Goal: Information Seeking & Learning: Learn about a topic

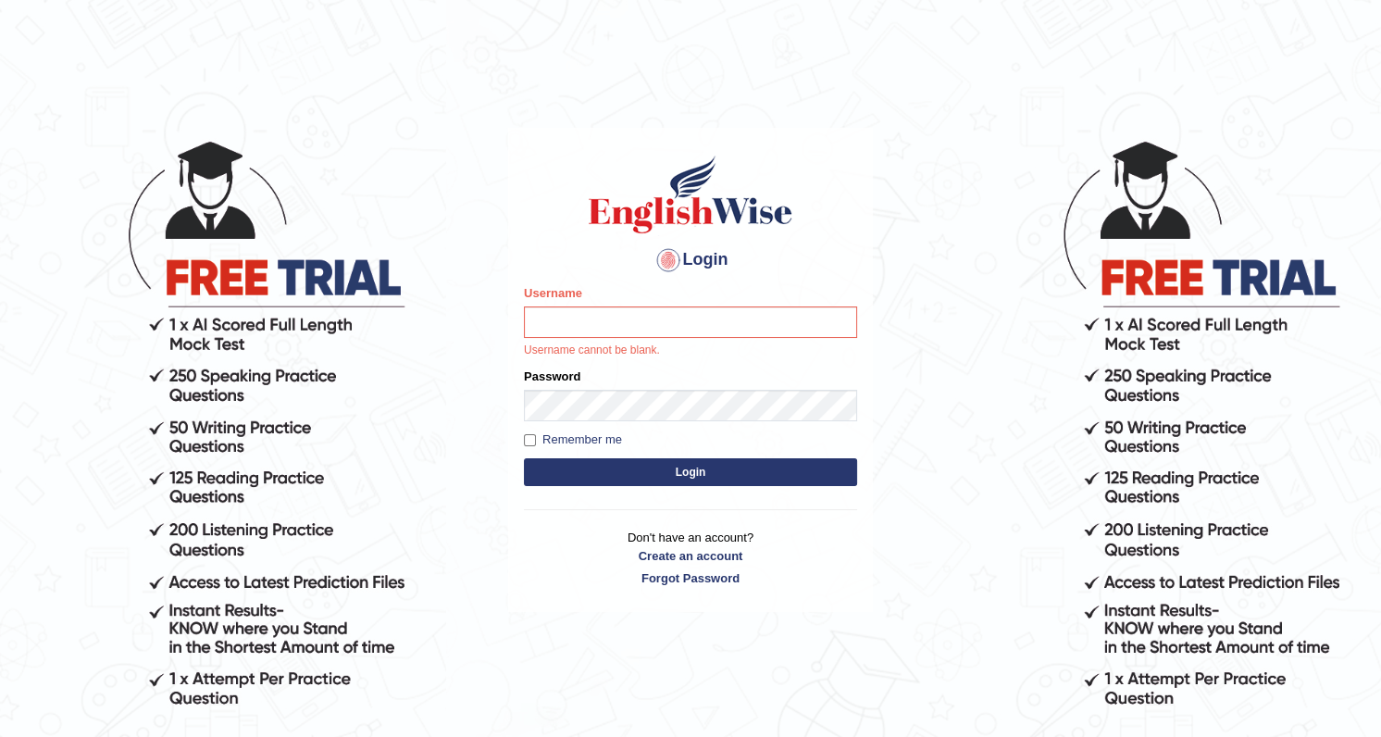
drag, startPoint x: 0, startPoint y: 0, endPoint x: 568, endPoint y: 323, distance: 653.8
click at [568, 323] on input "Username" at bounding box center [690, 321] width 333 height 31
type input "Rishiram2025"
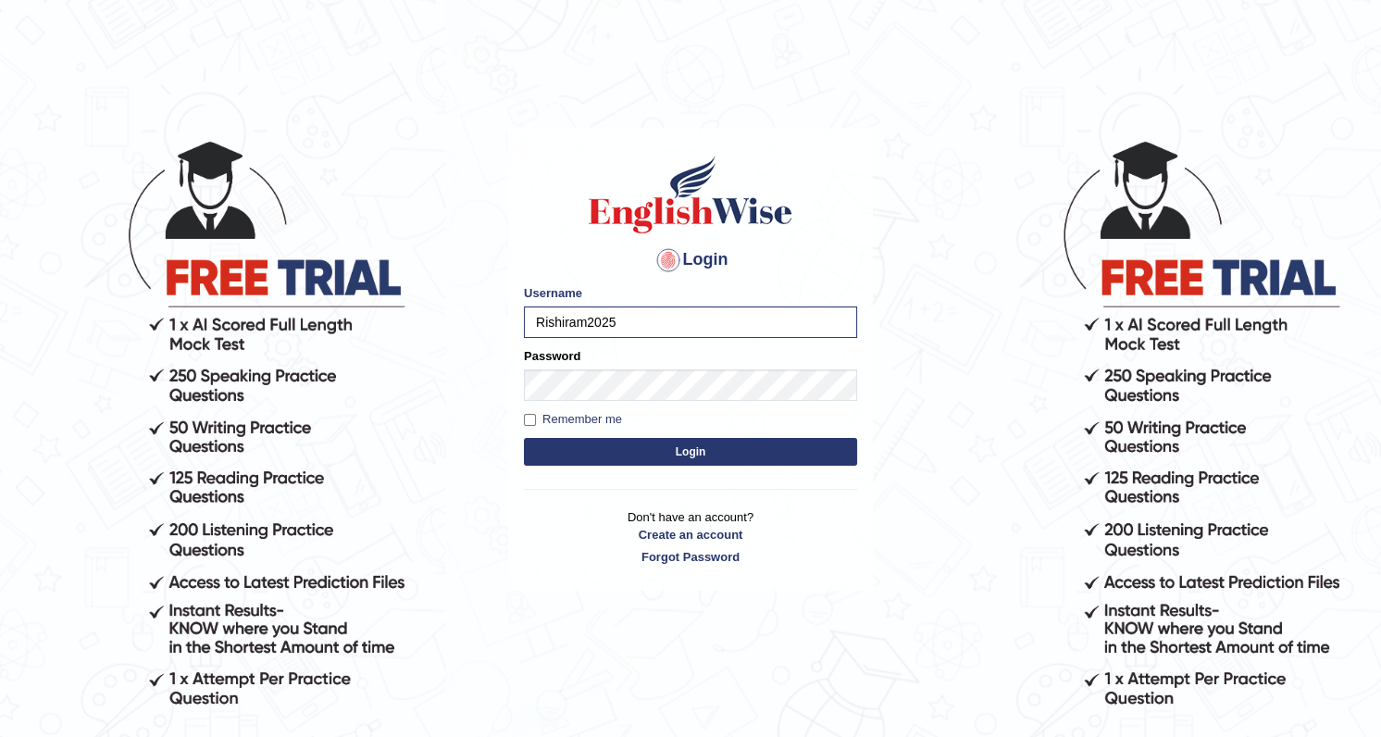
click at [605, 457] on button "Login" at bounding box center [690, 452] width 333 height 28
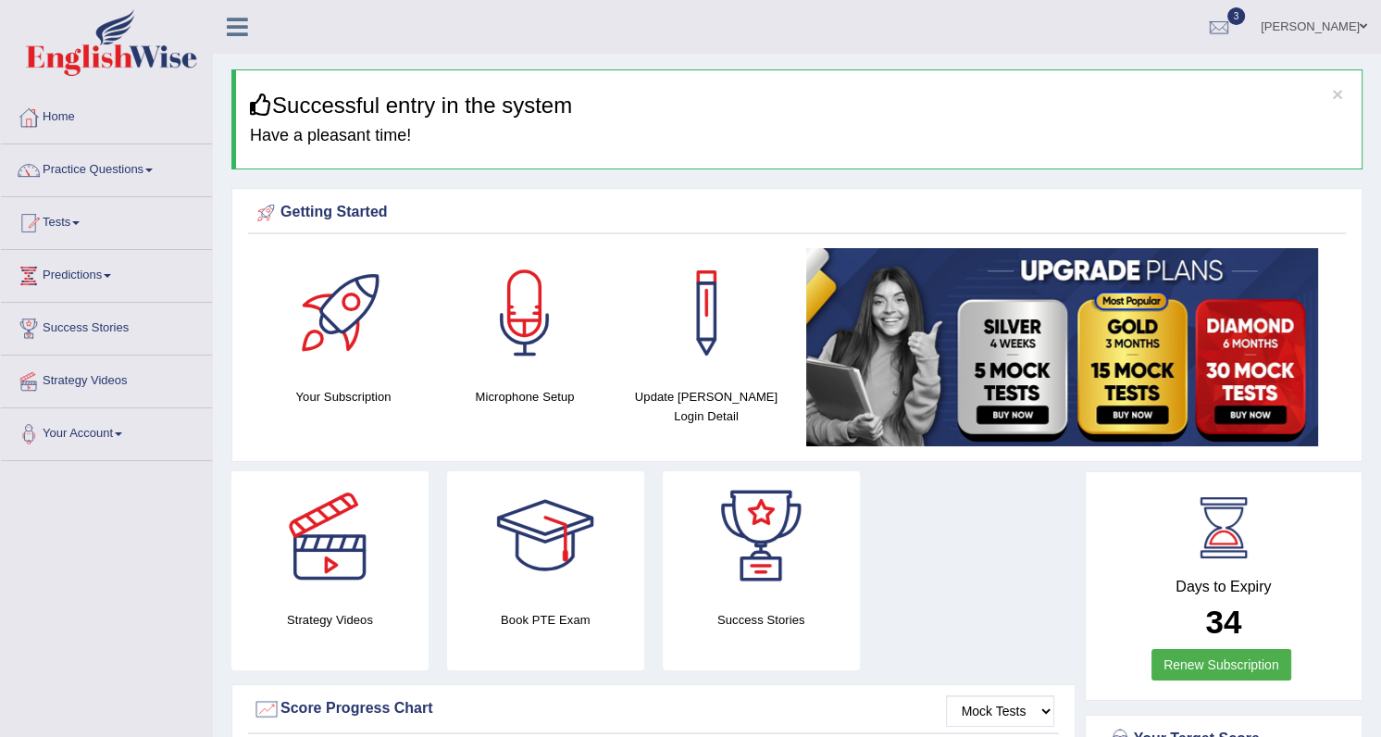
click at [149, 168] on link "Practice Questions" at bounding box center [106, 167] width 211 height 46
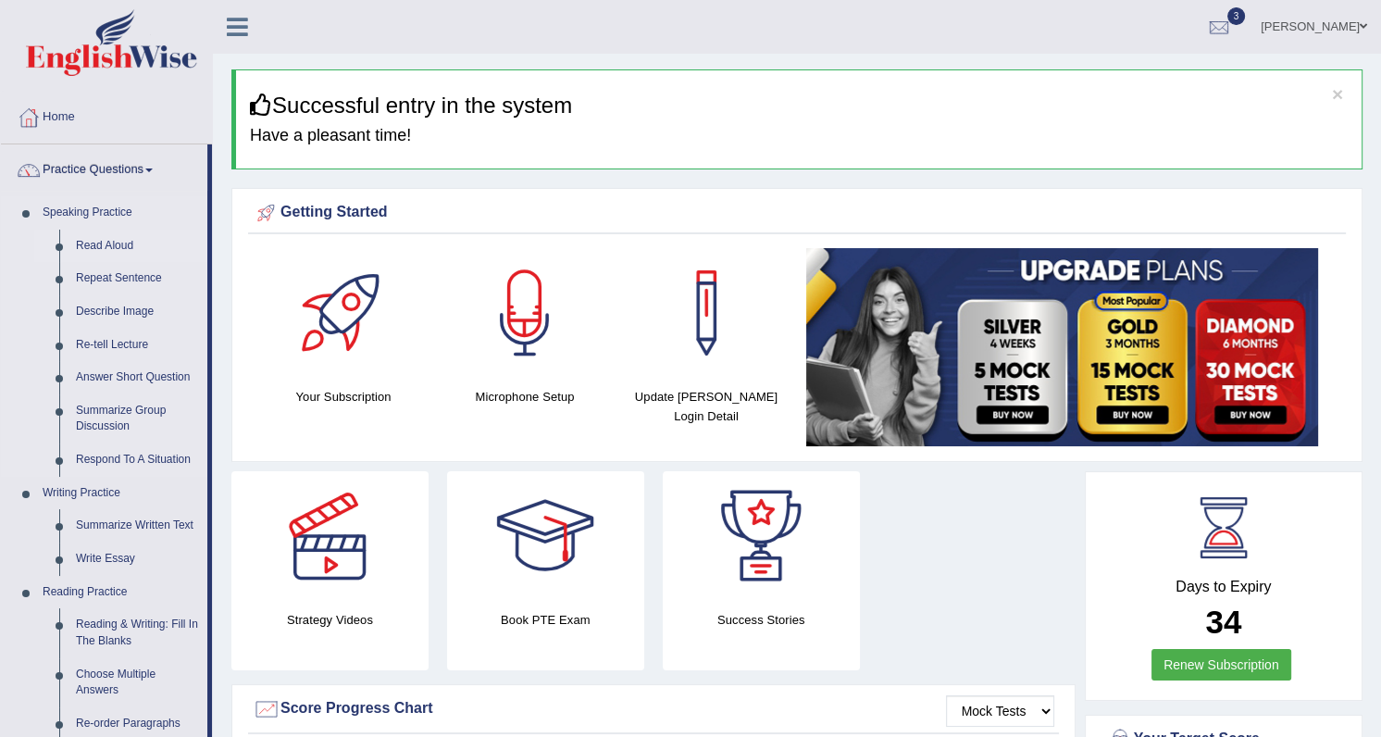
click at [118, 243] on link "Read Aloud" at bounding box center [138, 246] width 140 height 33
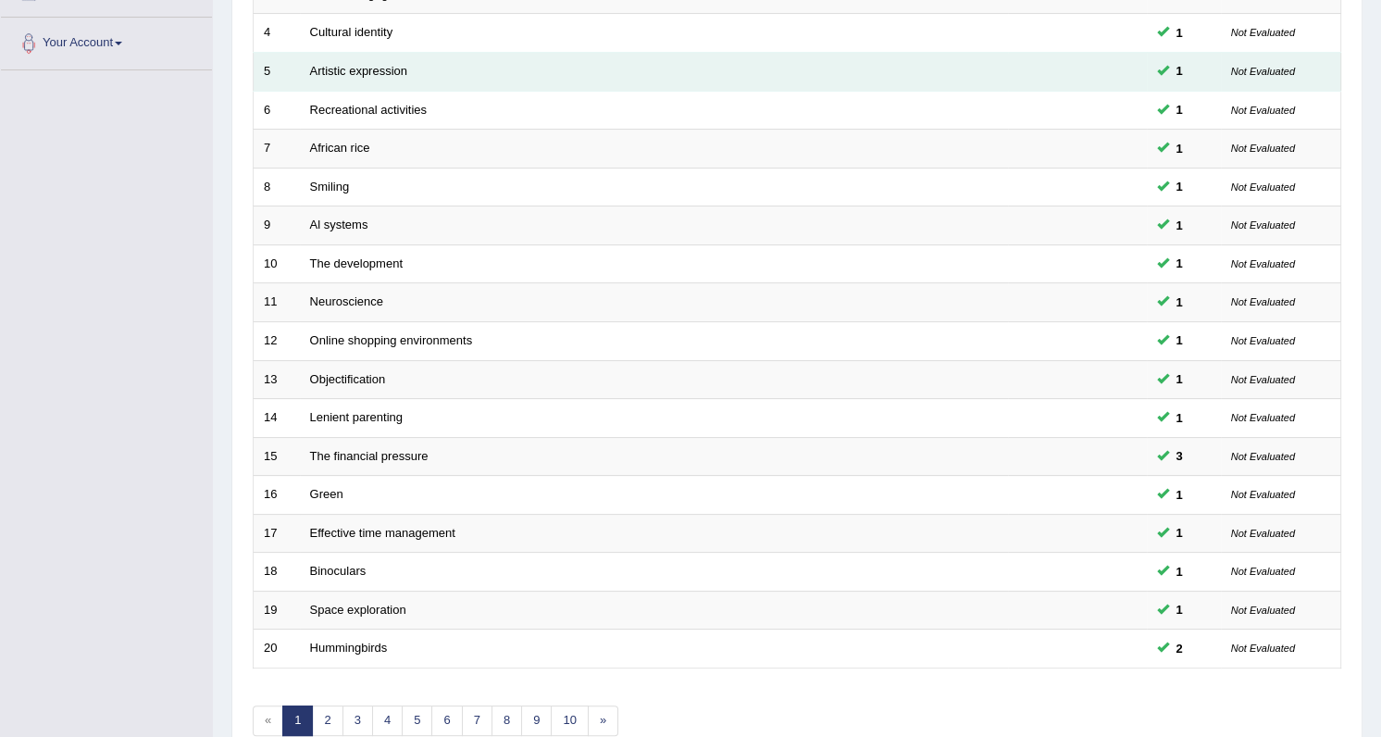
scroll to position [420, 0]
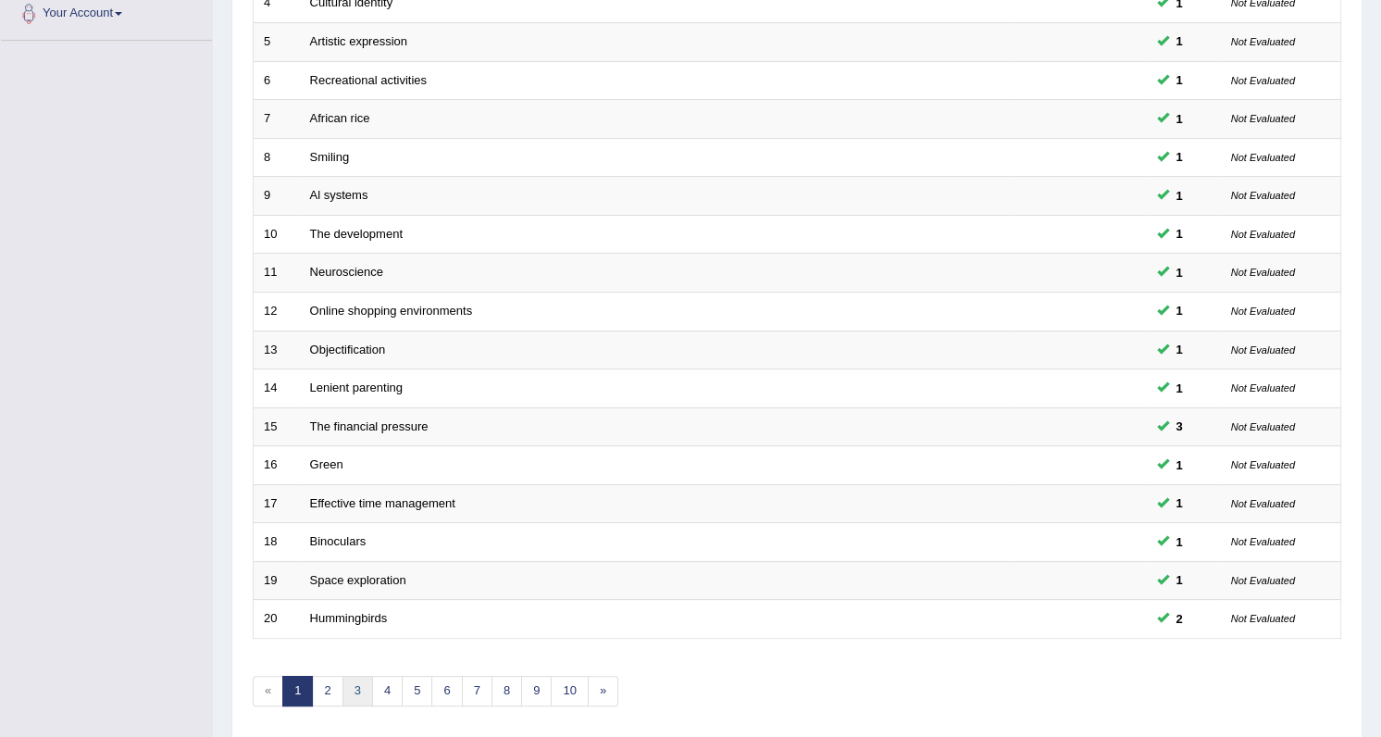
click at [351, 685] on link "3" at bounding box center [358, 691] width 31 height 31
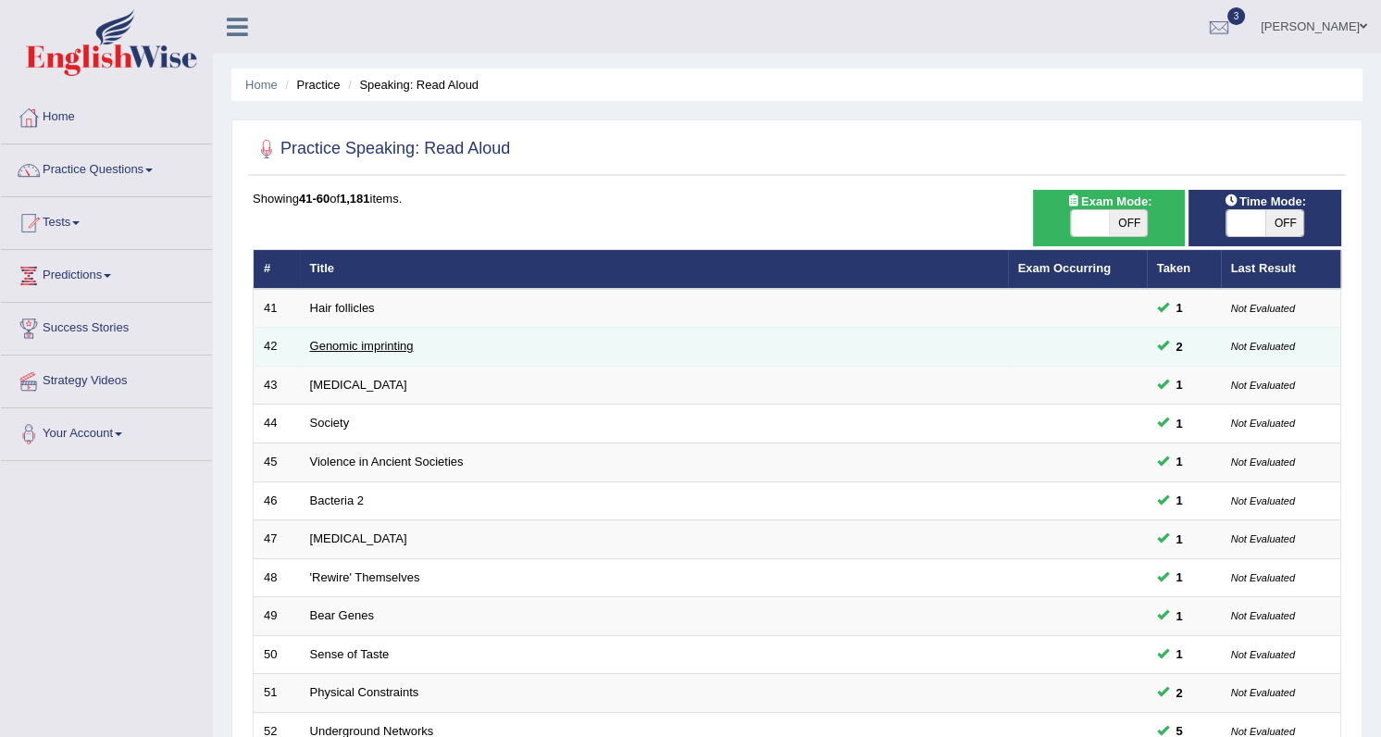
click at [394, 347] on link "Genomic imprinting" at bounding box center [362, 346] width 104 height 14
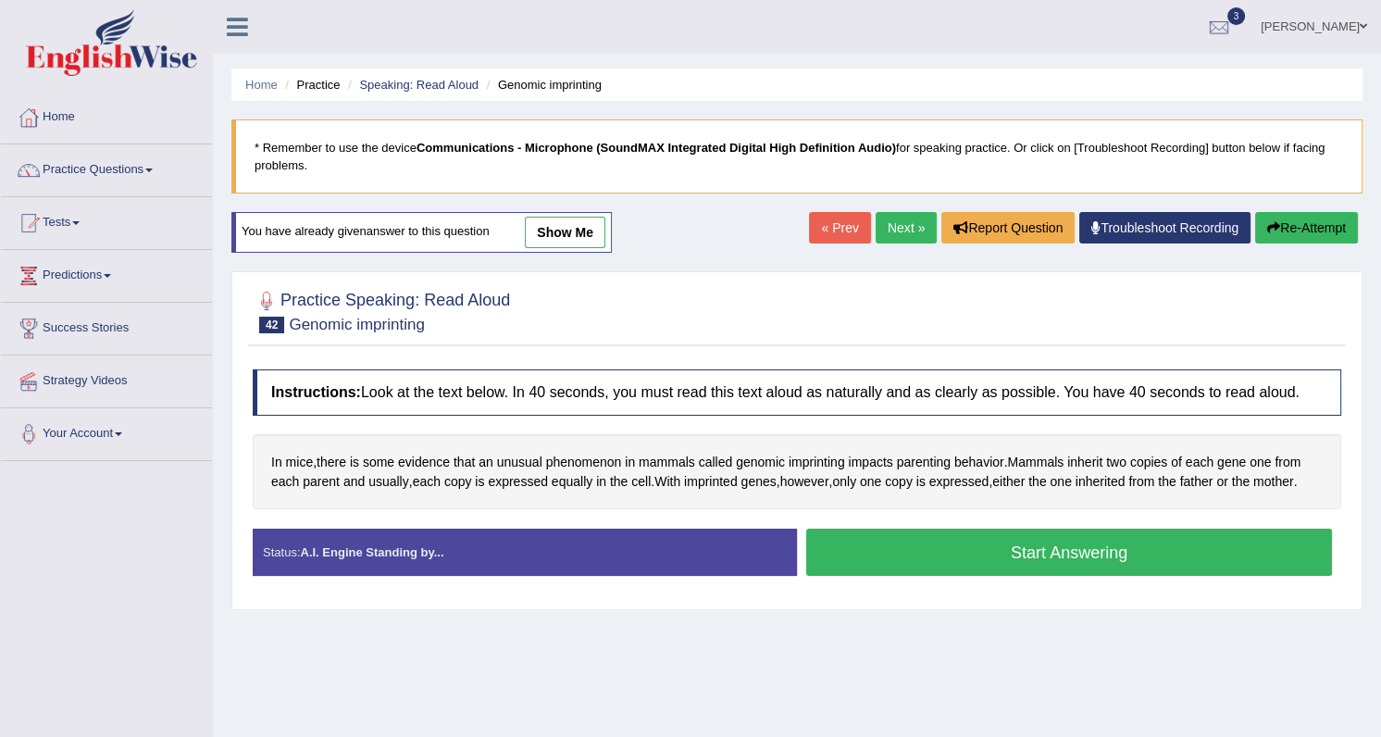
click at [1058, 546] on button "Start Answering" at bounding box center [1069, 552] width 526 height 47
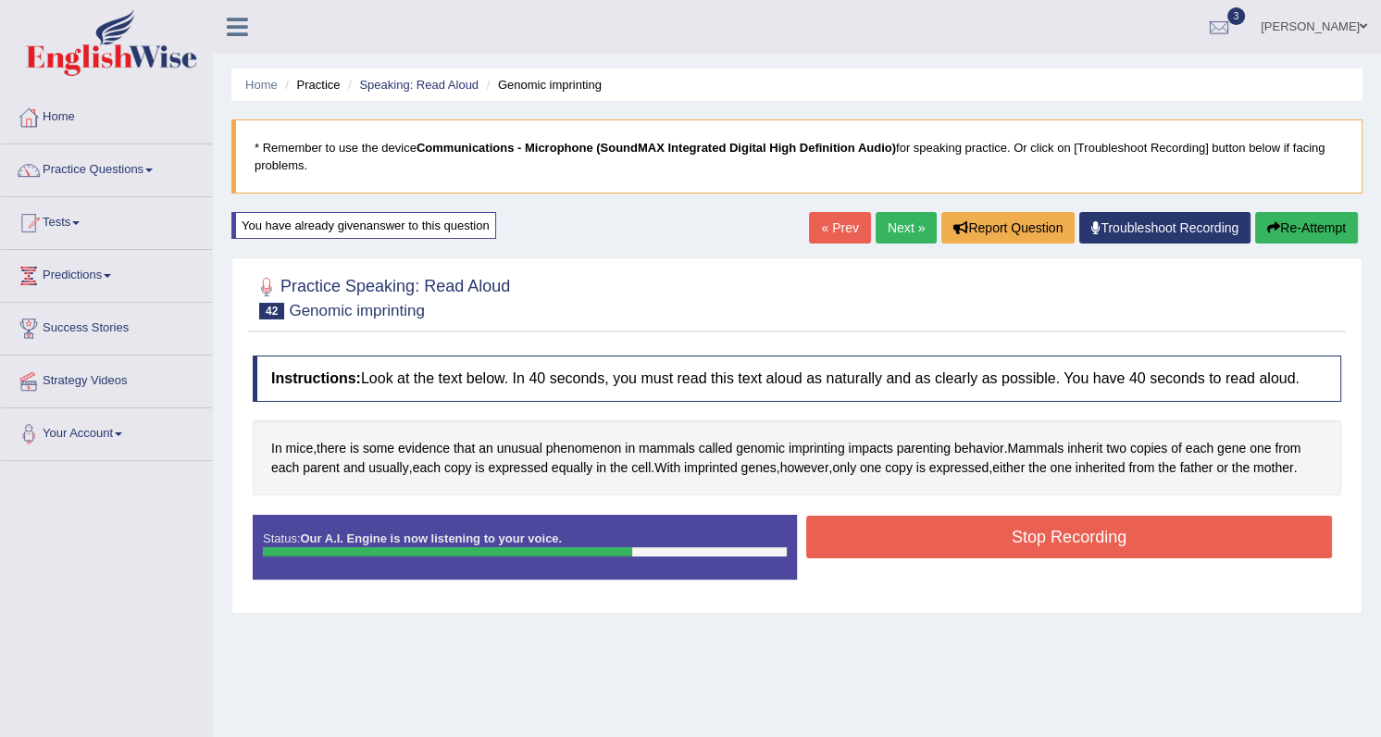
click at [907, 531] on button "Stop Recording" at bounding box center [1069, 537] width 526 height 43
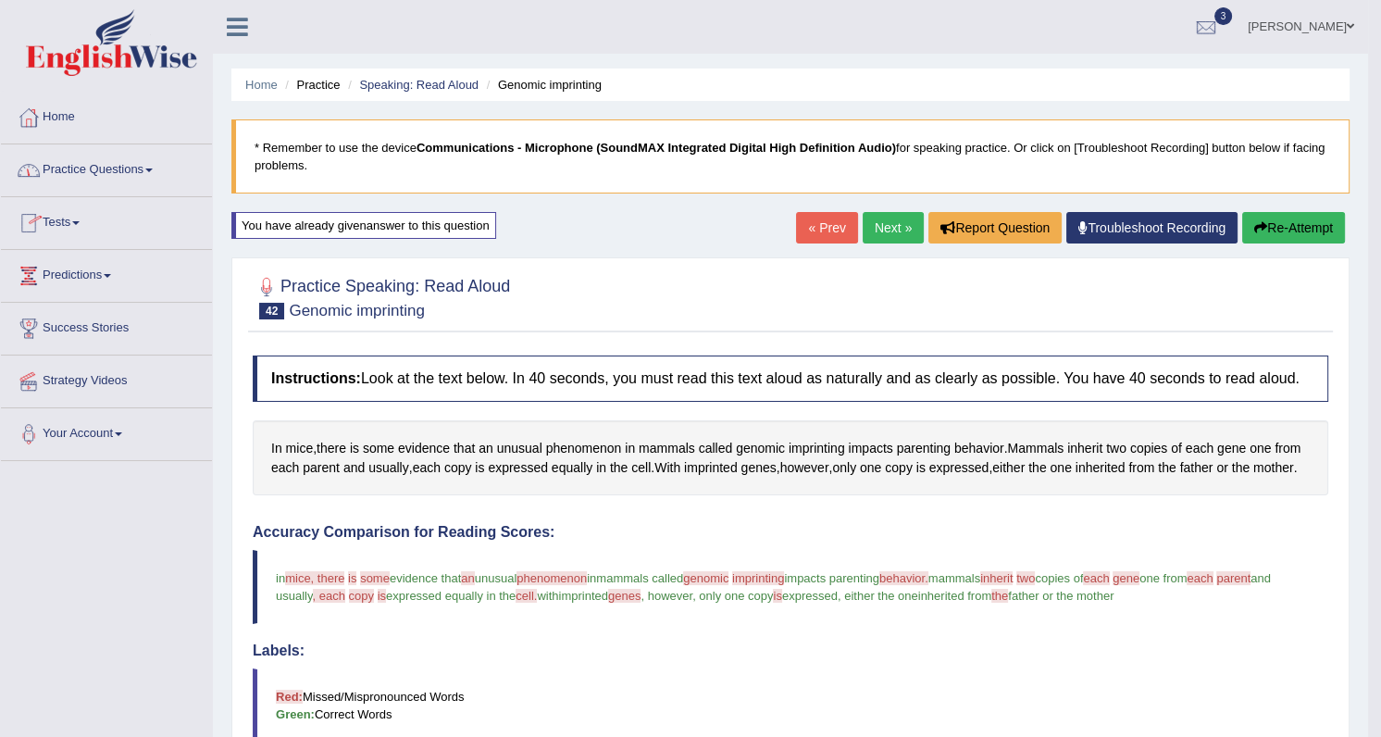
click at [153, 169] on span at bounding box center [148, 170] width 7 height 4
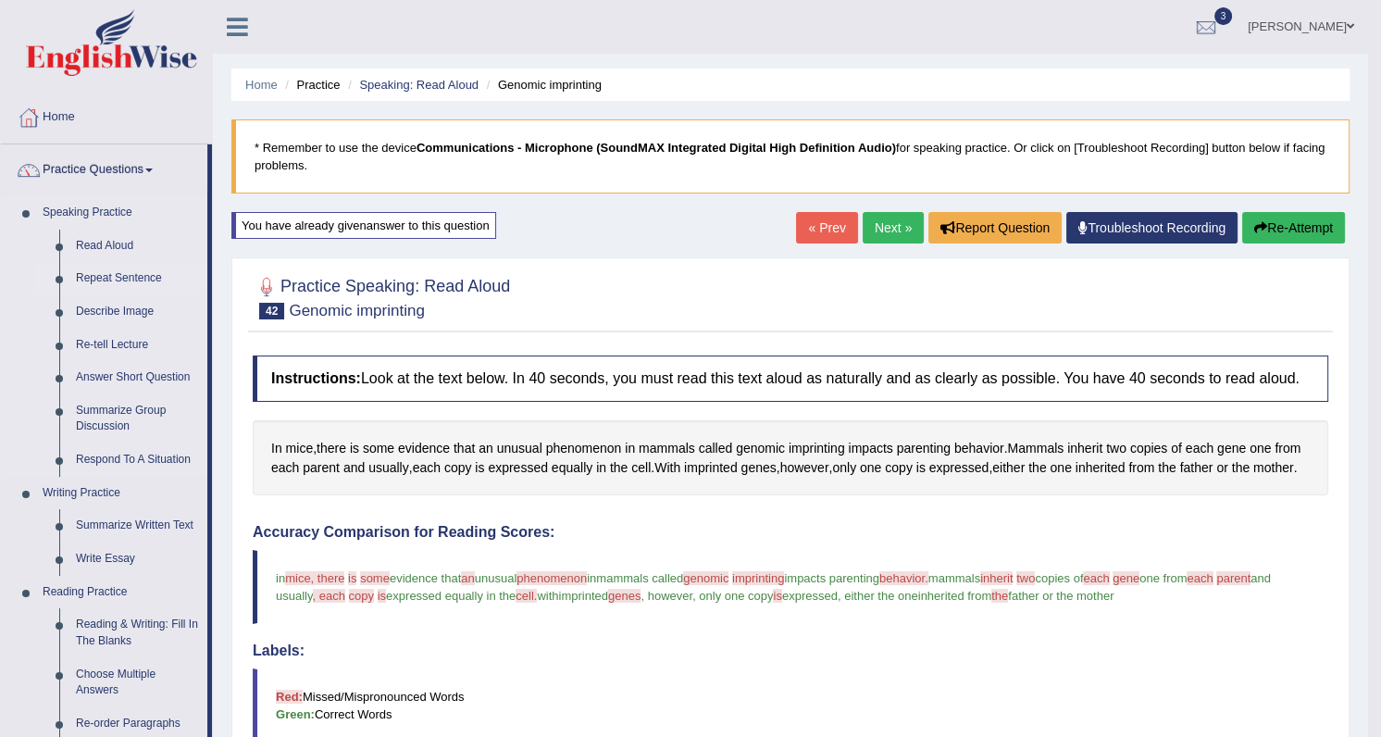
click at [124, 275] on link "Repeat Sentence" at bounding box center [138, 278] width 140 height 33
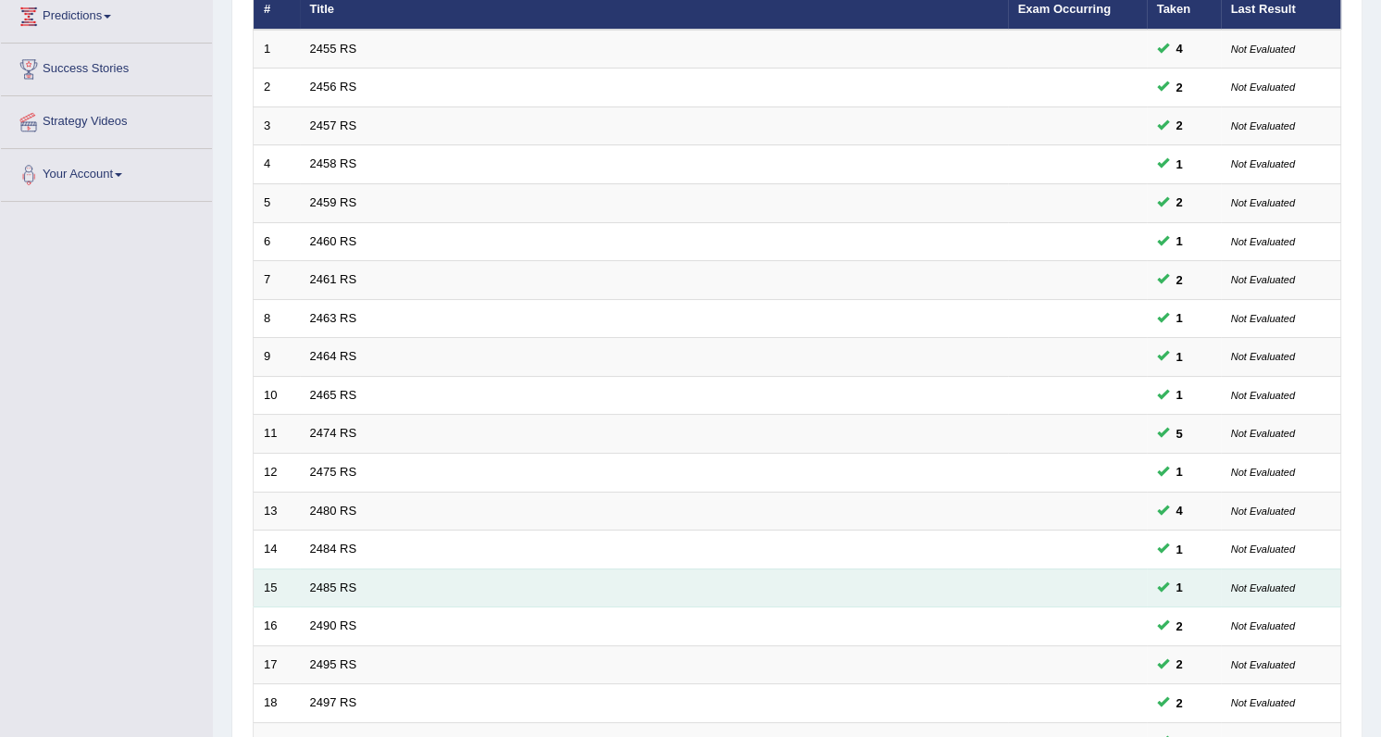
scroll to position [420, 0]
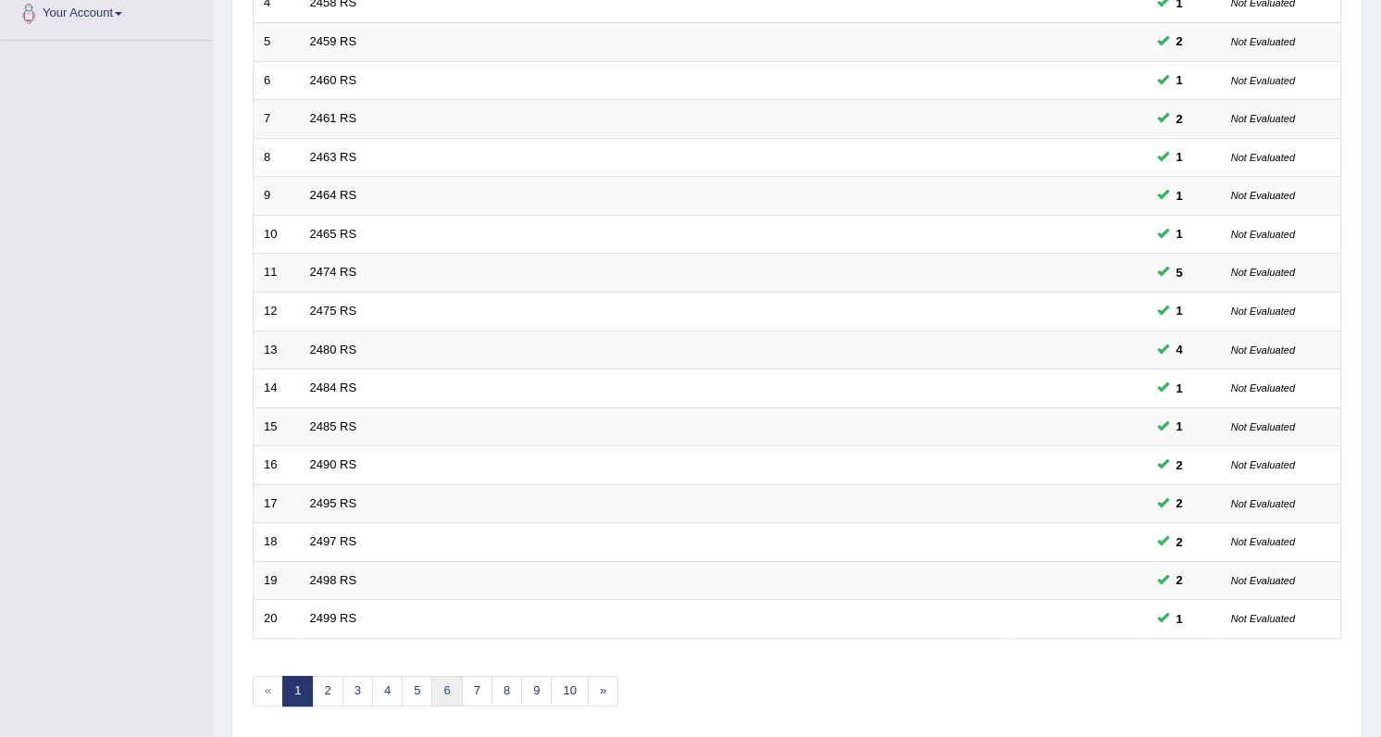
click at [435, 692] on link "6" at bounding box center [446, 691] width 31 height 31
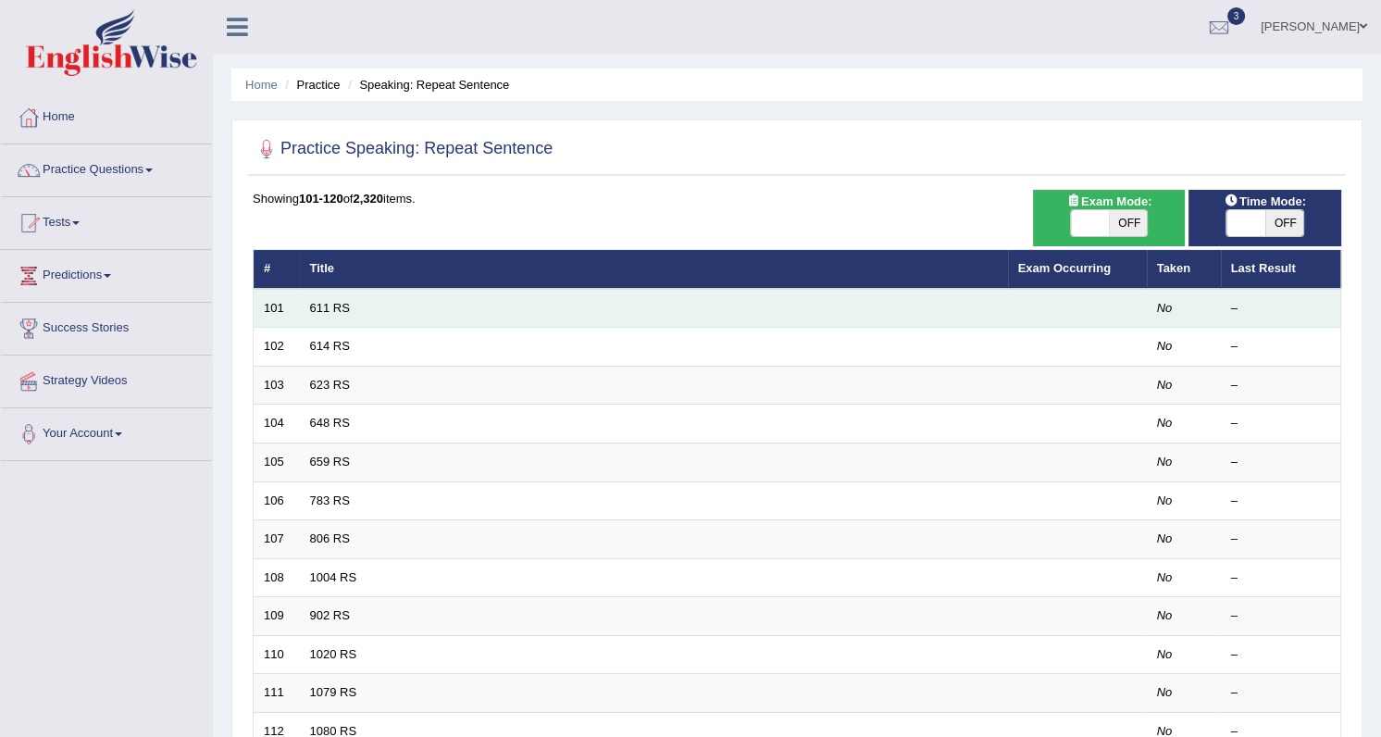
click at [305, 305] on td "611 RS" at bounding box center [654, 308] width 708 height 39
click at [322, 307] on link "611 RS" at bounding box center [330, 308] width 40 height 14
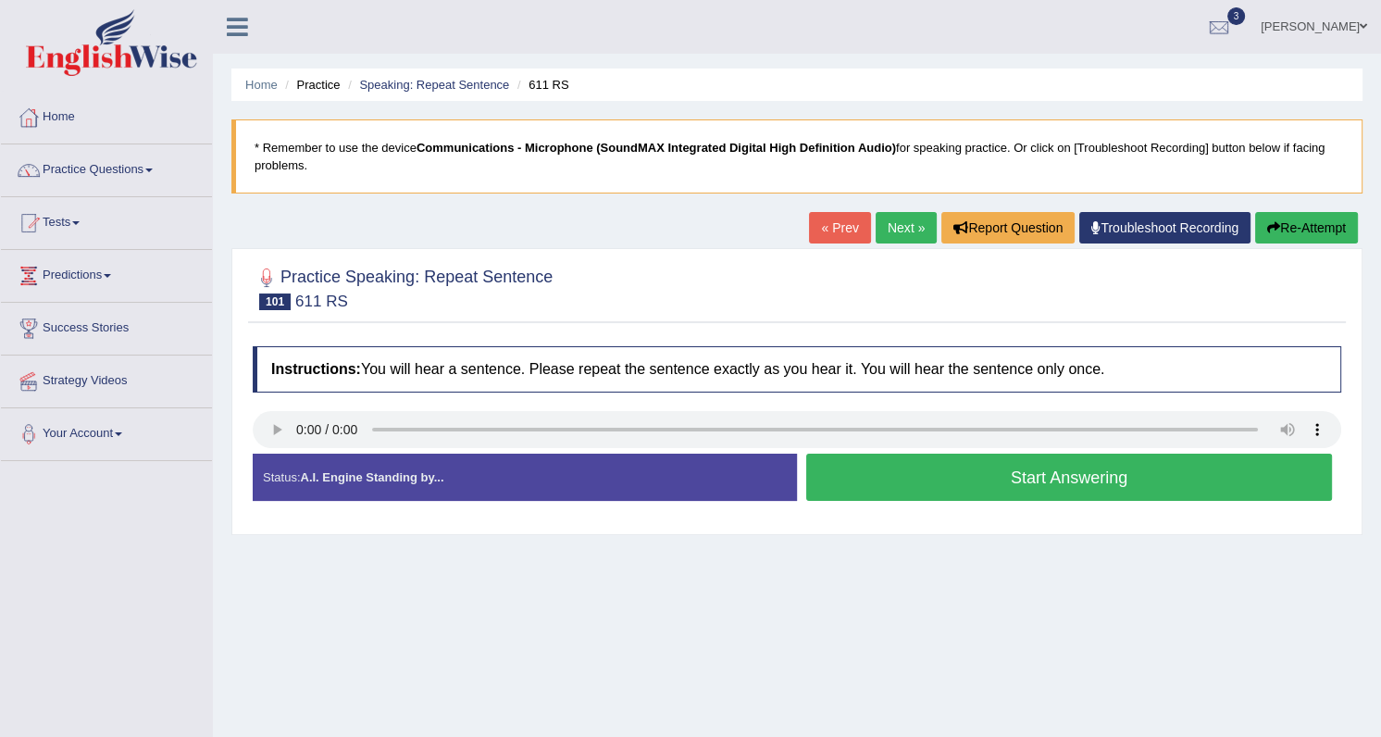
click at [908, 486] on button "Start Answering" at bounding box center [1069, 477] width 526 height 47
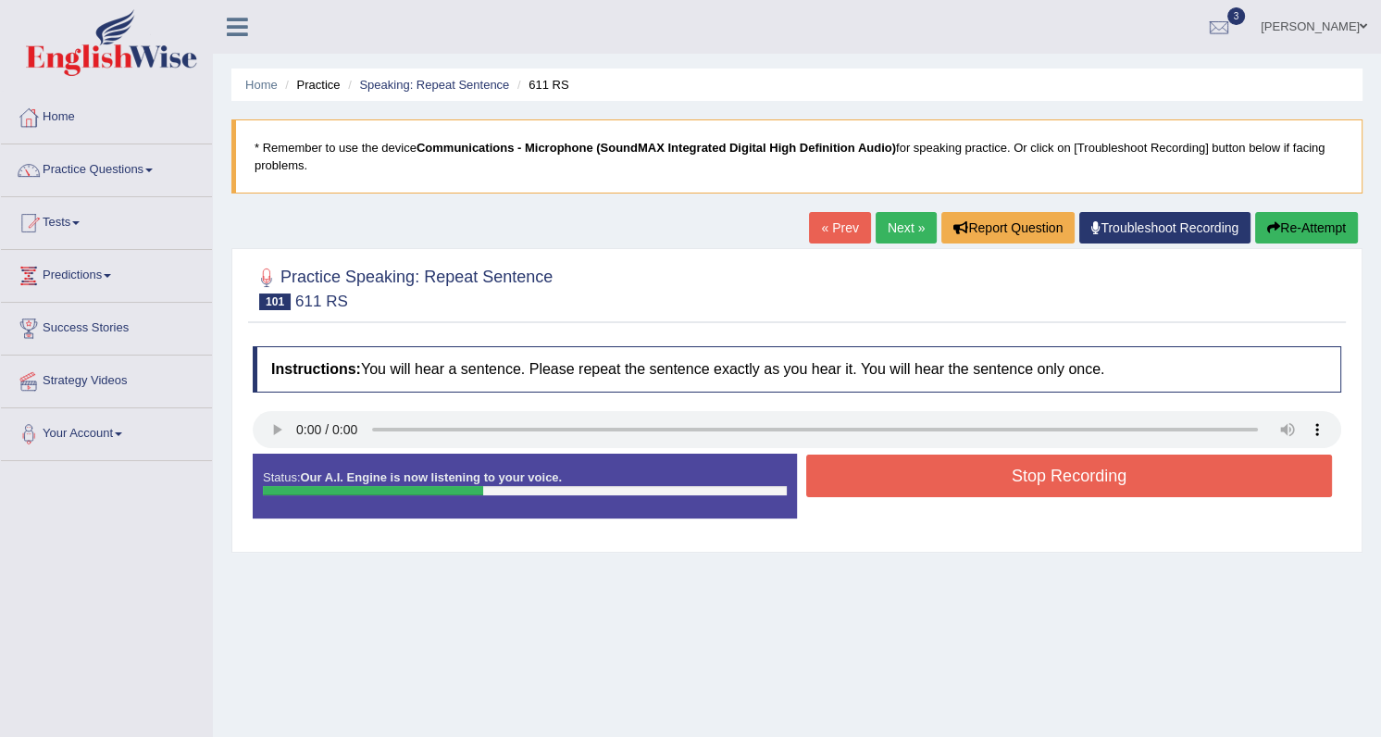
click at [905, 486] on button "Stop Recording" at bounding box center [1069, 476] width 526 height 43
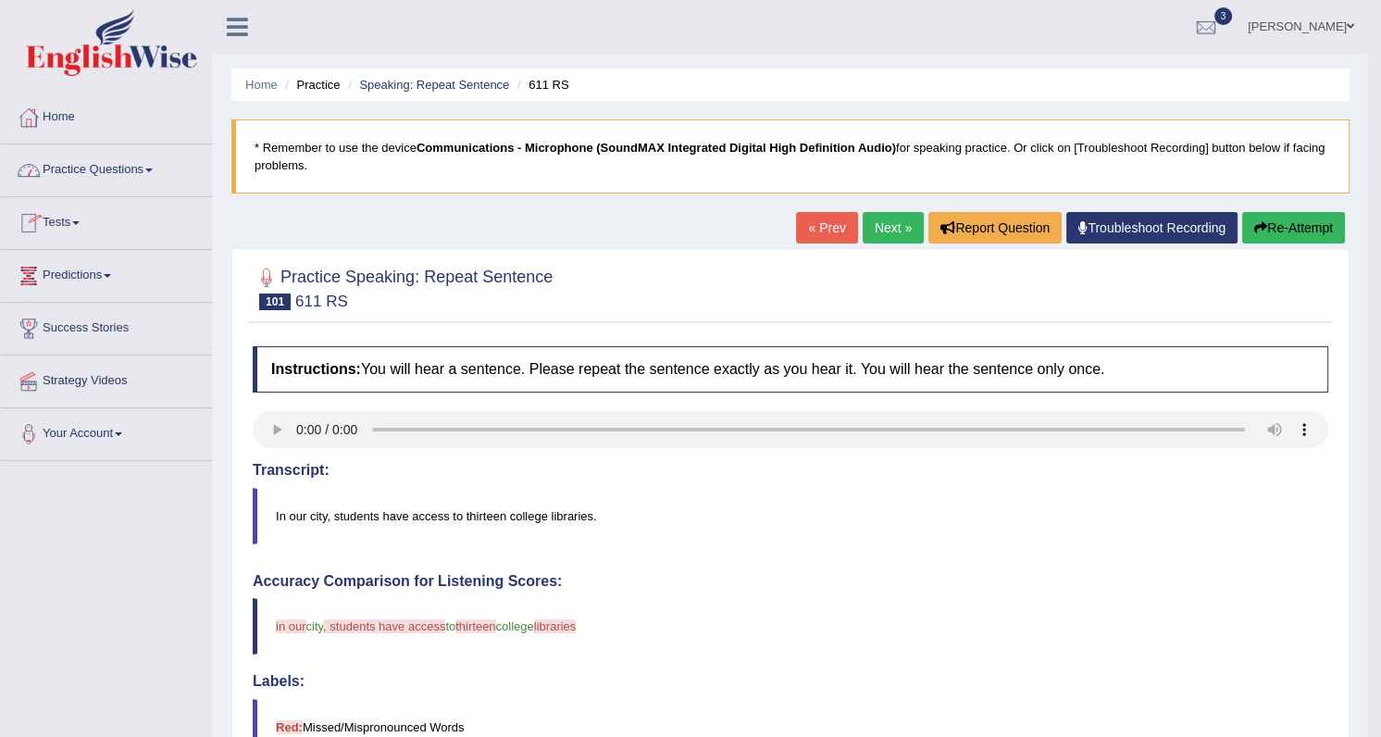
click at [150, 168] on span at bounding box center [148, 170] width 7 height 4
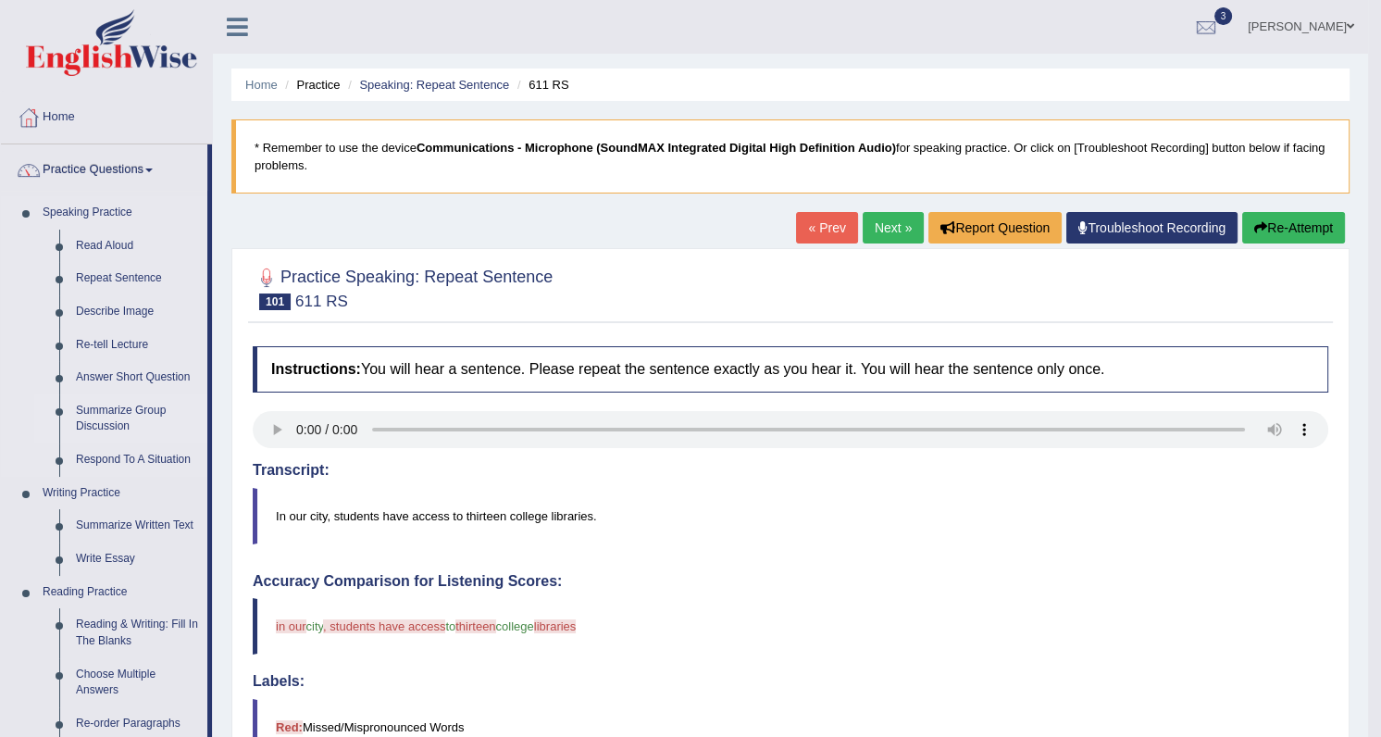
click at [120, 413] on link "Summarize Group Discussion" at bounding box center [138, 418] width 140 height 49
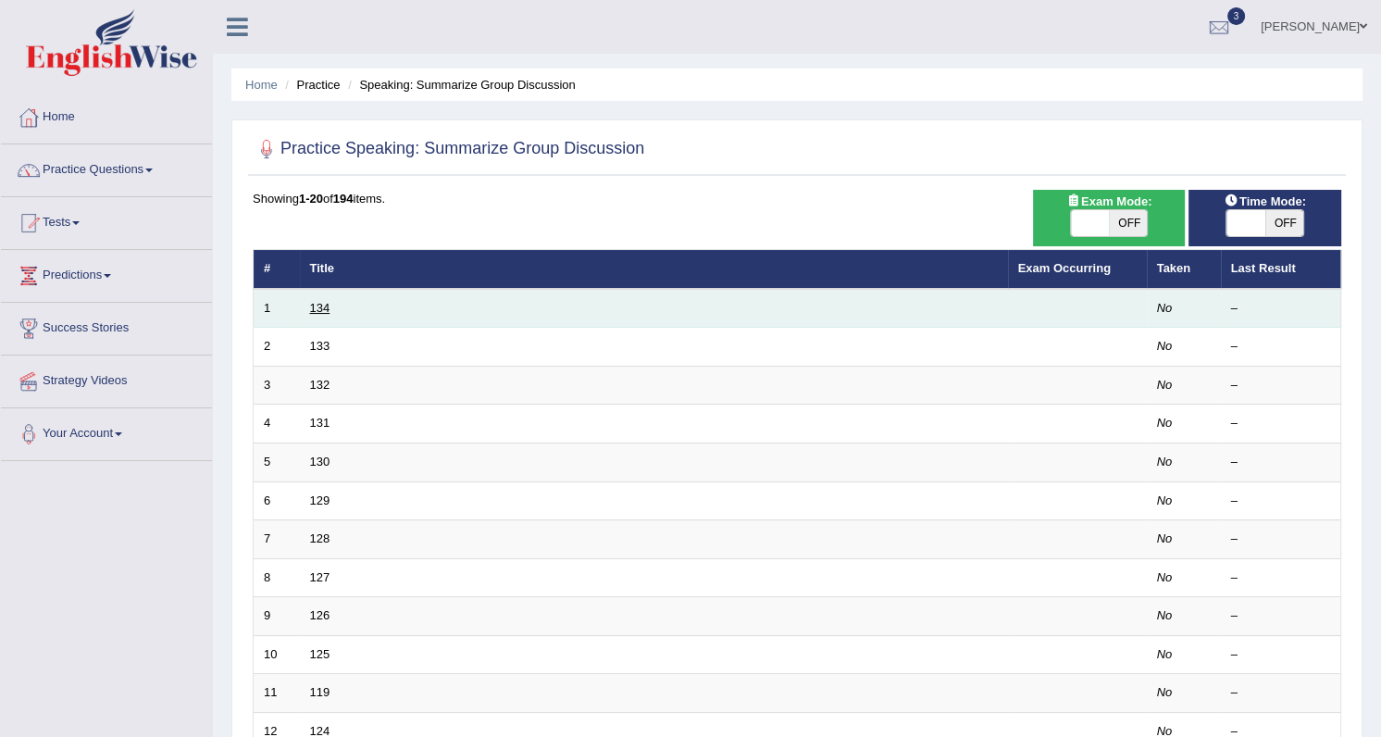
click at [313, 313] on link "134" at bounding box center [320, 308] width 20 height 14
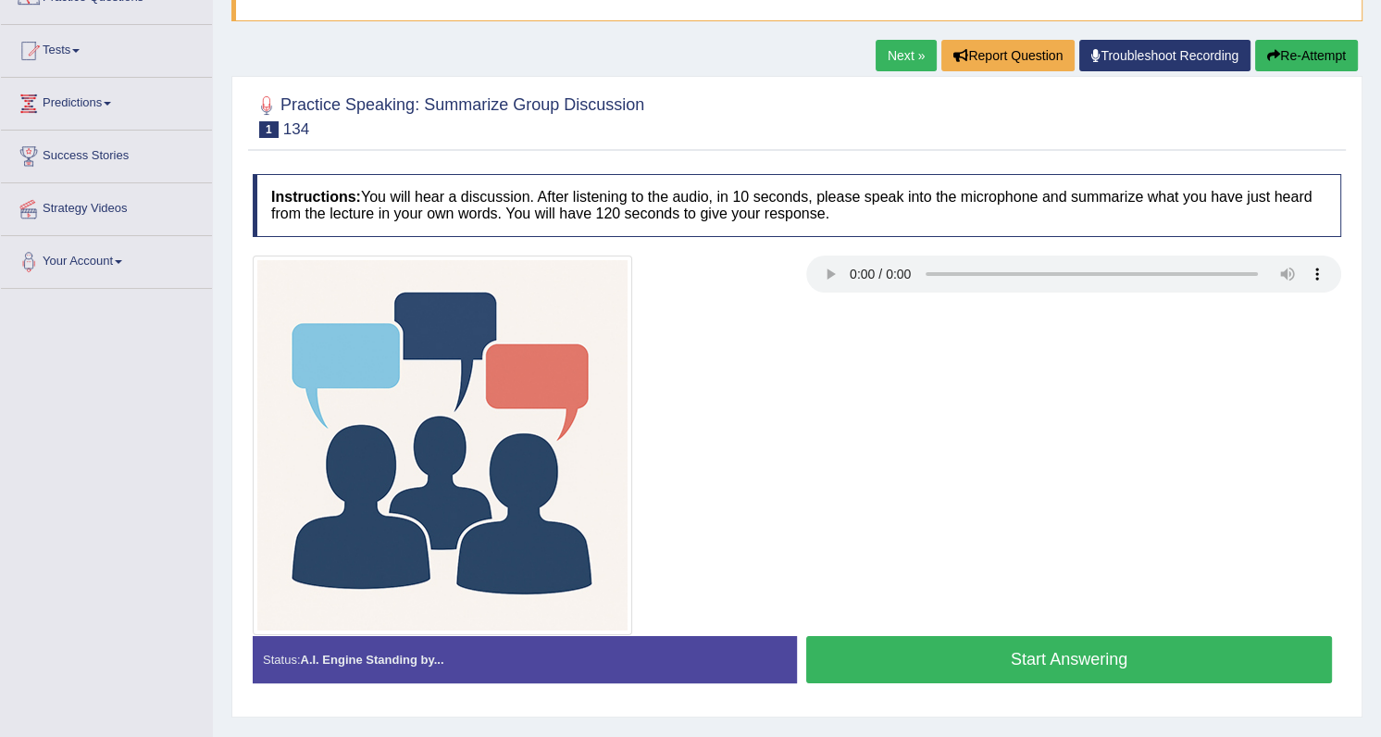
scroll to position [234, 0]
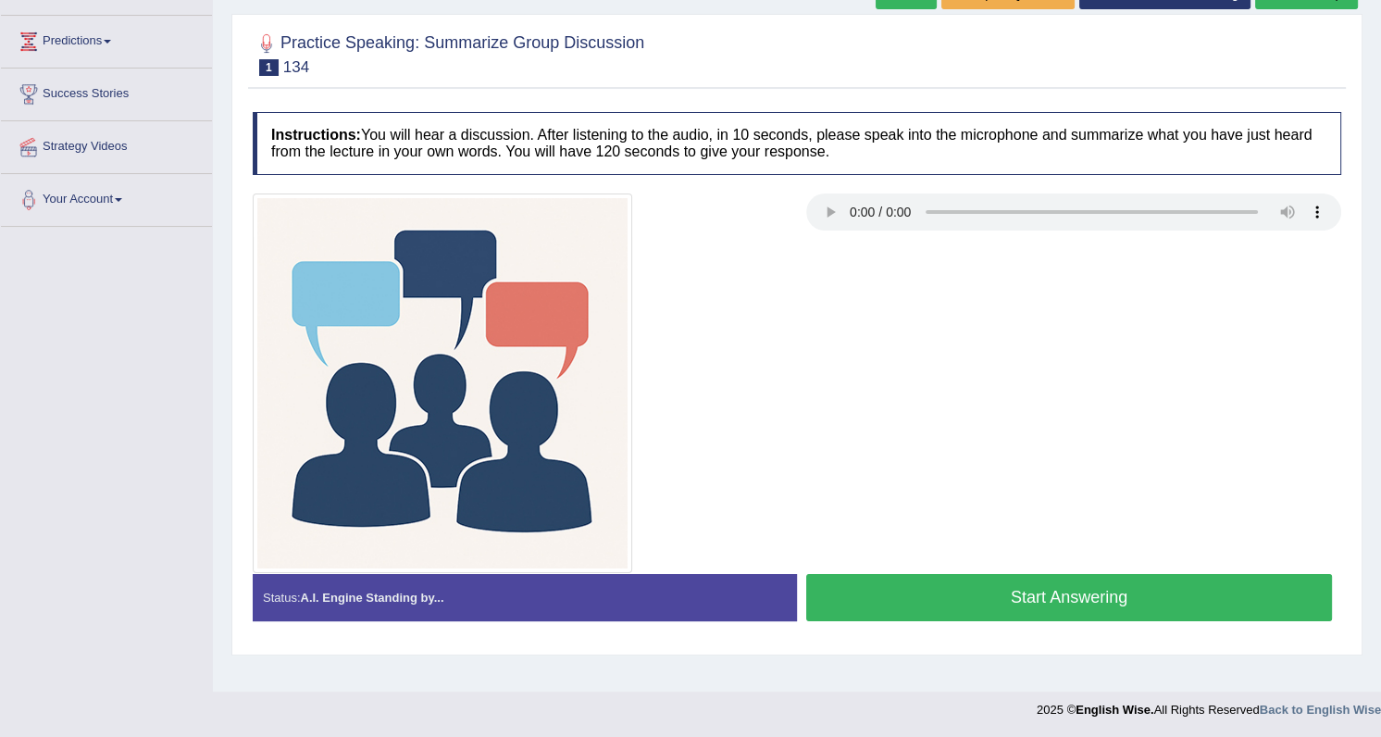
click at [857, 595] on button "Start Answering" at bounding box center [1069, 597] width 526 height 47
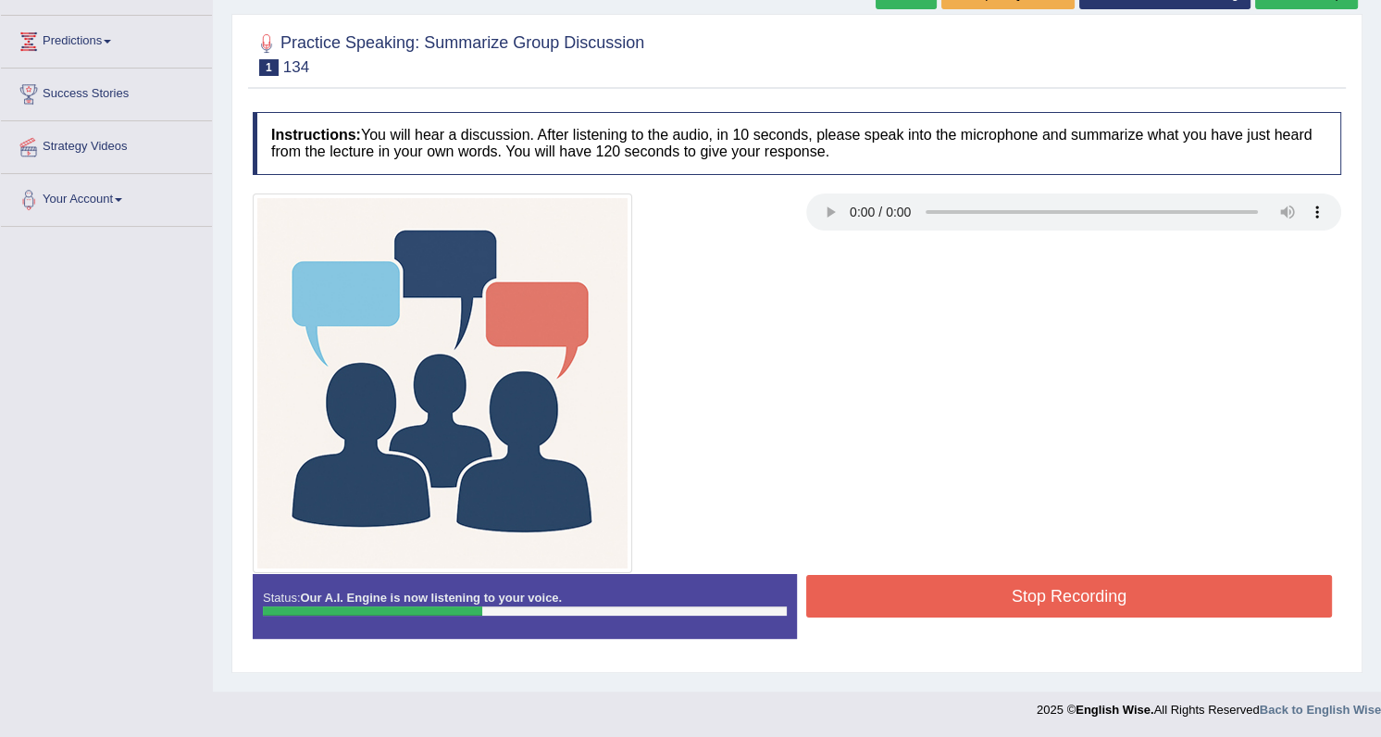
click at [857, 602] on button "Stop Recording" at bounding box center [1069, 596] width 526 height 43
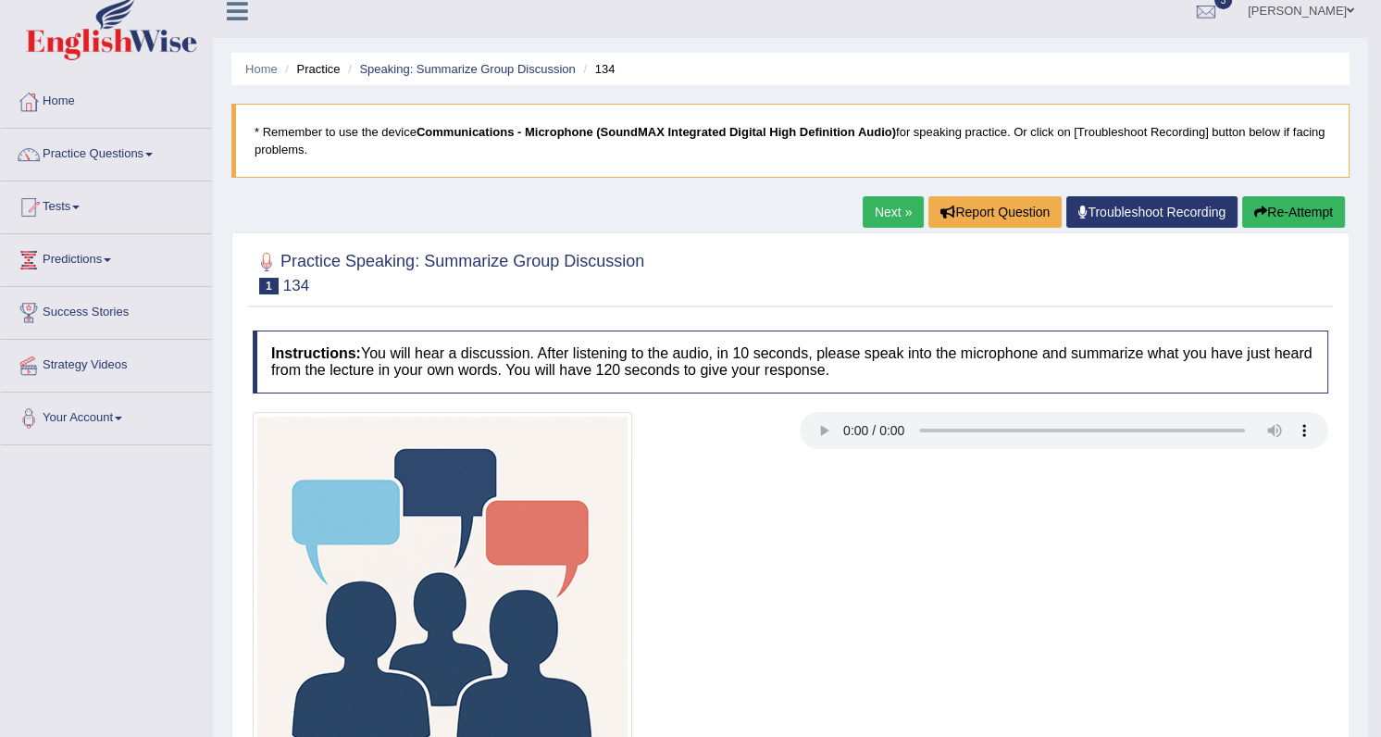
scroll to position [0, 0]
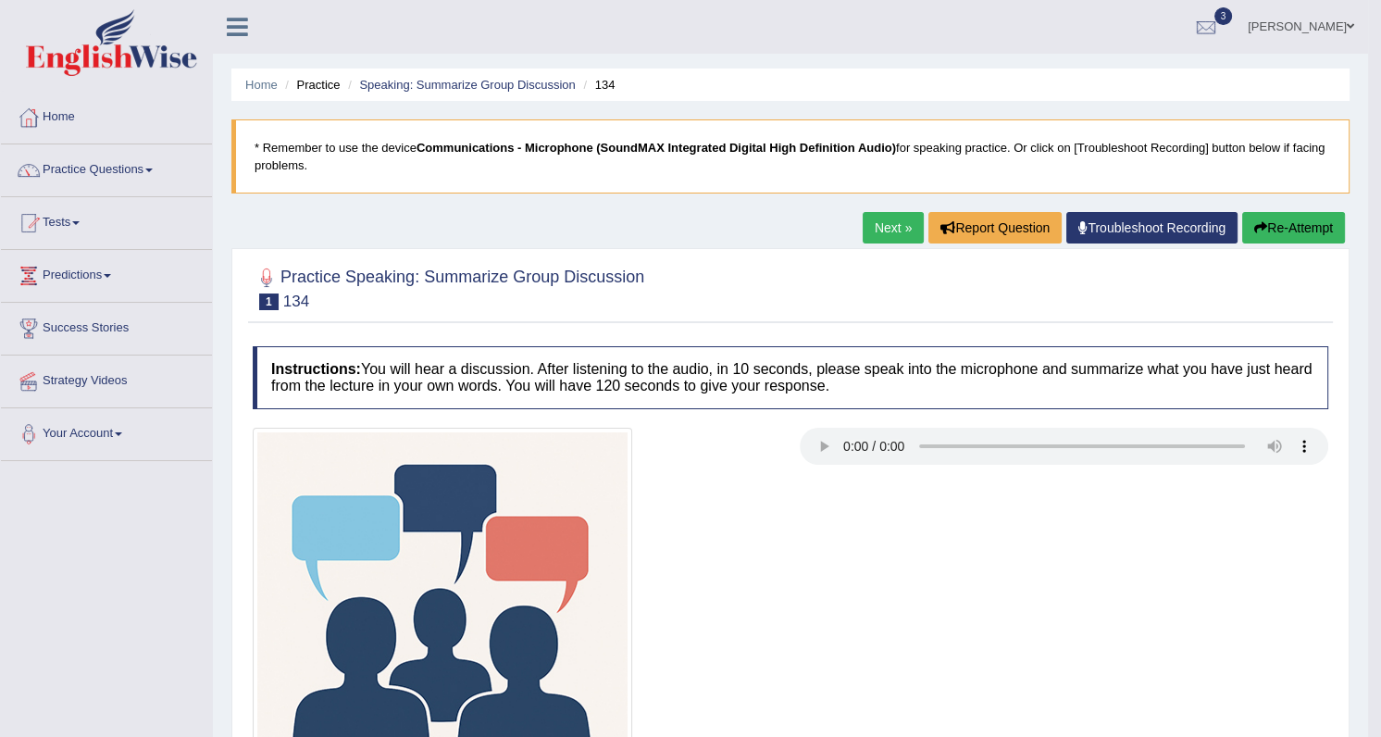
click at [152, 169] on span at bounding box center [148, 170] width 7 height 4
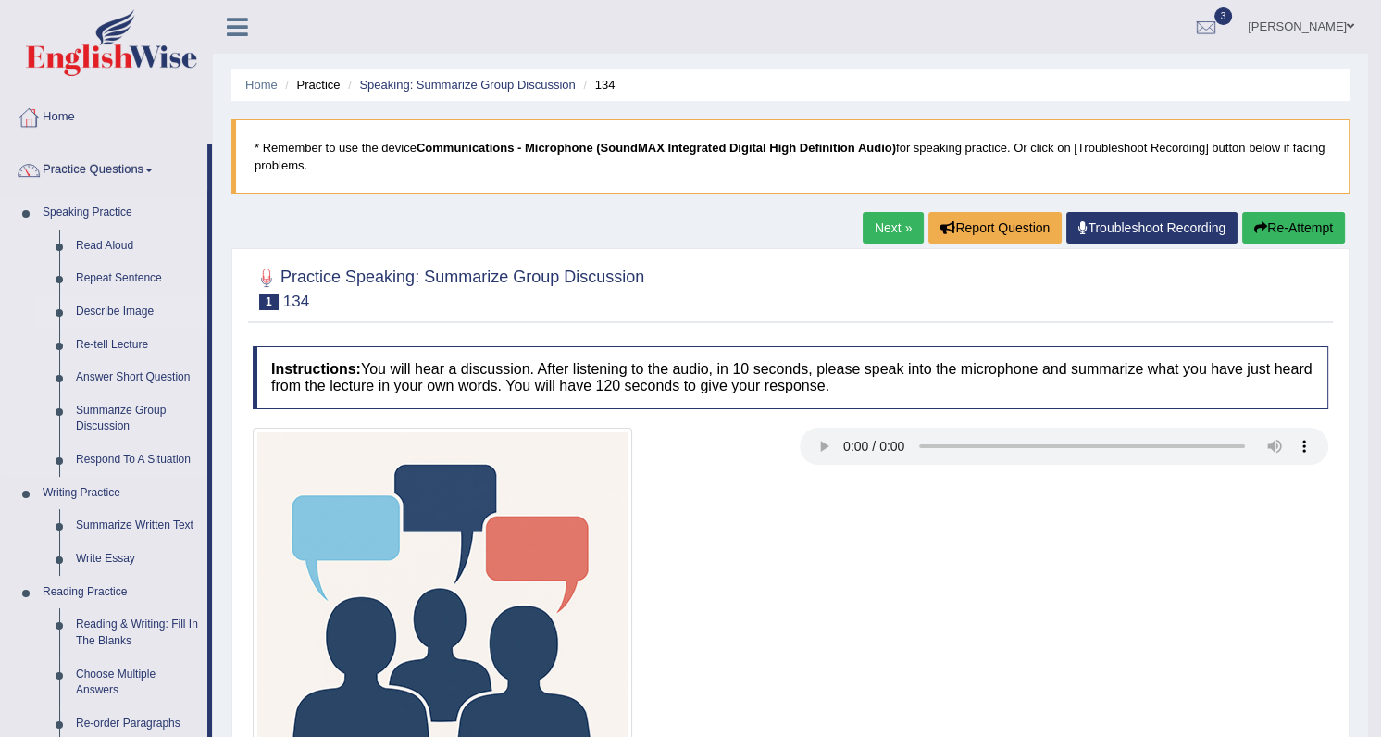
click at [133, 308] on link "Describe Image" at bounding box center [138, 311] width 140 height 33
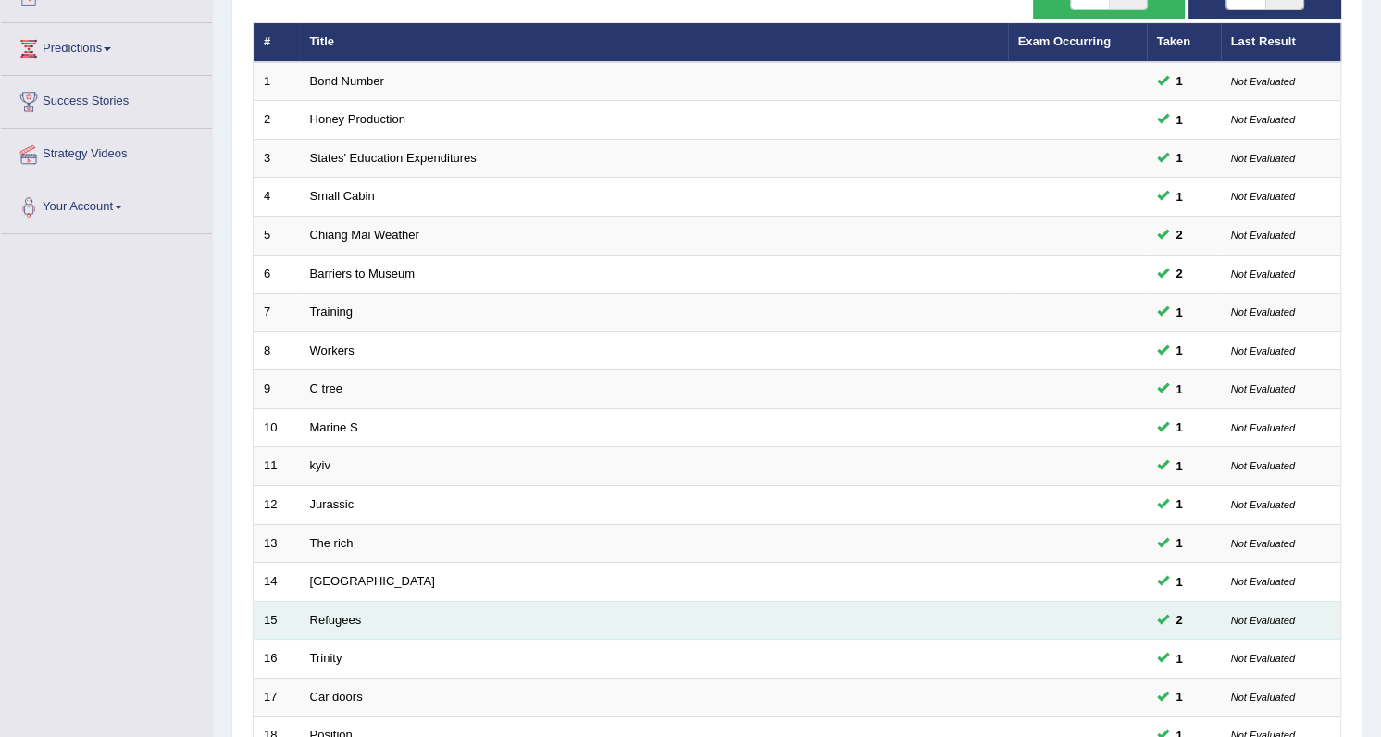
scroll to position [486, 0]
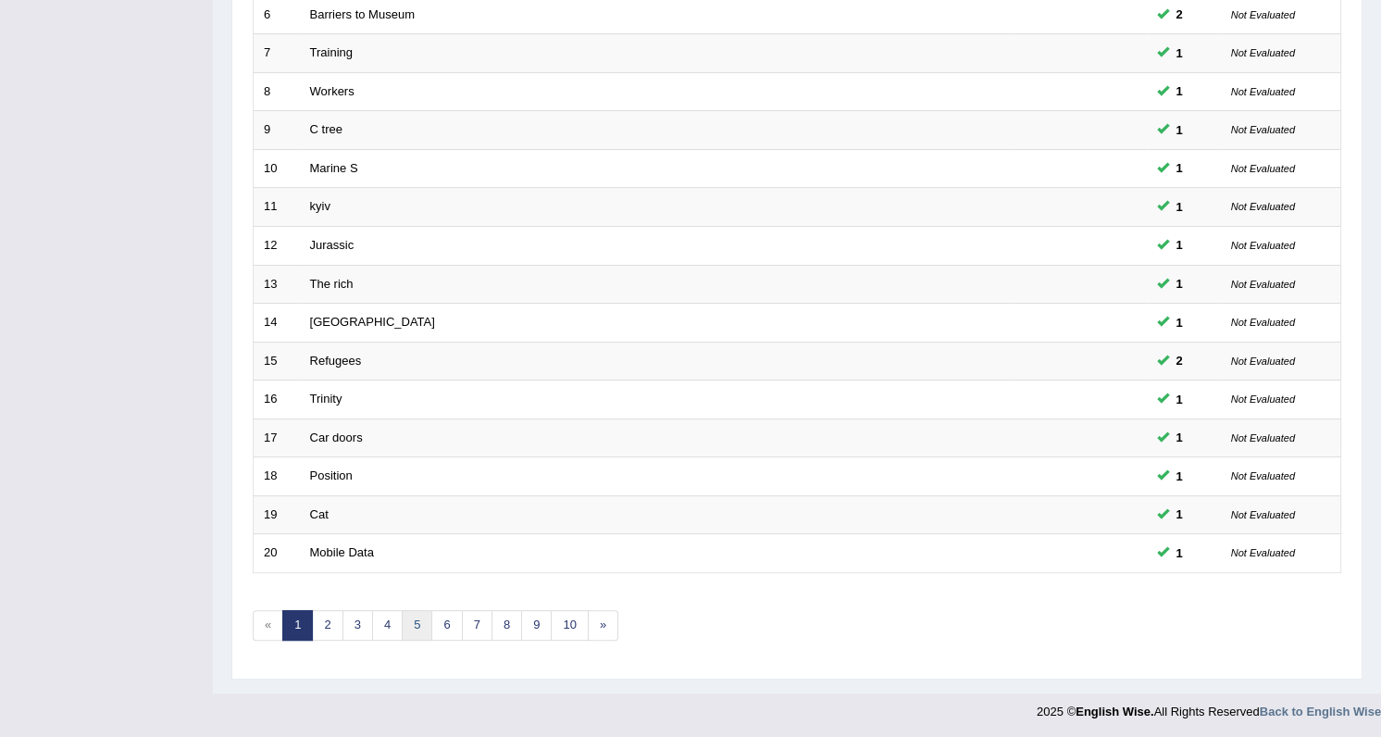
click at [413, 625] on link "5" at bounding box center [417, 625] width 31 height 31
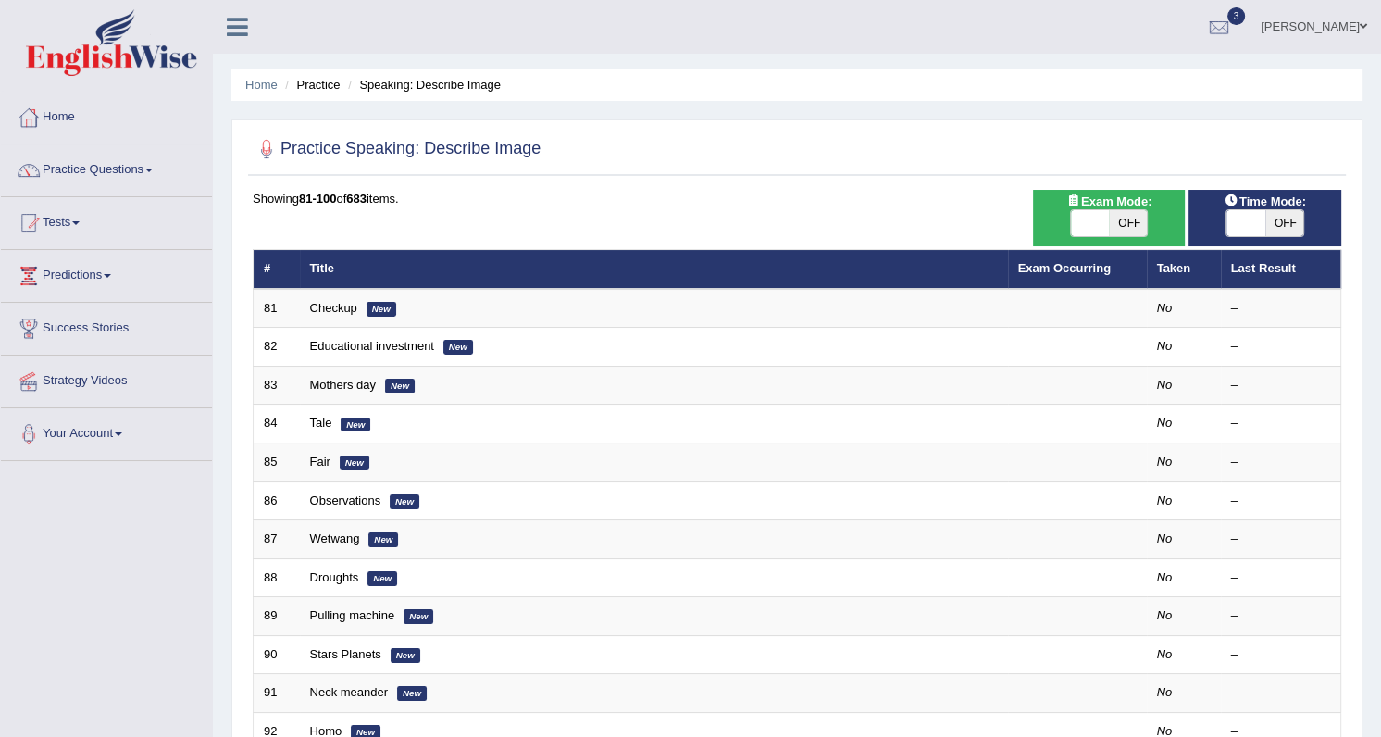
click at [373, 310] on em "New" at bounding box center [382, 309] width 30 height 15
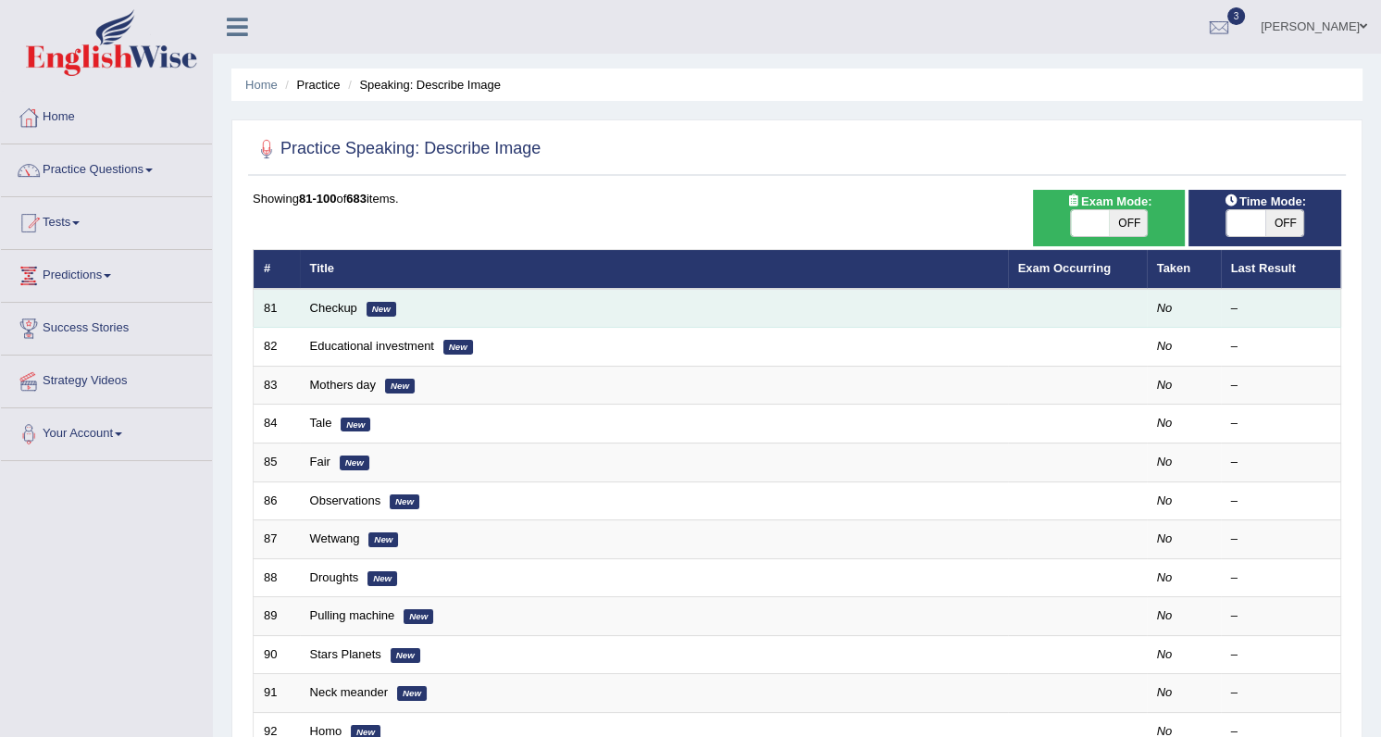
click at [374, 310] on em "New" at bounding box center [382, 309] width 30 height 15
click at [348, 310] on link "Checkup" at bounding box center [333, 308] width 47 height 14
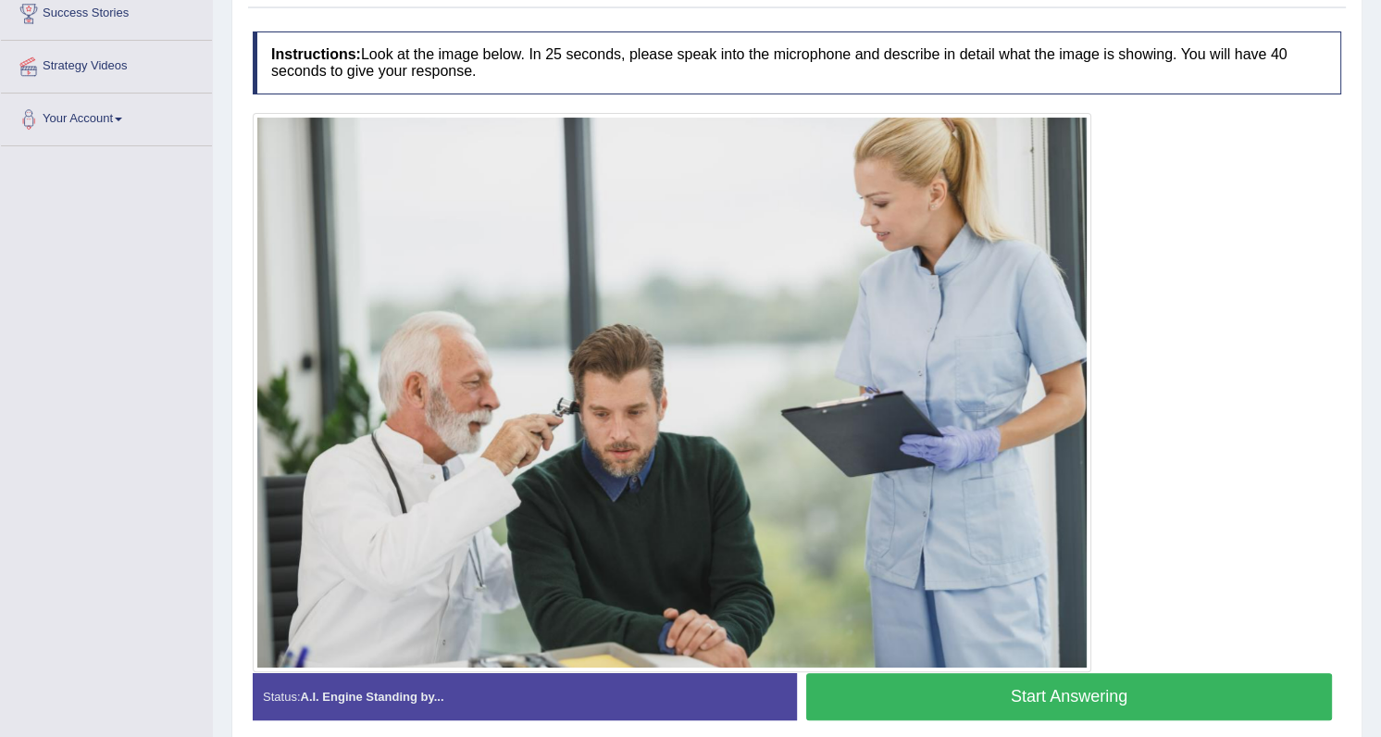
scroll to position [391, 0]
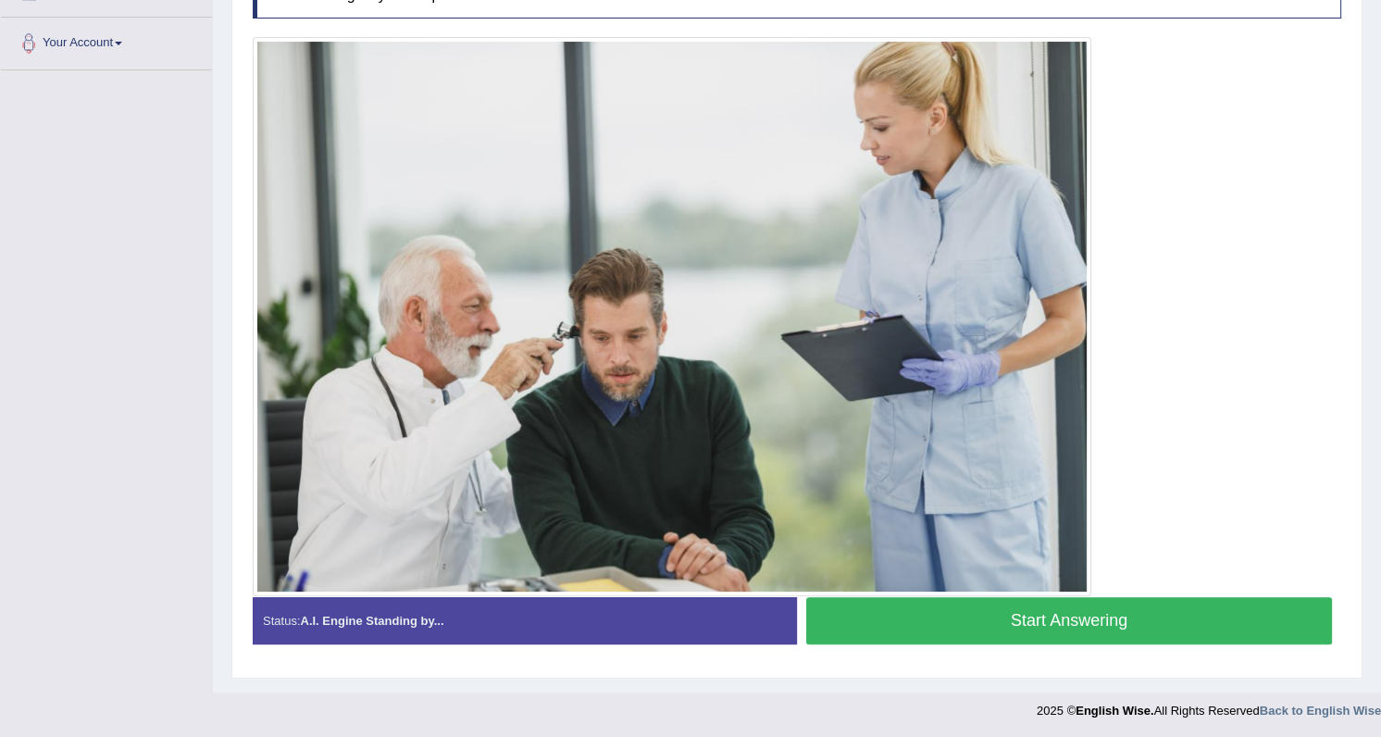
click at [933, 625] on button "Start Answering" at bounding box center [1069, 620] width 526 height 47
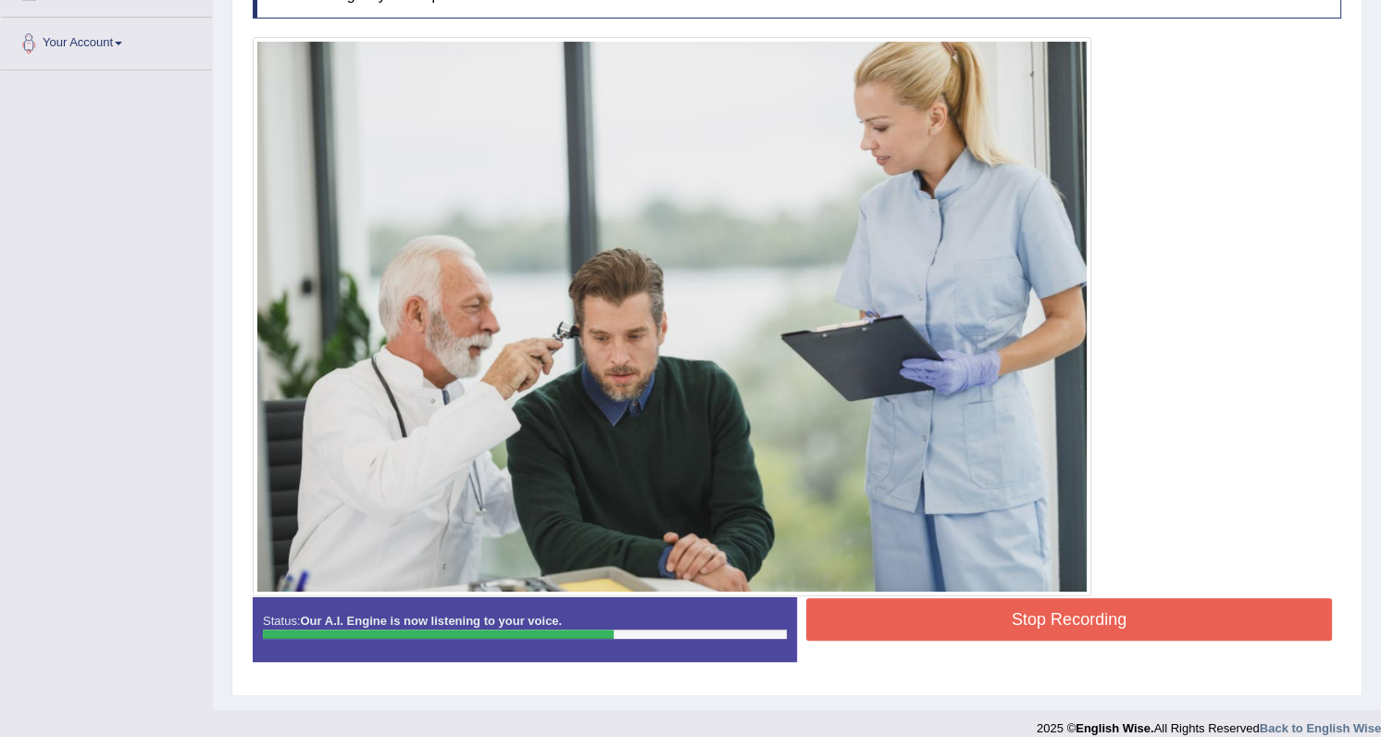
click at [916, 619] on button "Stop Recording" at bounding box center [1069, 619] width 526 height 43
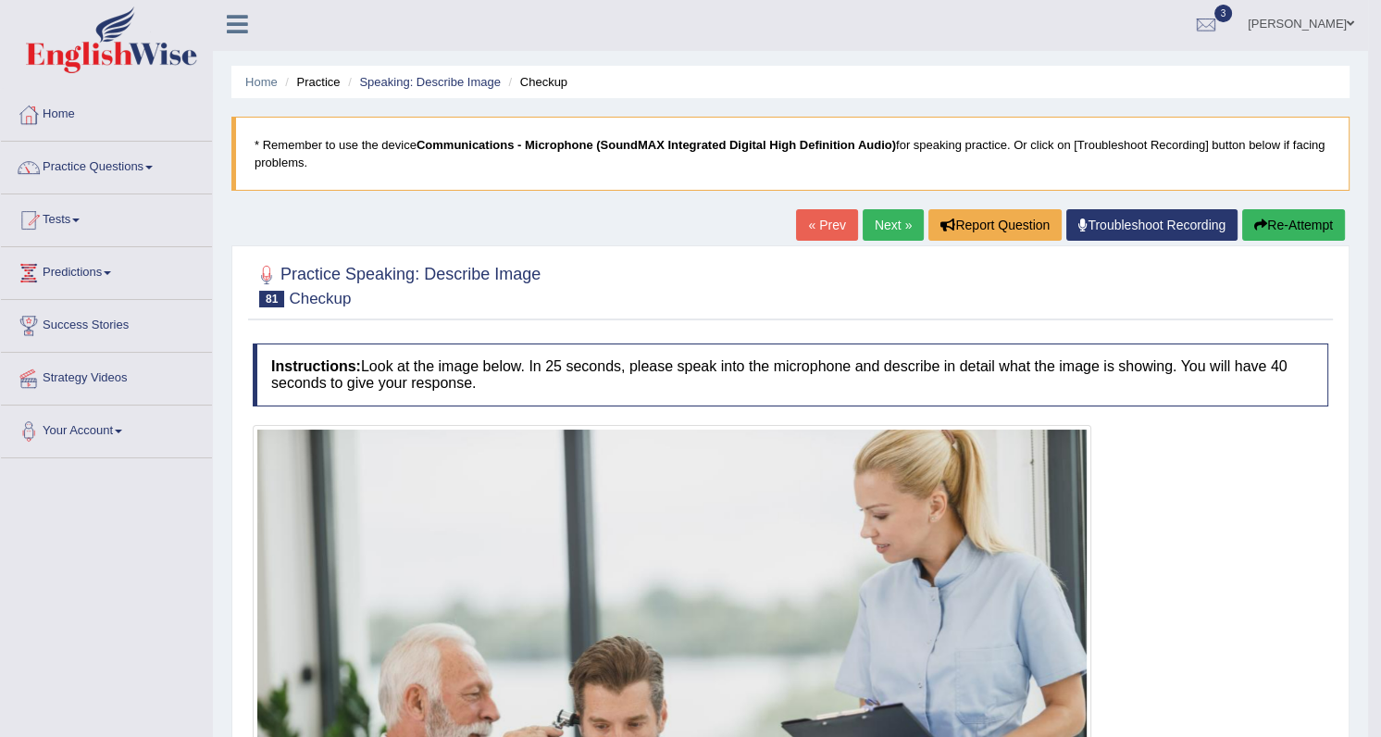
scroll to position [0, 0]
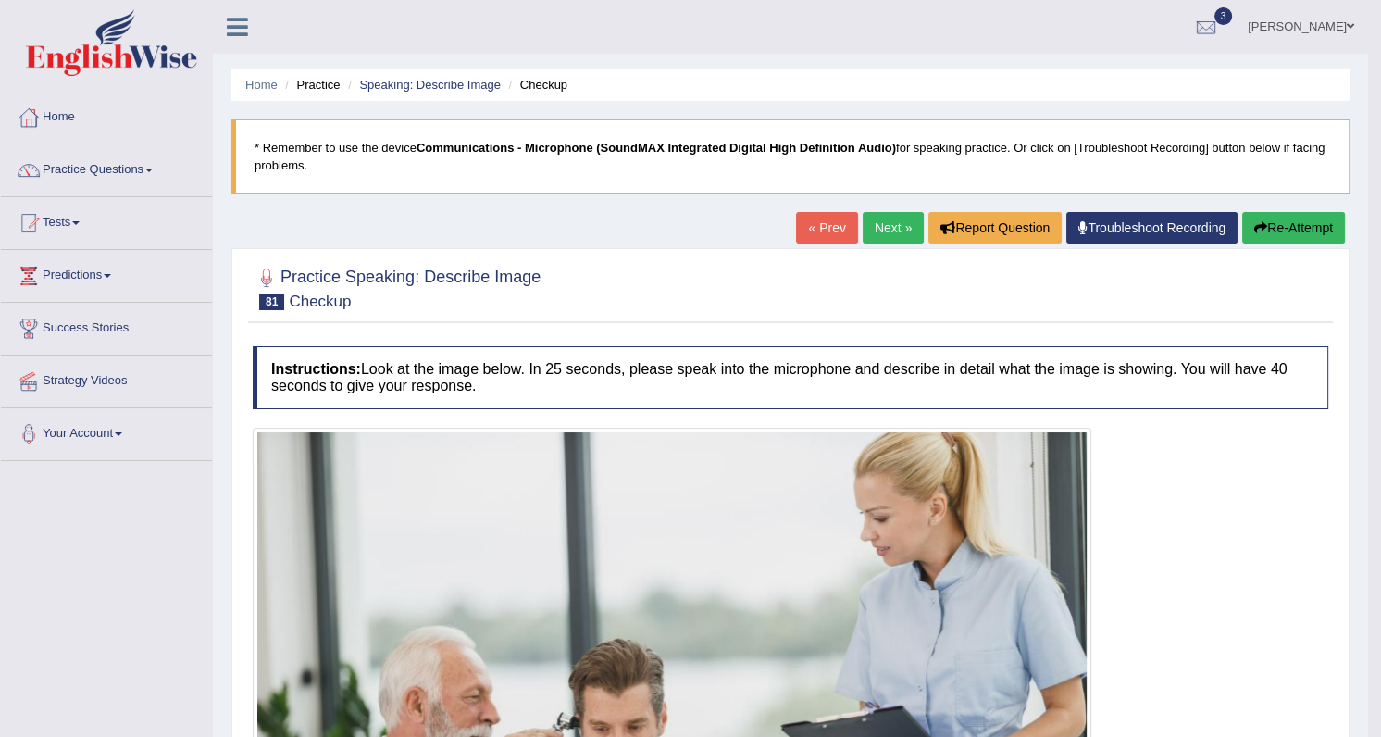
click at [150, 165] on link "Practice Questions" at bounding box center [106, 167] width 211 height 46
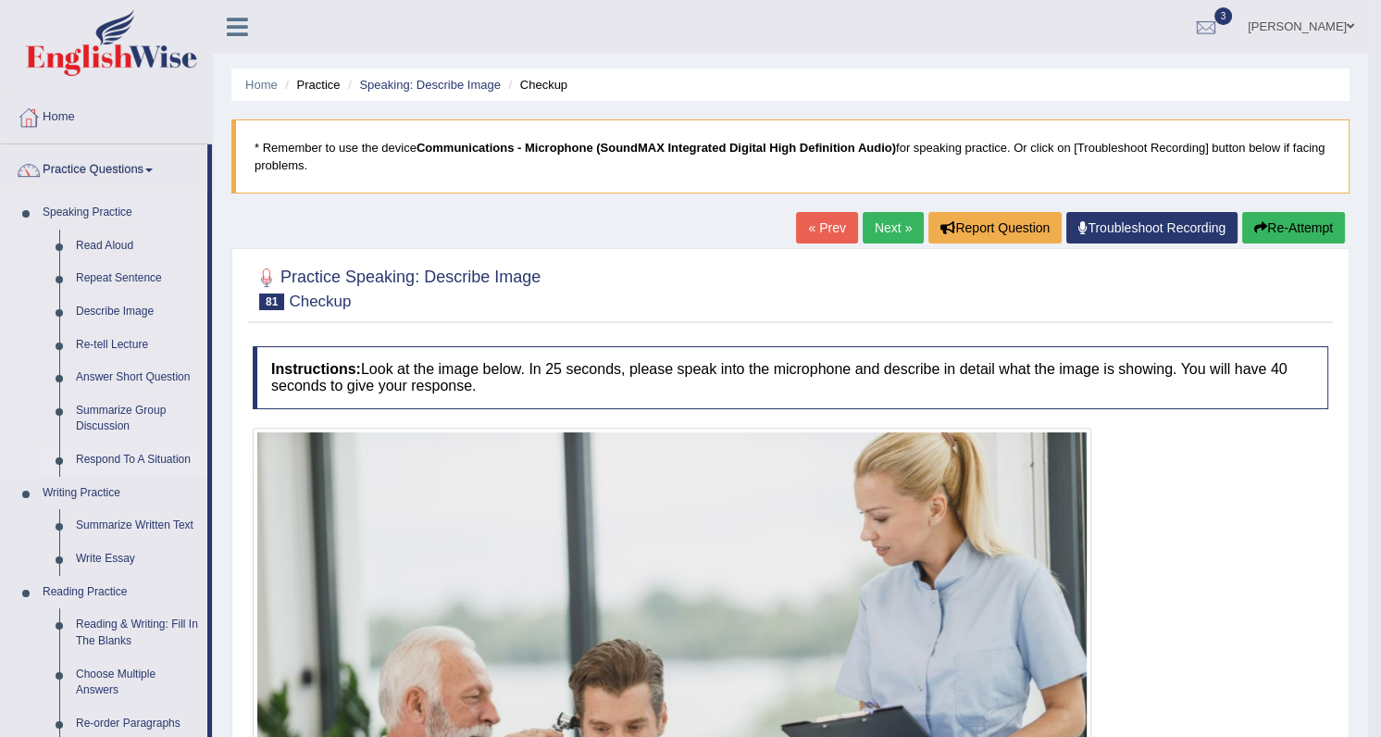
click at [138, 458] on link "Respond To A Situation" at bounding box center [138, 459] width 140 height 33
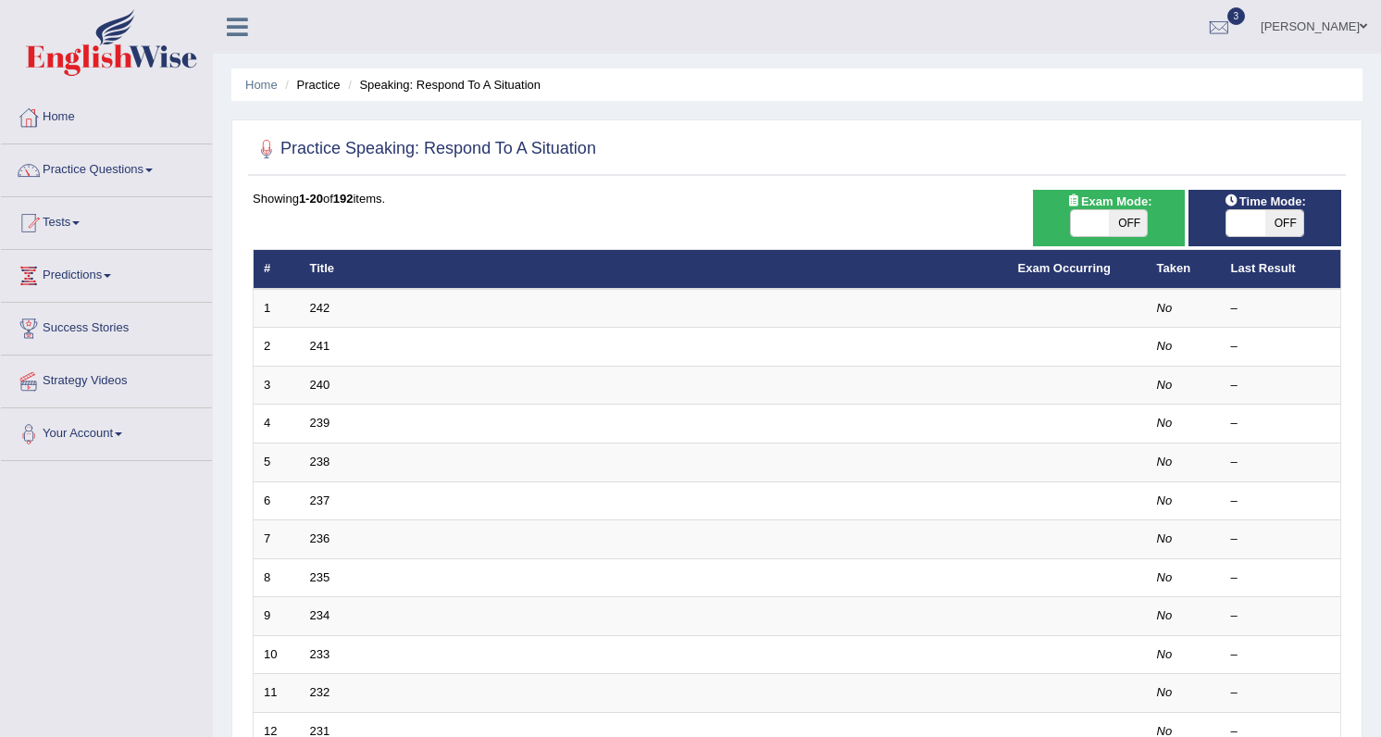
click at [318, 302] on link "242" at bounding box center [320, 308] width 20 height 14
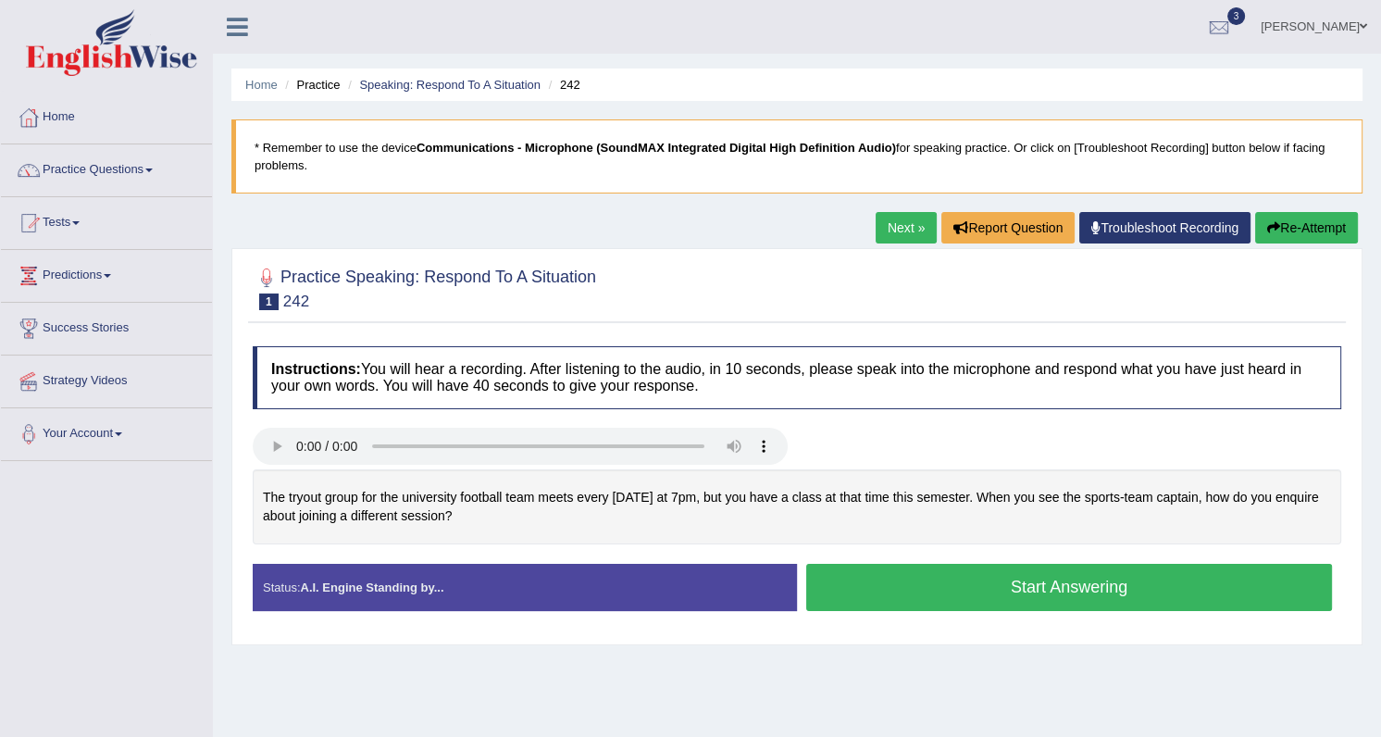
click at [954, 598] on button "Start Answering" at bounding box center [1069, 587] width 526 height 47
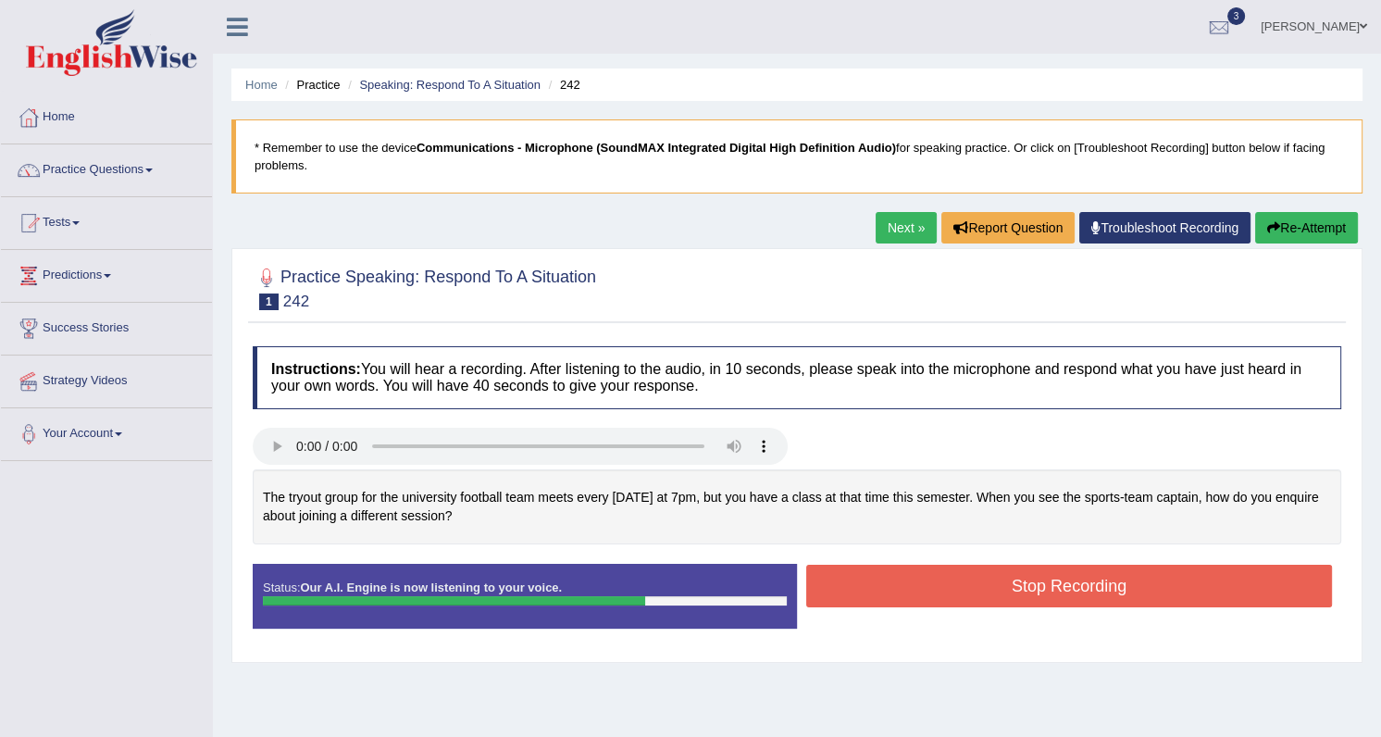
click at [912, 583] on button "Stop Recording" at bounding box center [1069, 586] width 526 height 43
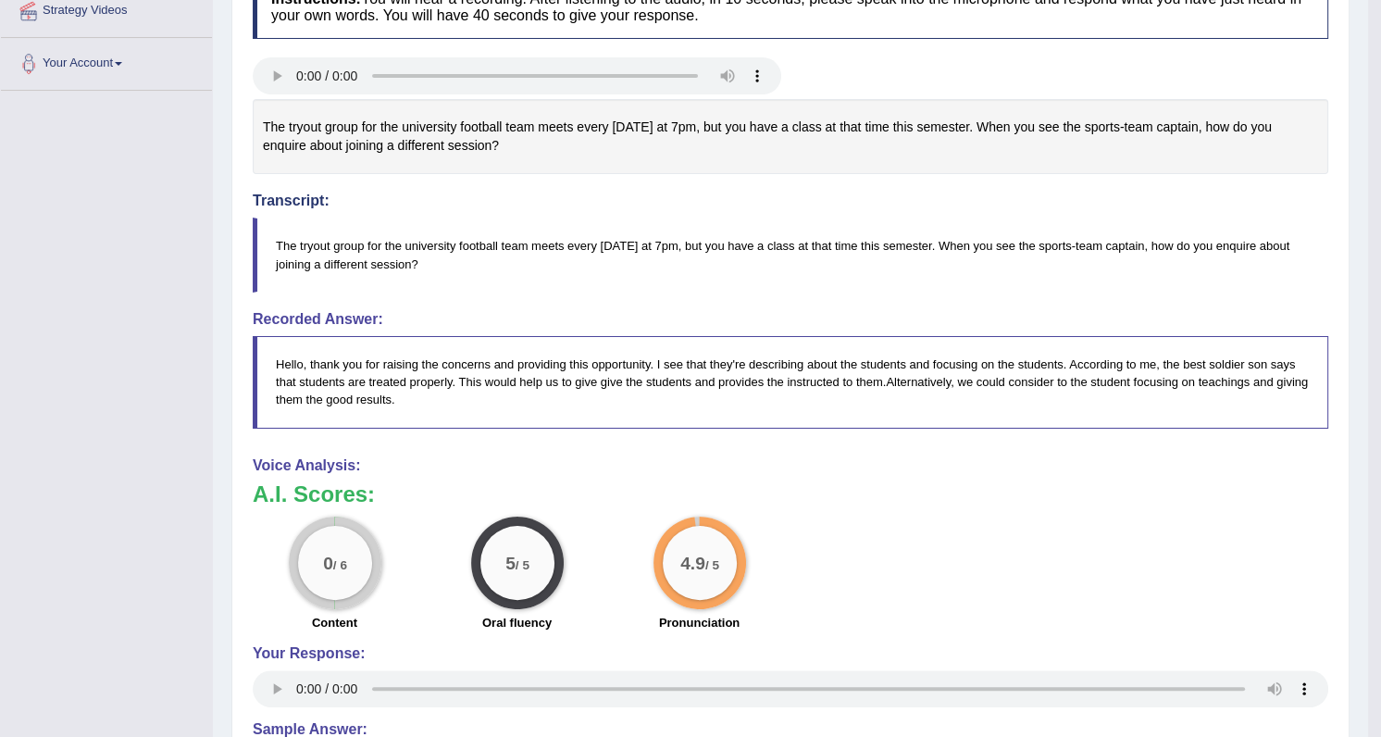
scroll to position [336, 0]
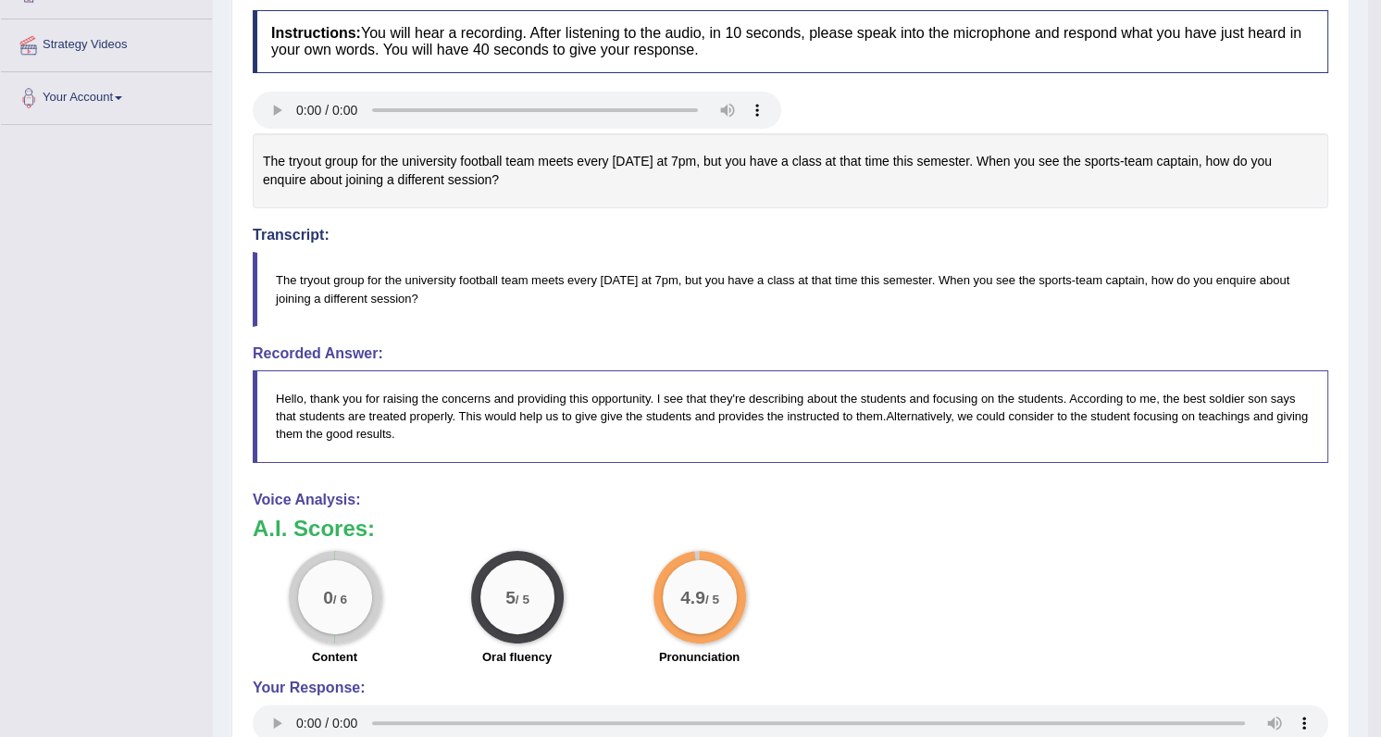
drag, startPoint x: 1340, startPoint y: 0, endPoint x: 765, endPoint y: 485, distance: 752.9
click at [765, 485] on div "Instructions: You will hear a recording. After listening to the audio, in 10 se…" at bounding box center [790, 473] width 1085 height 944
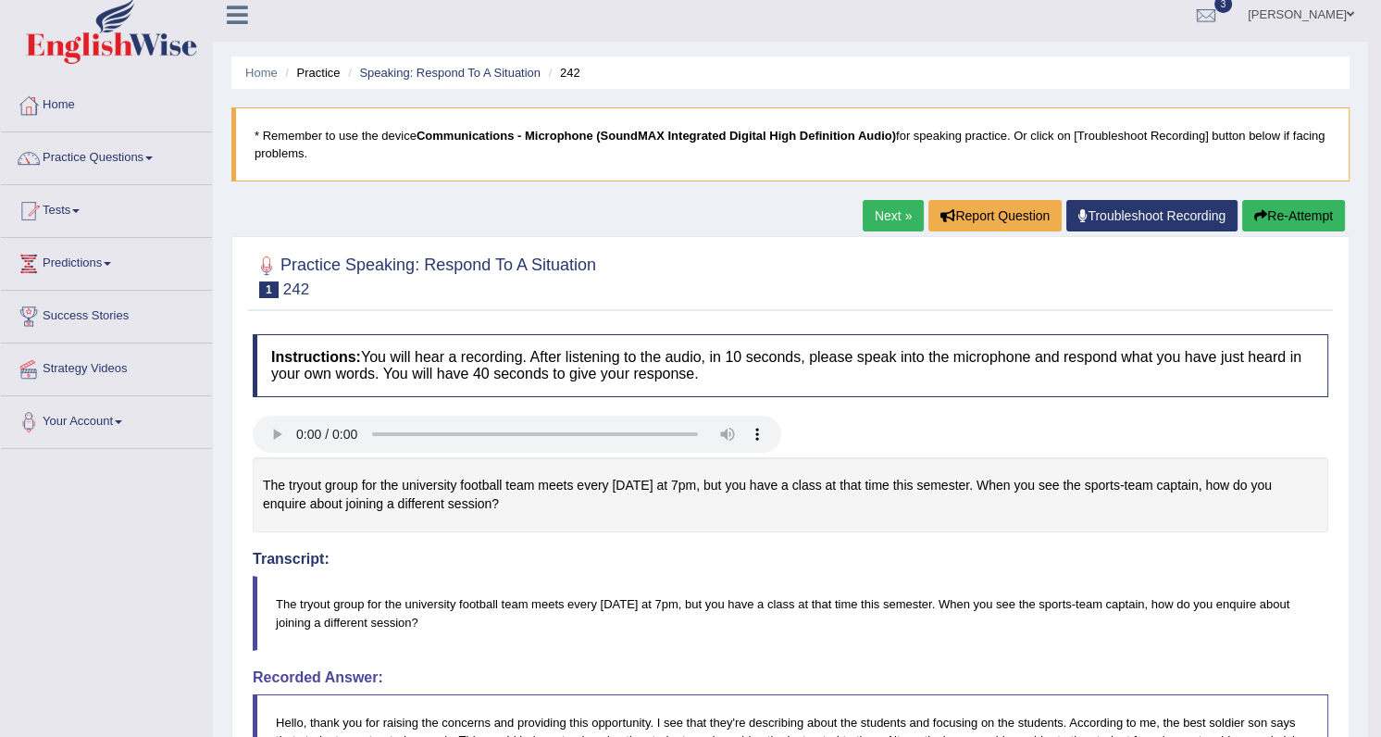
scroll to position [0, 0]
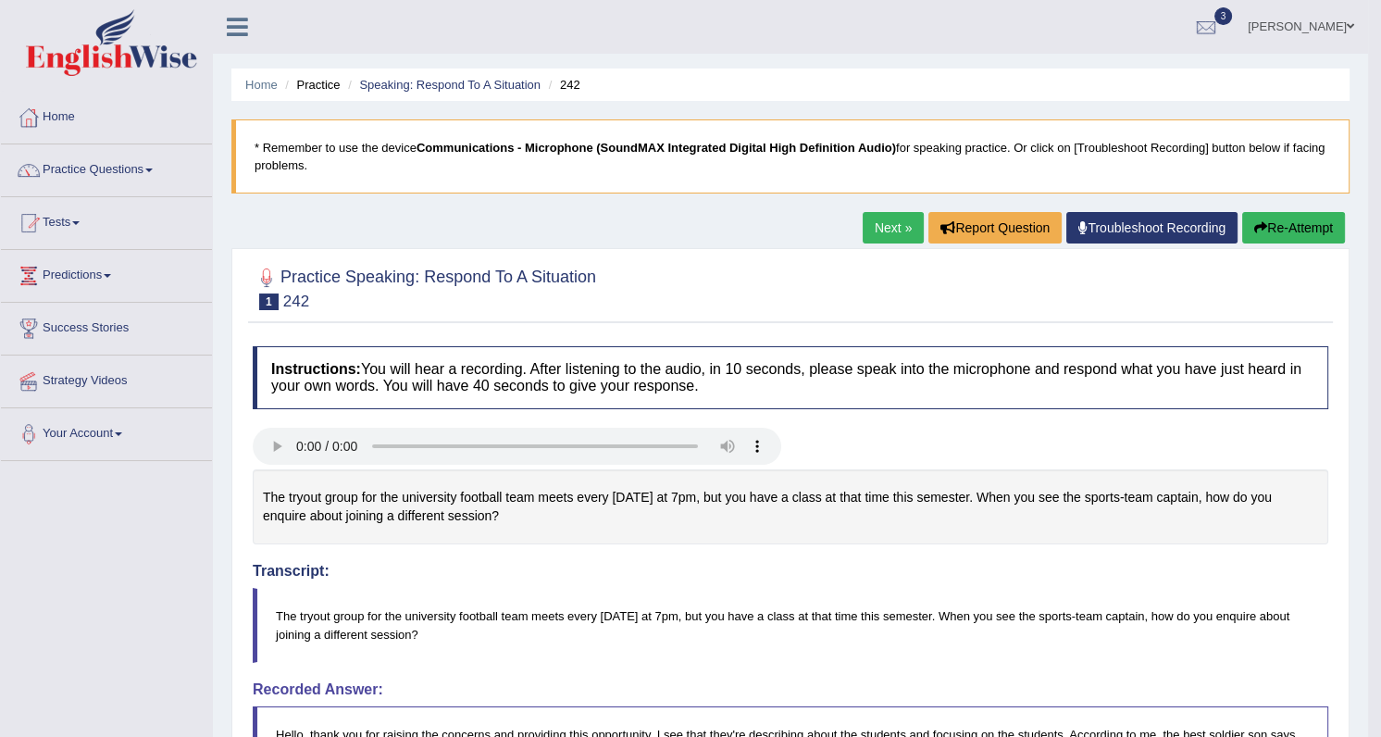
click at [1278, 227] on button "Re-Attempt" at bounding box center [1293, 227] width 103 height 31
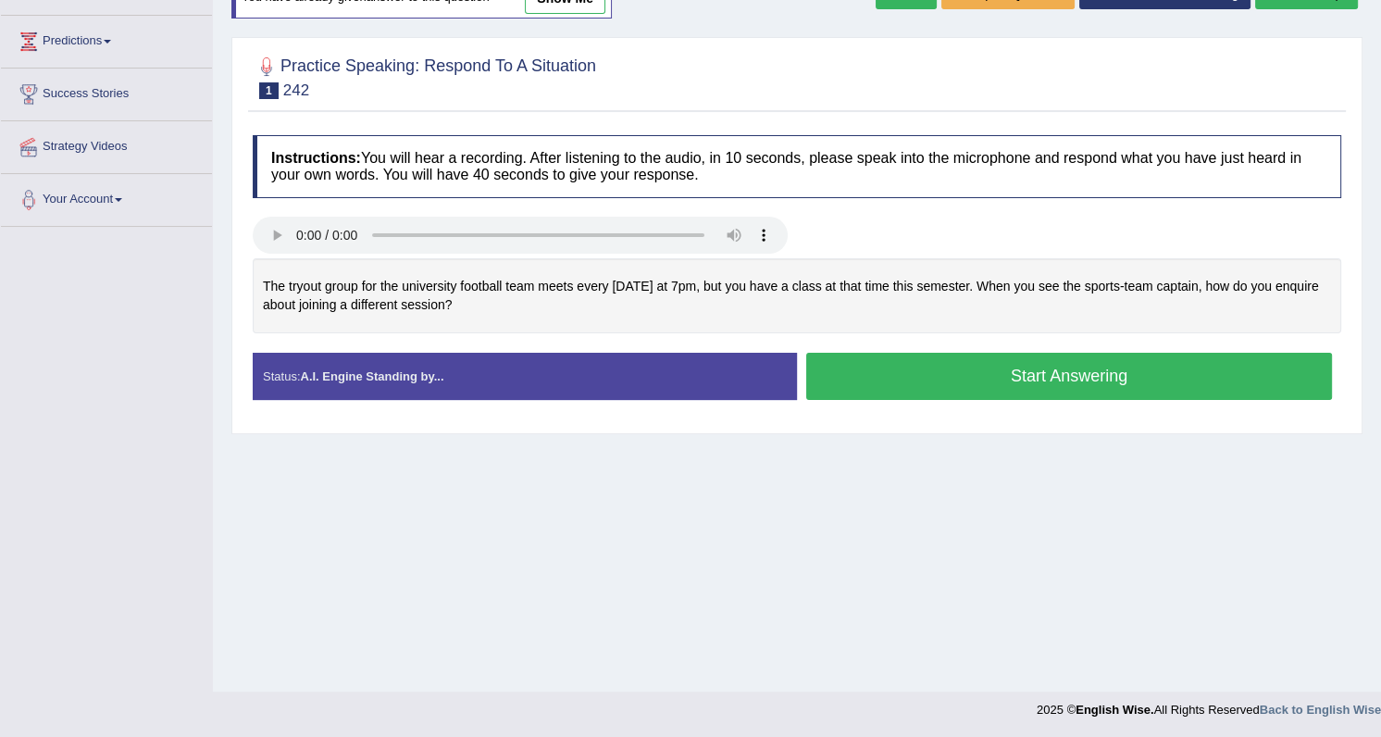
click at [867, 380] on button "Start Answering" at bounding box center [1069, 376] width 526 height 47
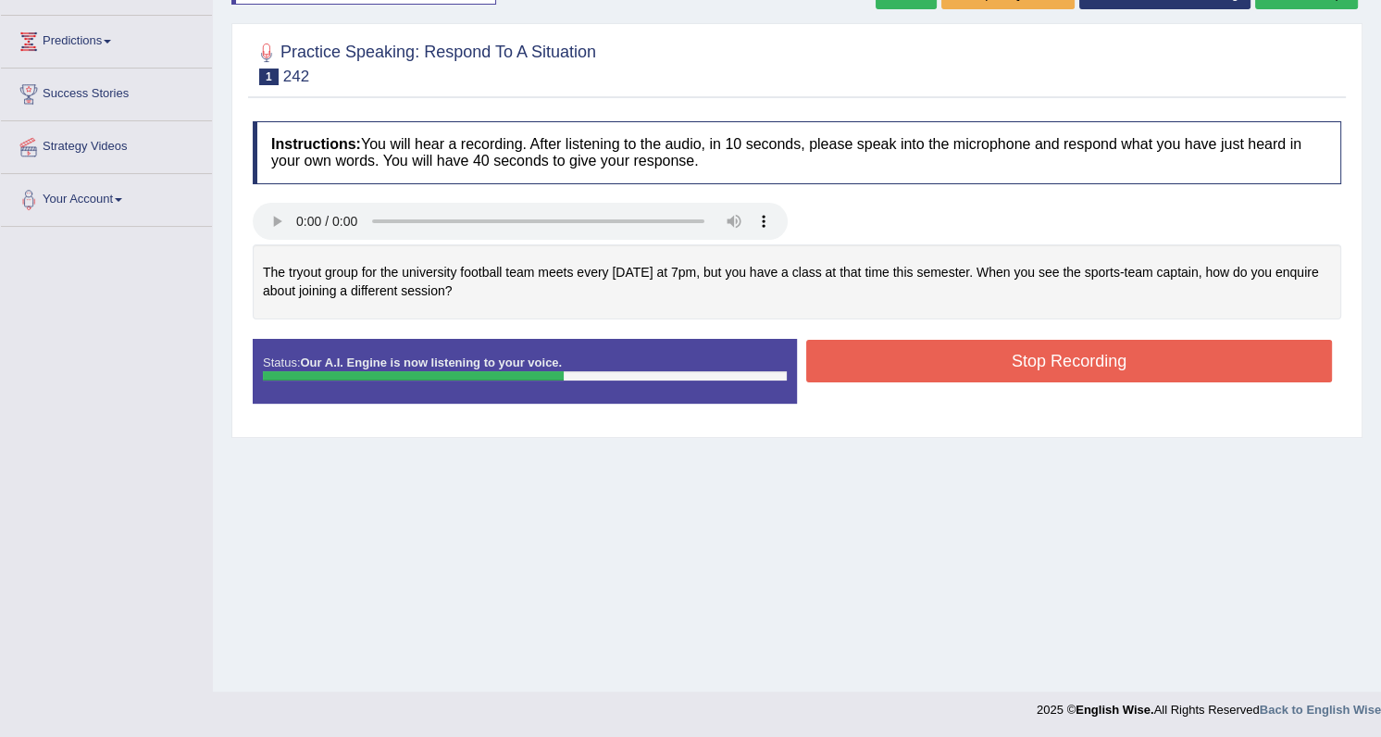
click at [919, 359] on button "Stop Recording" at bounding box center [1069, 361] width 526 height 43
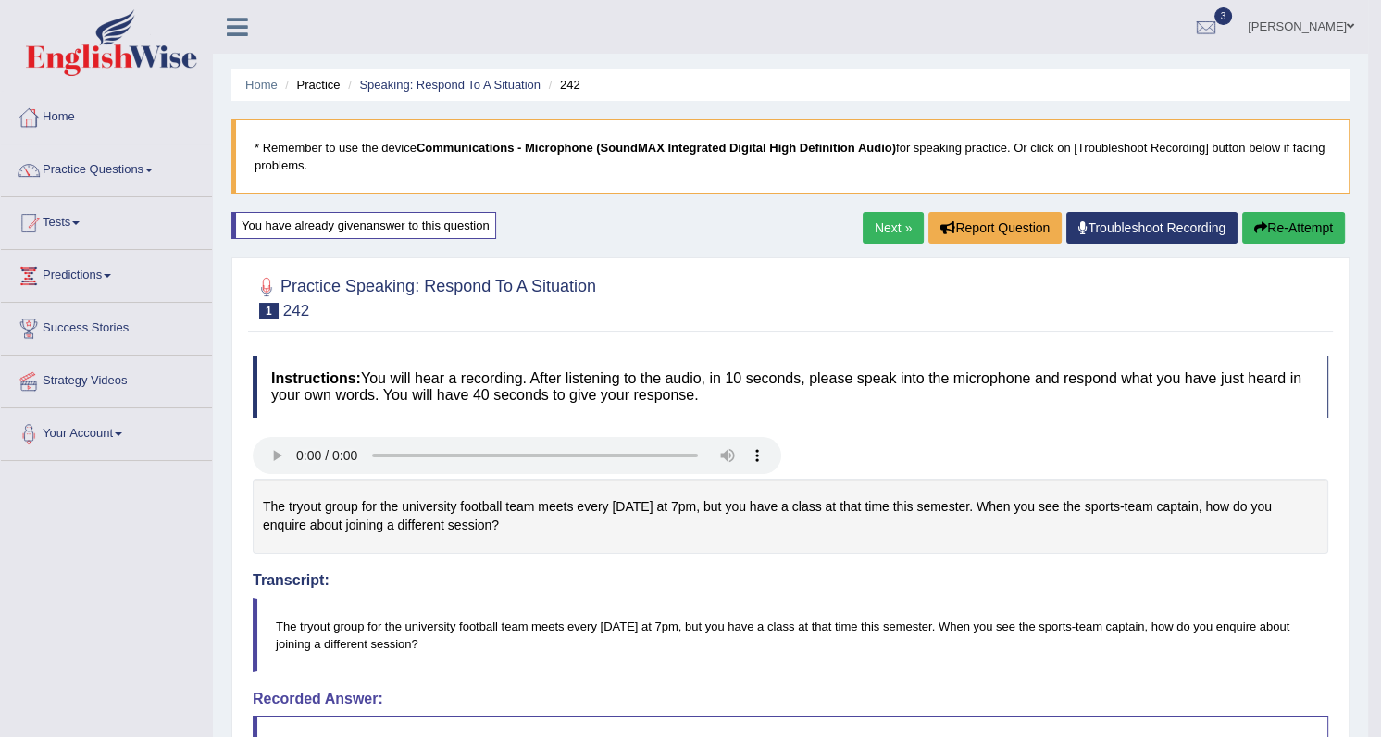
click at [891, 231] on link "Next »" at bounding box center [893, 227] width 61 height 31
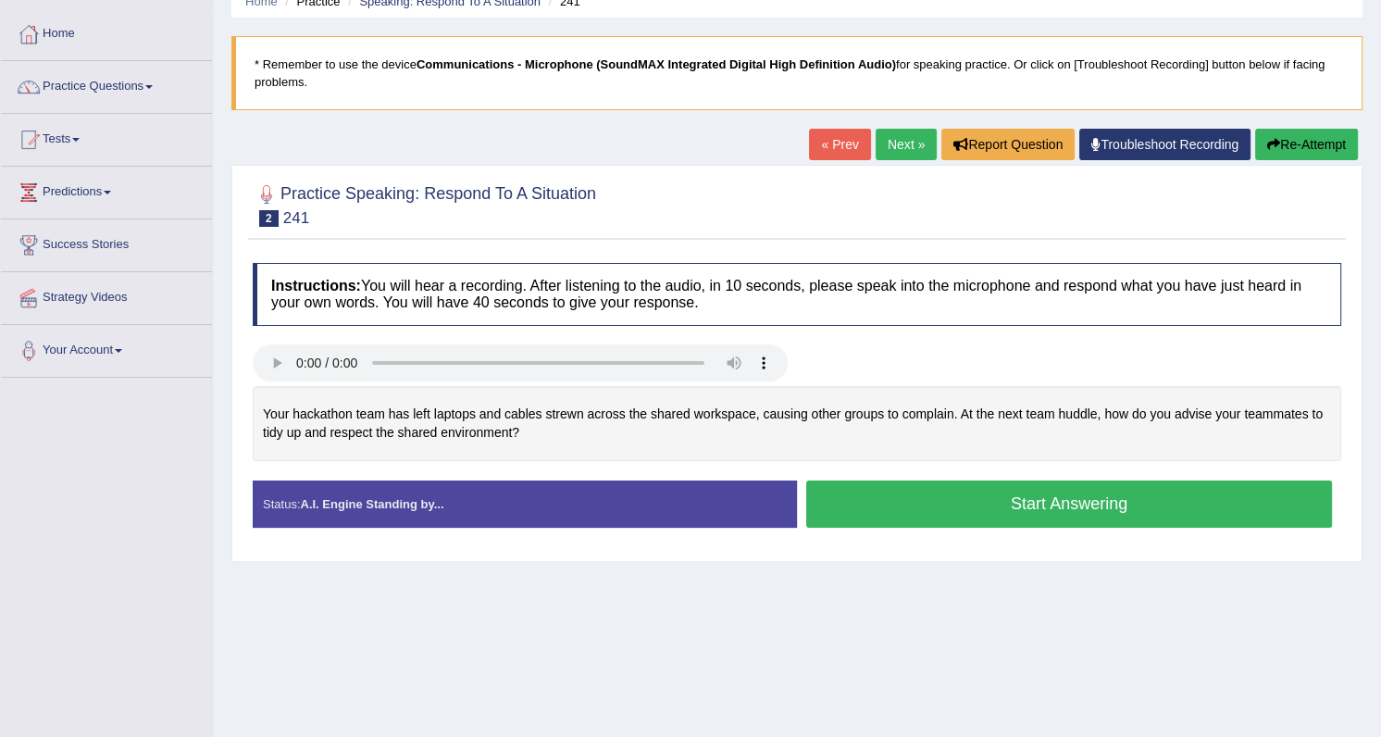
click at [900, 521] on button "Start Answering" at bounding box center [1069, 503] width 526 height 47
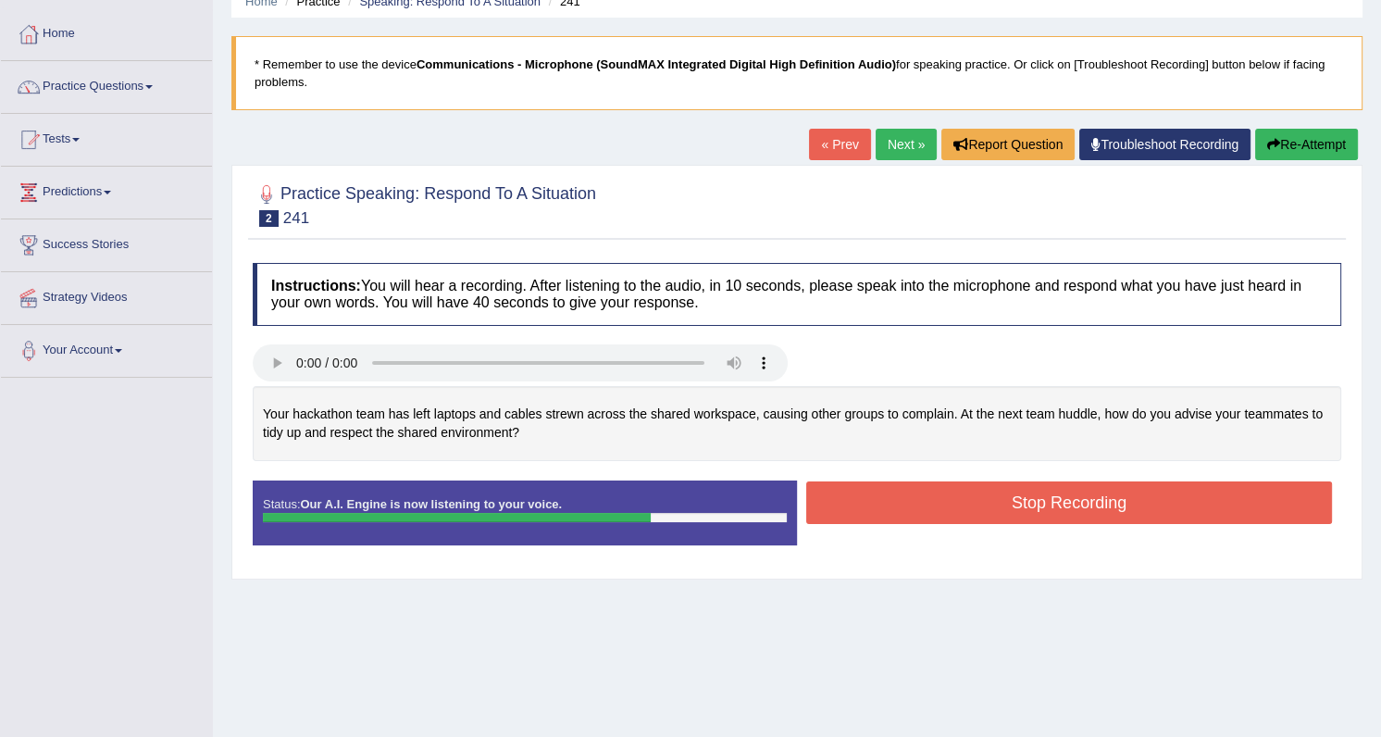
click at [886, 500] on button "Stop Recording" at bounding box center [1069, 502] width 526 height 43
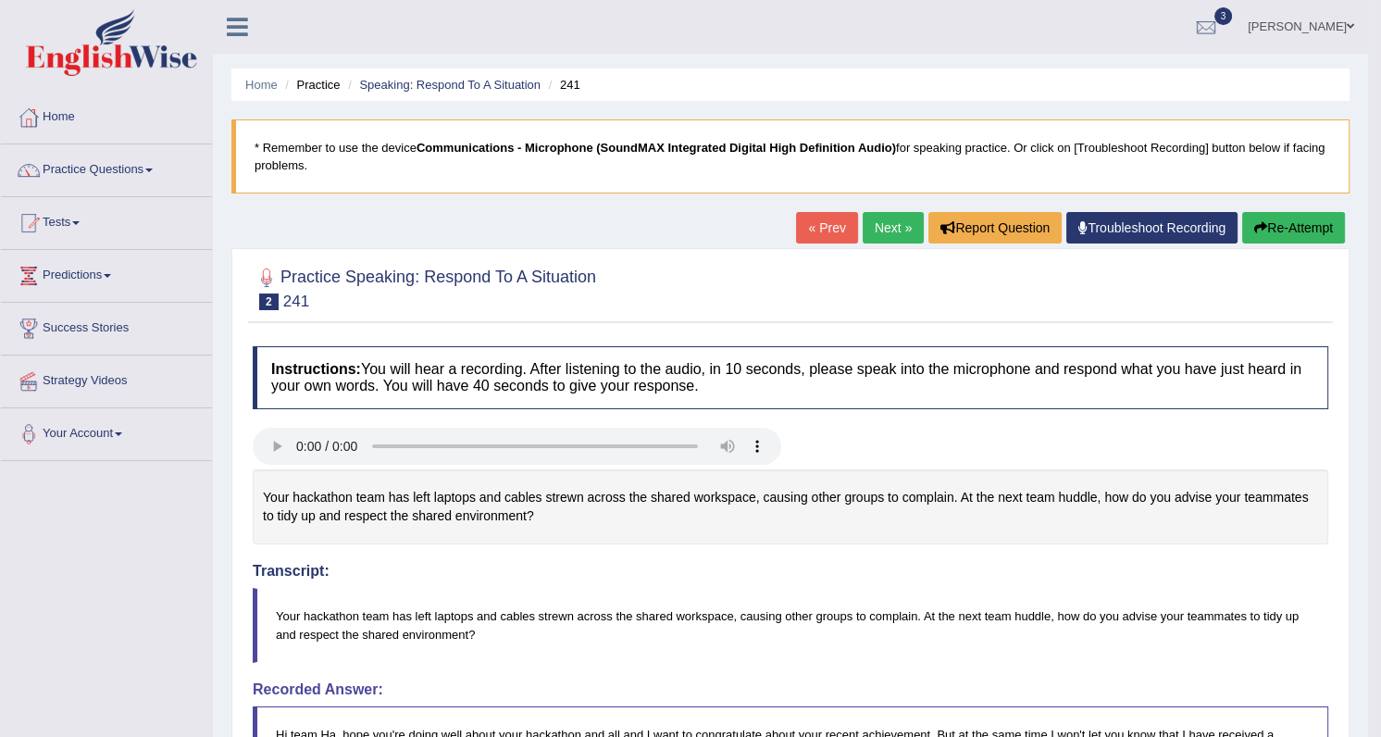
click at [893, 236] on link "Next »" at bounding box center [893, 227] width 61 height 31
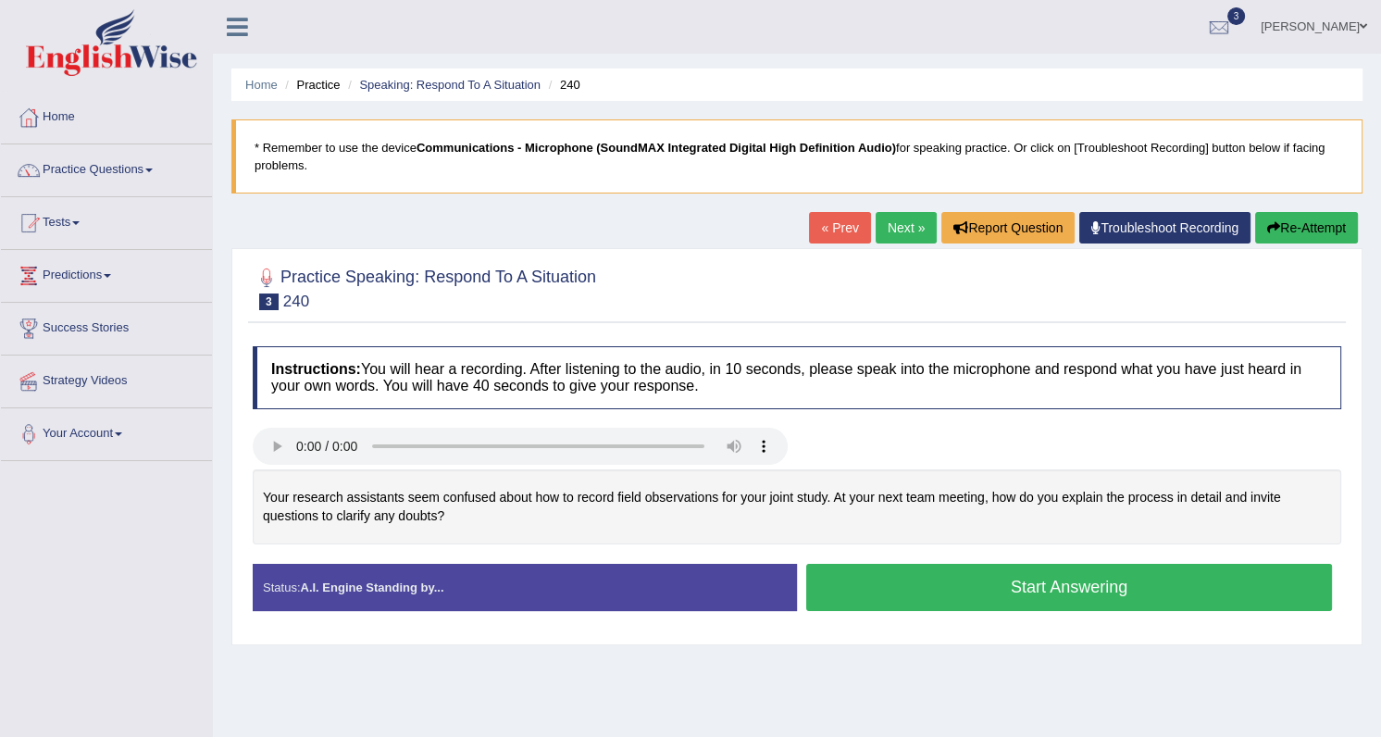
click at [897, 585] on button "Start Answering" at bounding box center [1069, 587] width 526 height 47
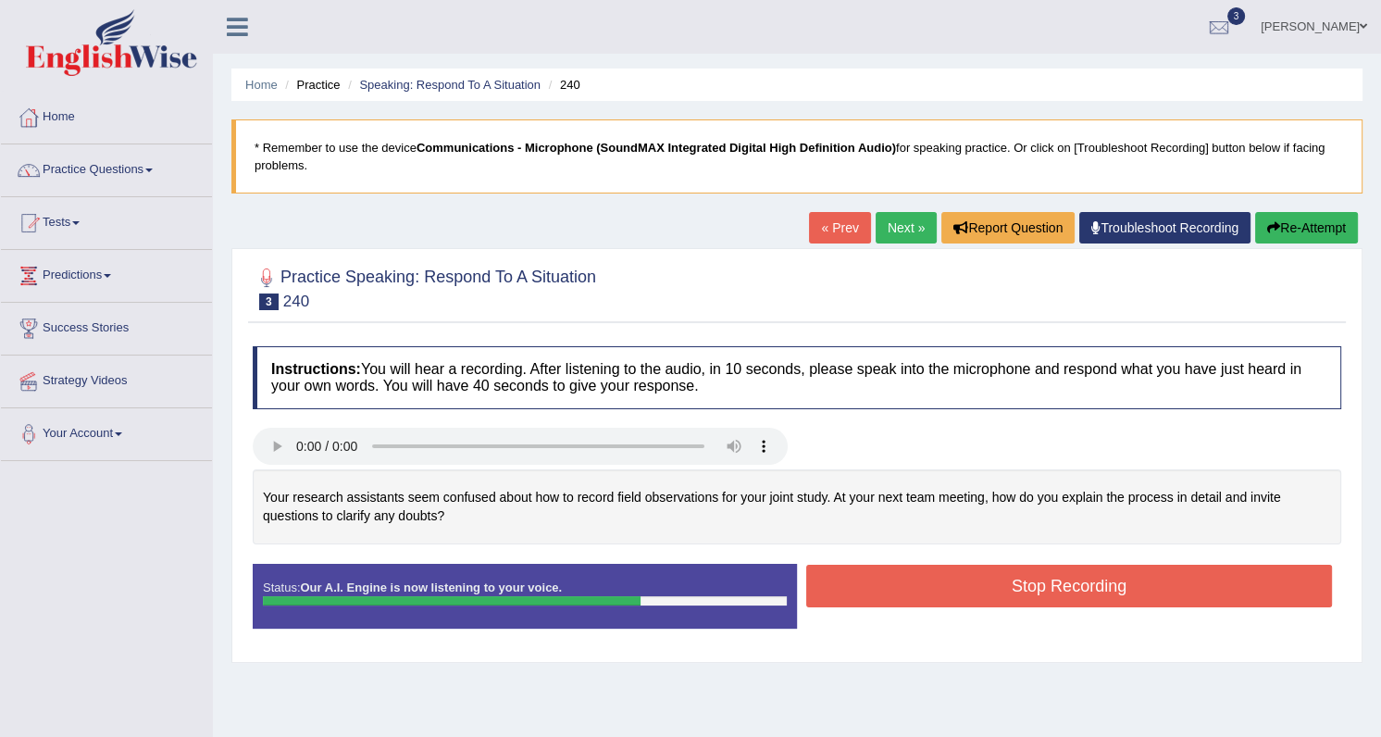
click at [901, 582] on button "Stop Recording" at bounding box center [1069, 586] width 526 height 43
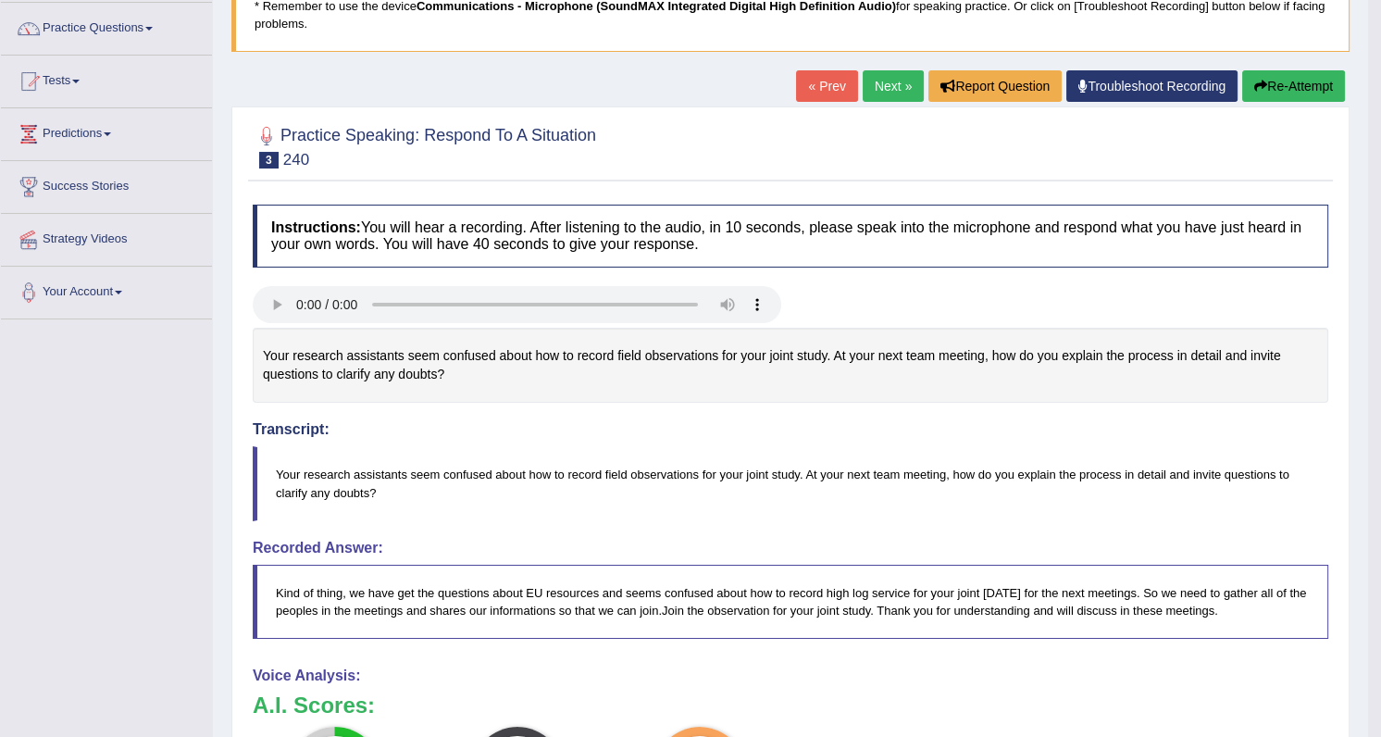
scroll to position [83, 0]
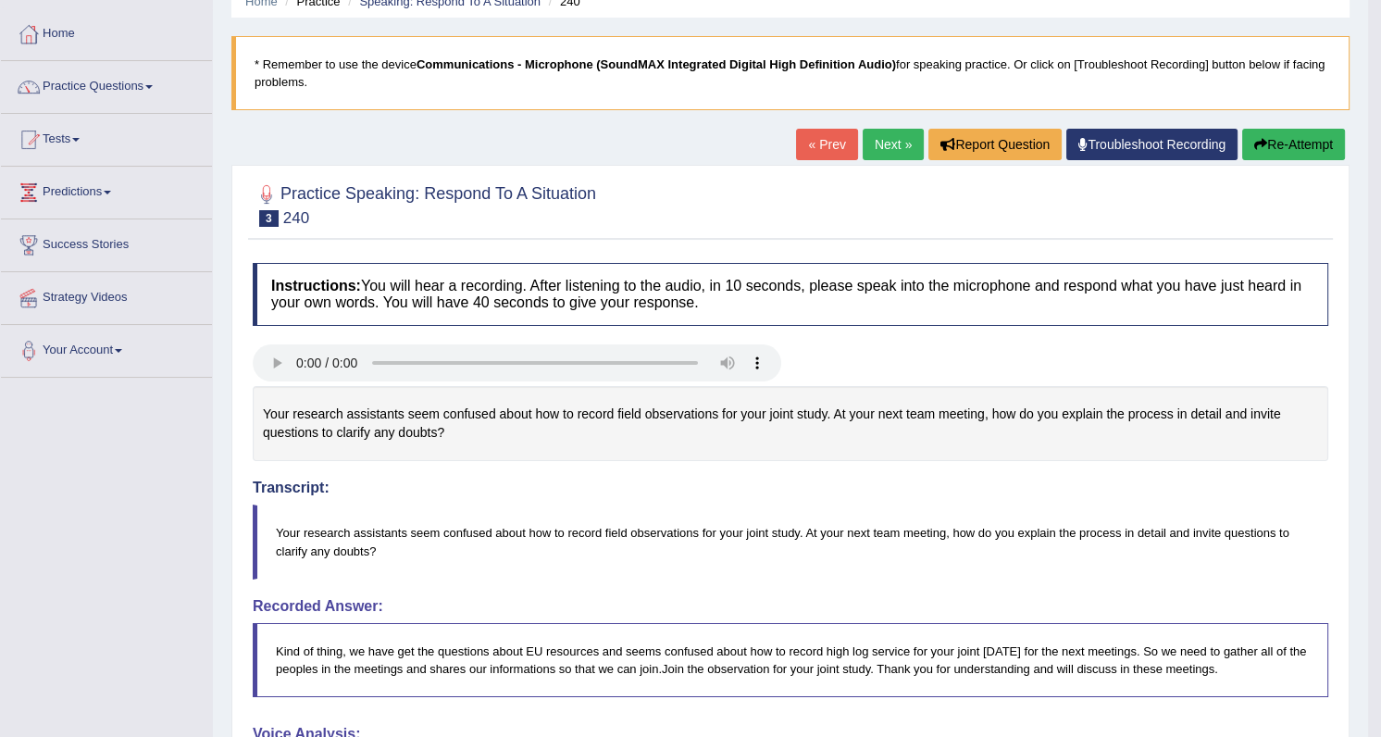
click at [877, 139] on link "Next »" at bounding box center [893, 144] width 61 height 31
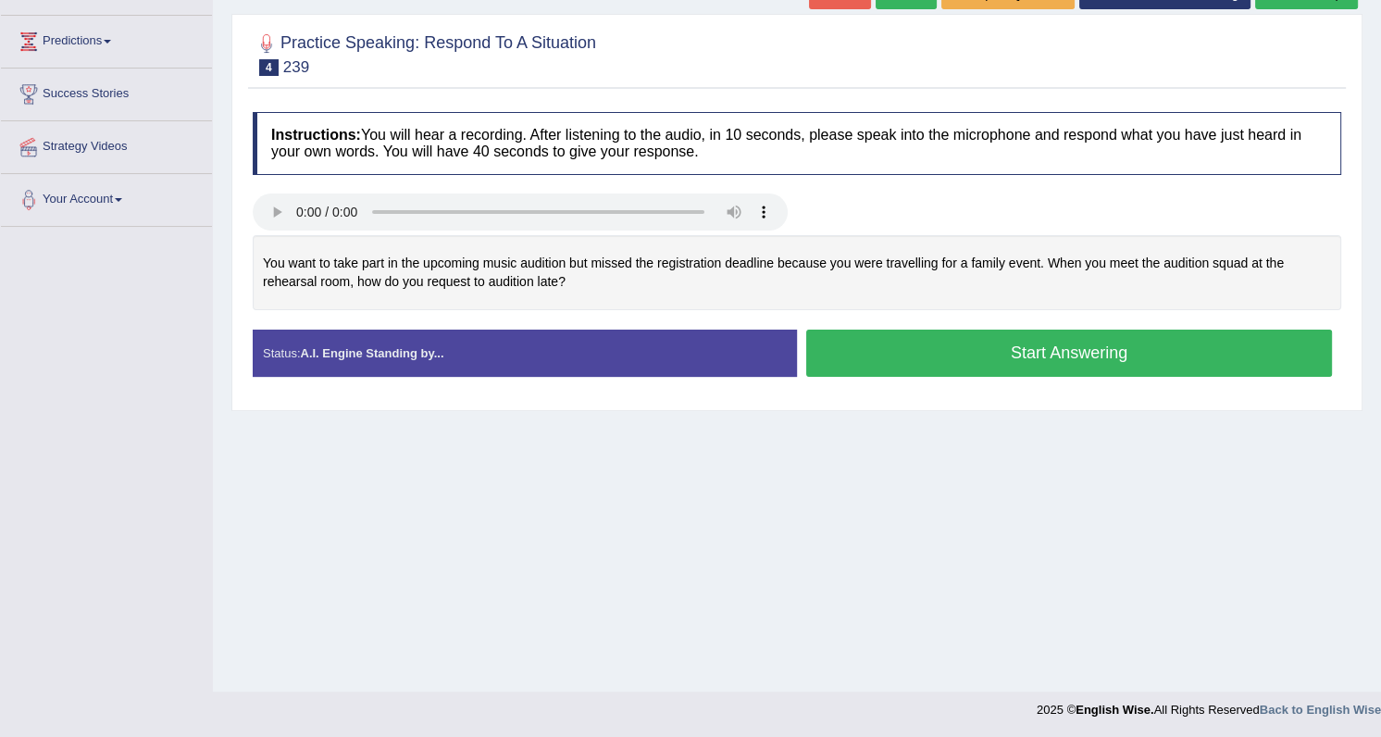
click at [1350, 283] on div "Created with Highcharts 7.1.2 Too low Too high Time Pitch meter: 0 5 10 15 20 2…" at bounding box center [796, 282] width 1107 height 94
click at [891, 368] on button "Start Answering" at bounding box center [1069, 353] width 526 height 47
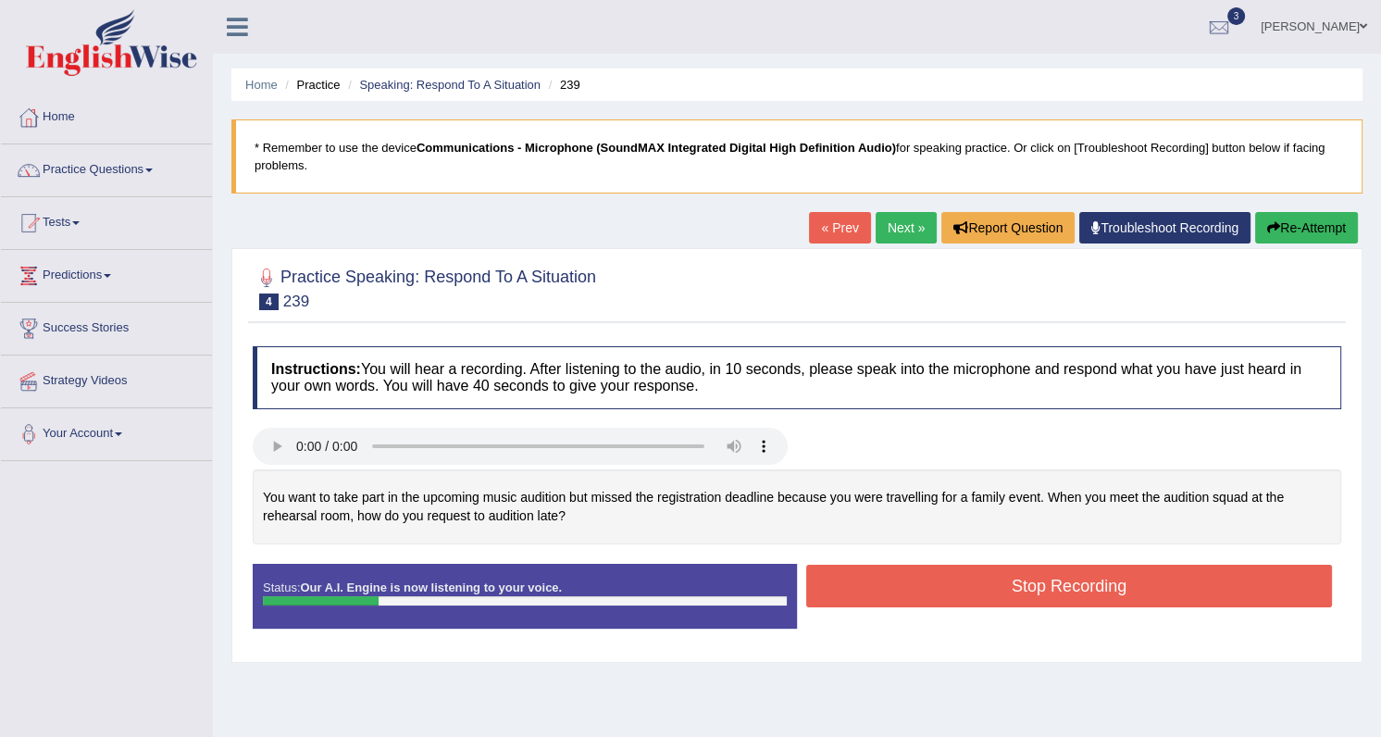
click at [1305, 237] on button "Re-Attempt" at bounding box center [1306, 227] width 103 height 31
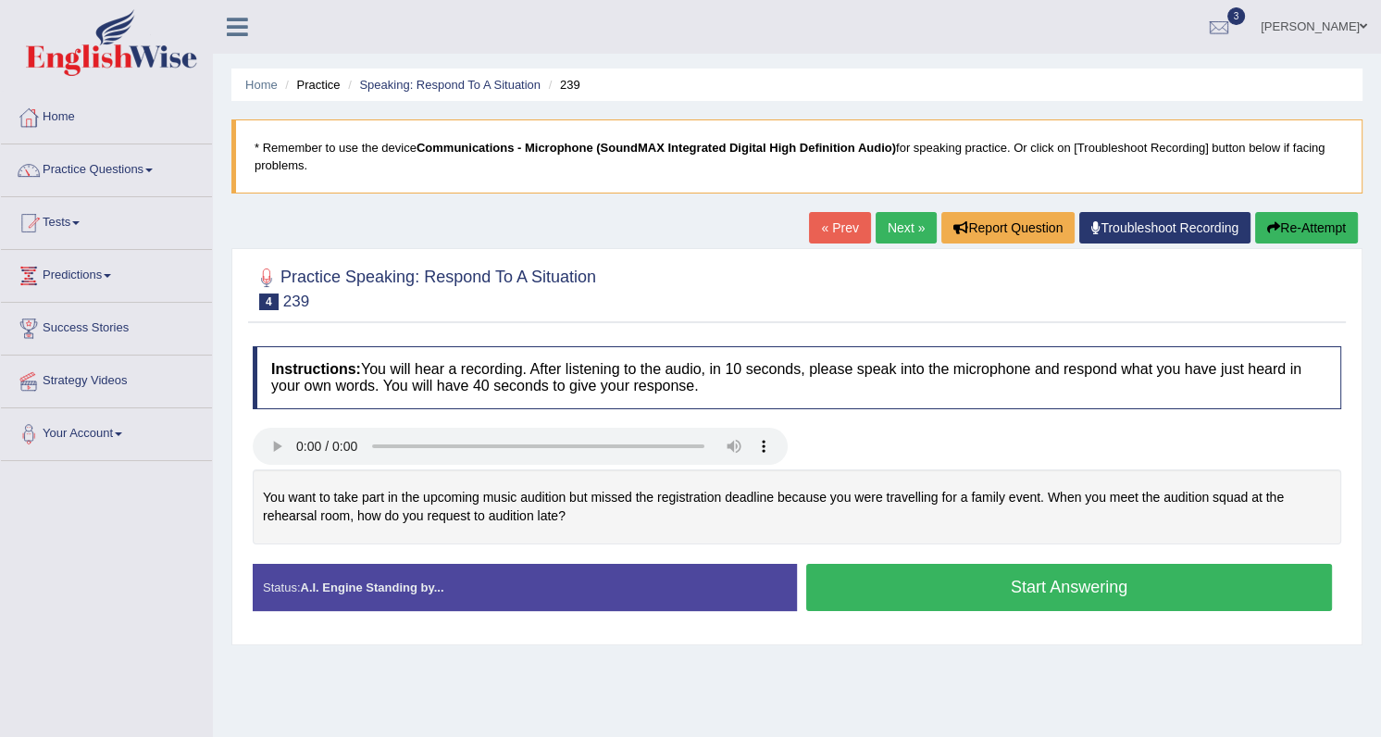
click at [943, 591] on button "Start Answering" at bounding box center [1069, 587] width 526 height 47
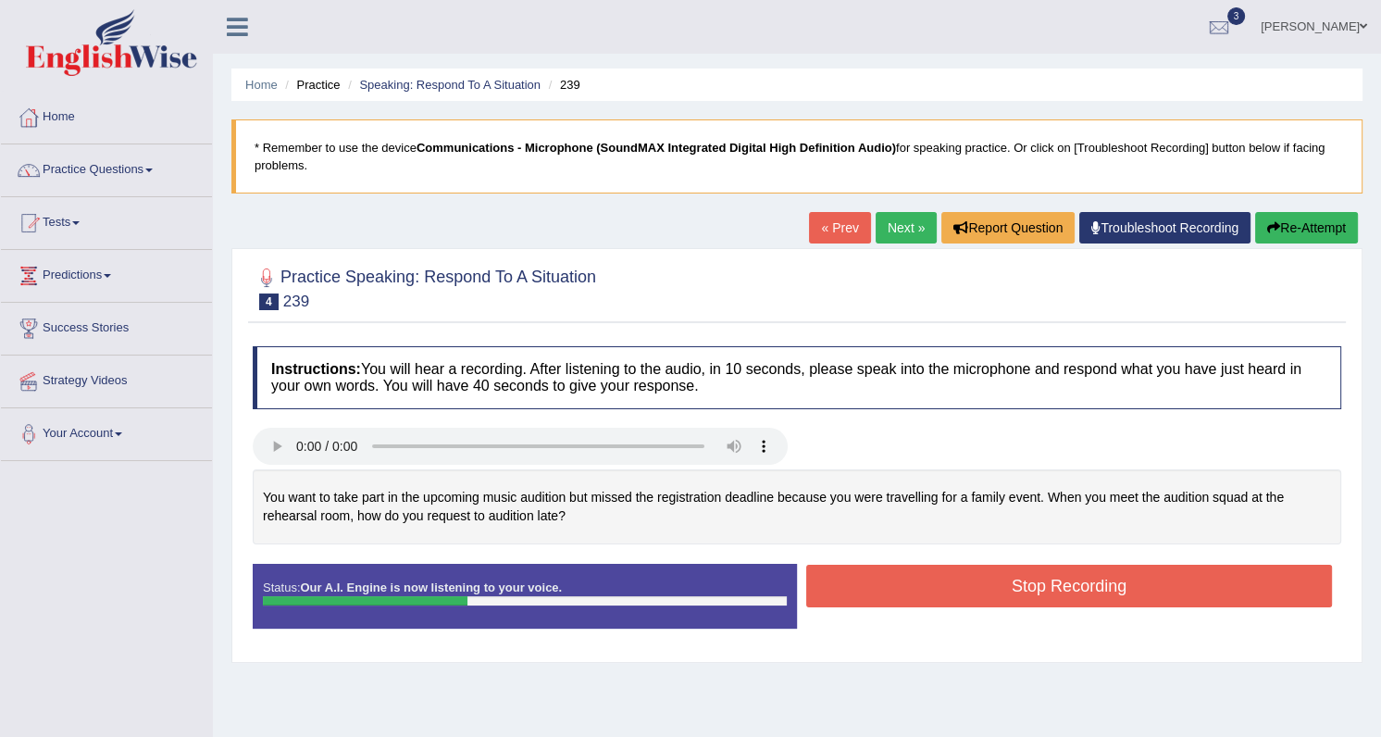
click at [991, 582] on button "Stop Recording" at bounding box center [1069, 586] width 526 height 43
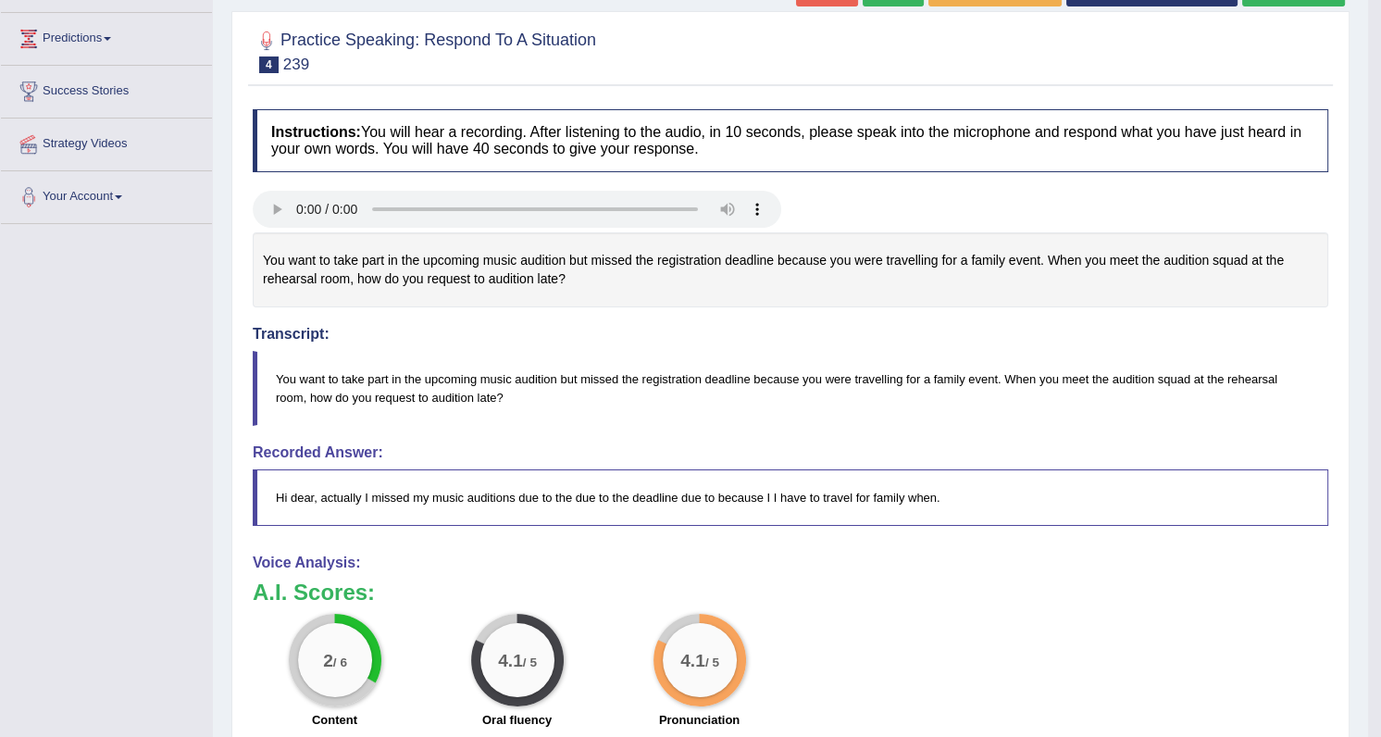
scroll to position [83, 0]
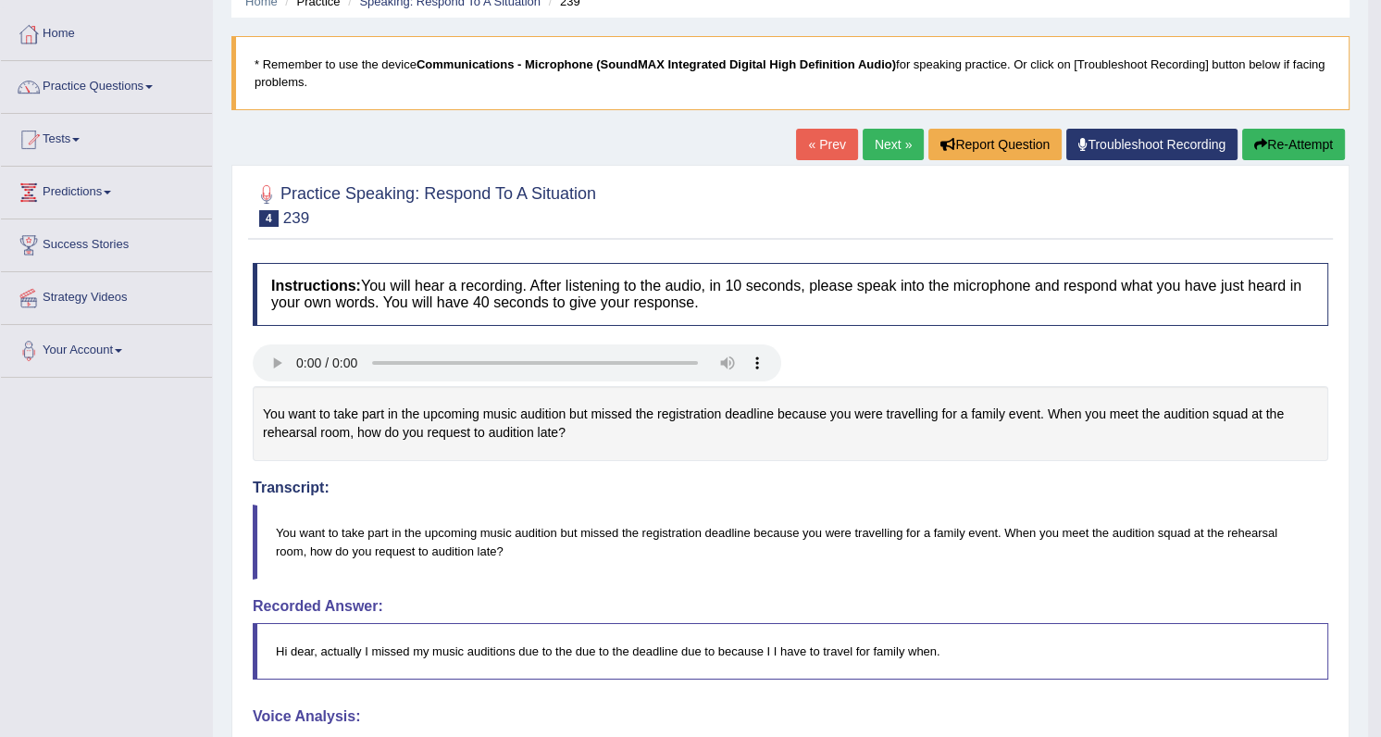
click at [1268, 145] on button "Re-Attempt" at bounding box center [1293, 144] width 103 height 31
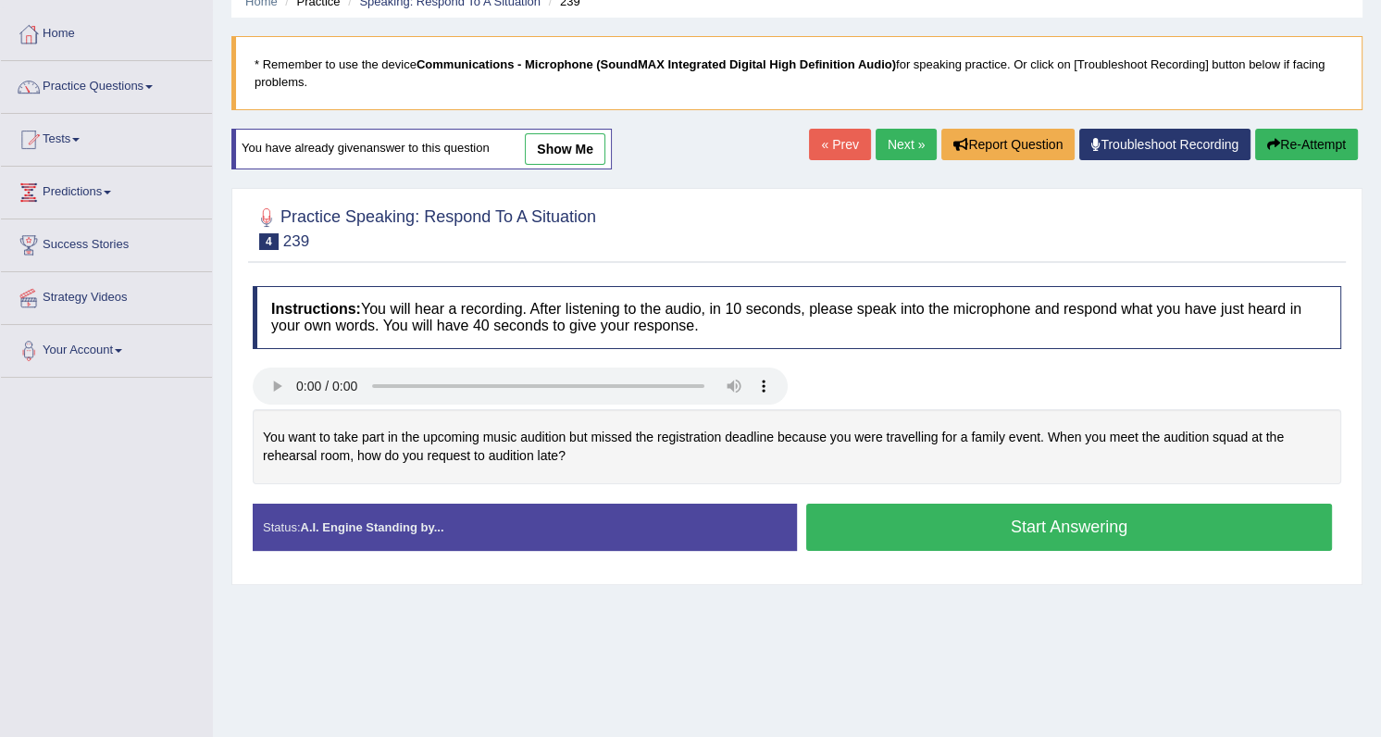
click at [915, 526] on button "Start Answering" at bounding box center [1069, 527] width 526 height 47
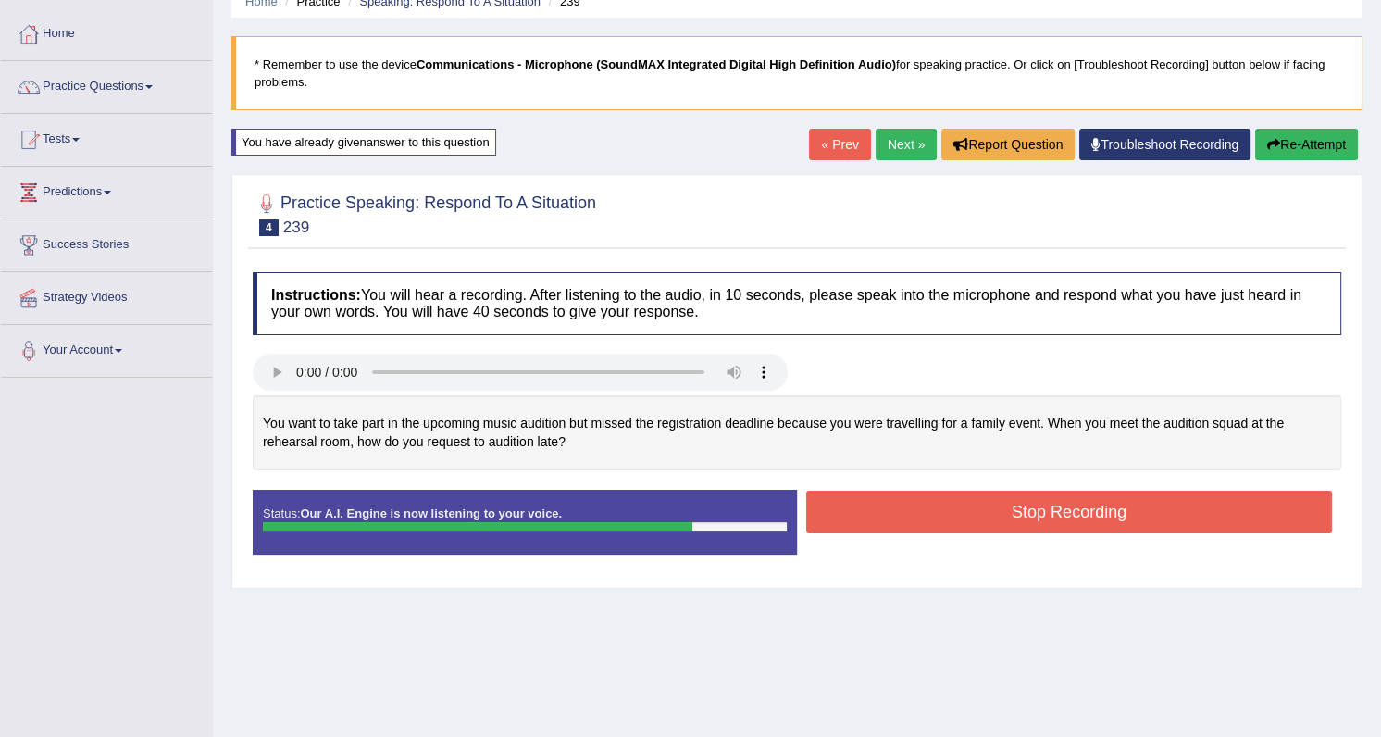
click at [935, 509] on button "Stop Recording" at bounding box center [1069, 512] width 526 height 43
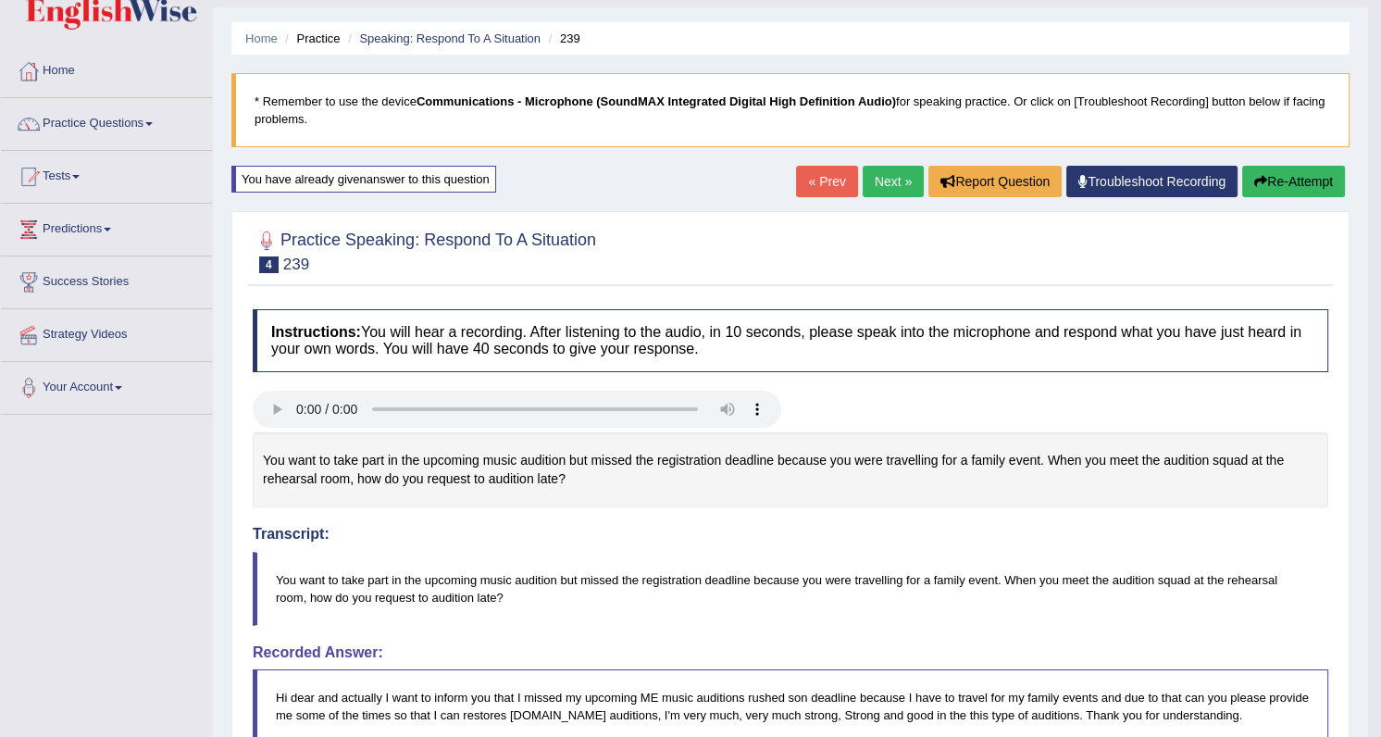
scroll to position [17, 0]
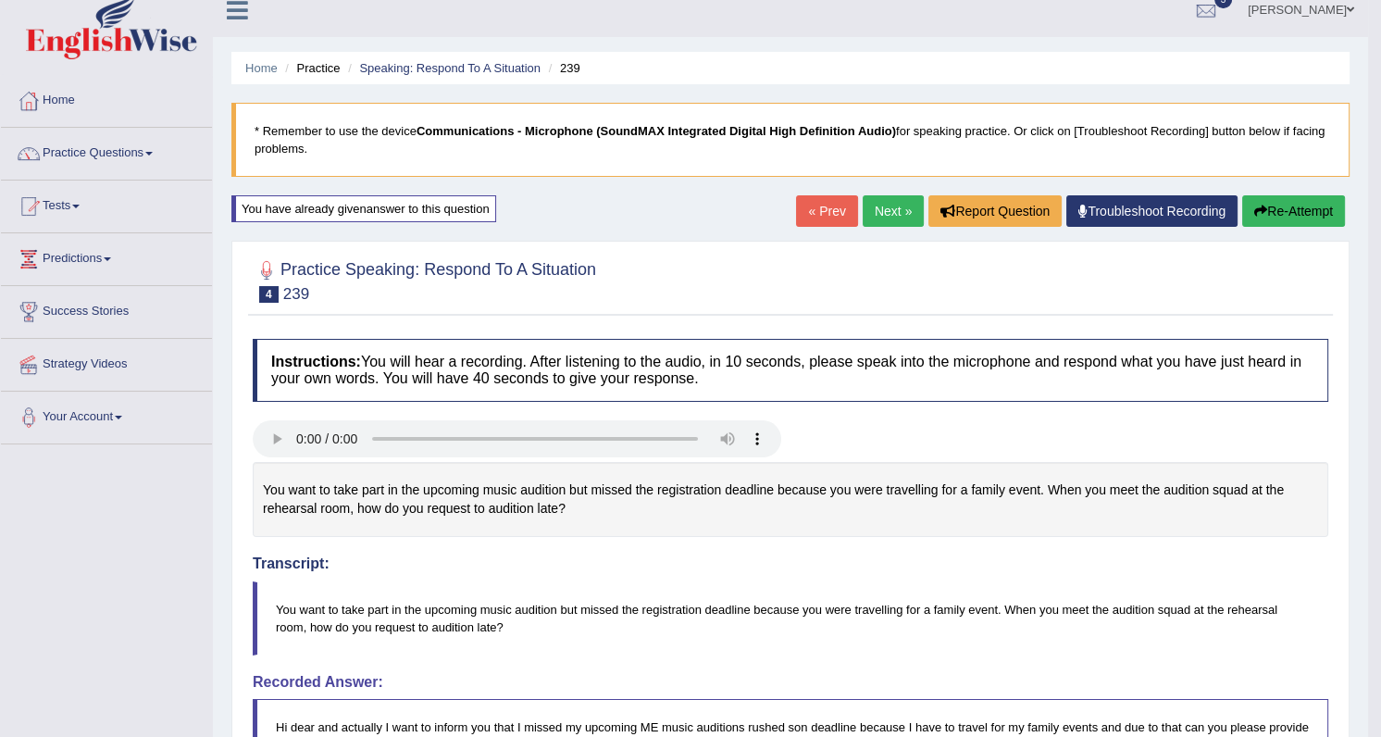
click at [879, 212] on link "Next »" at bounding box center [893, 210] width 61 height 31
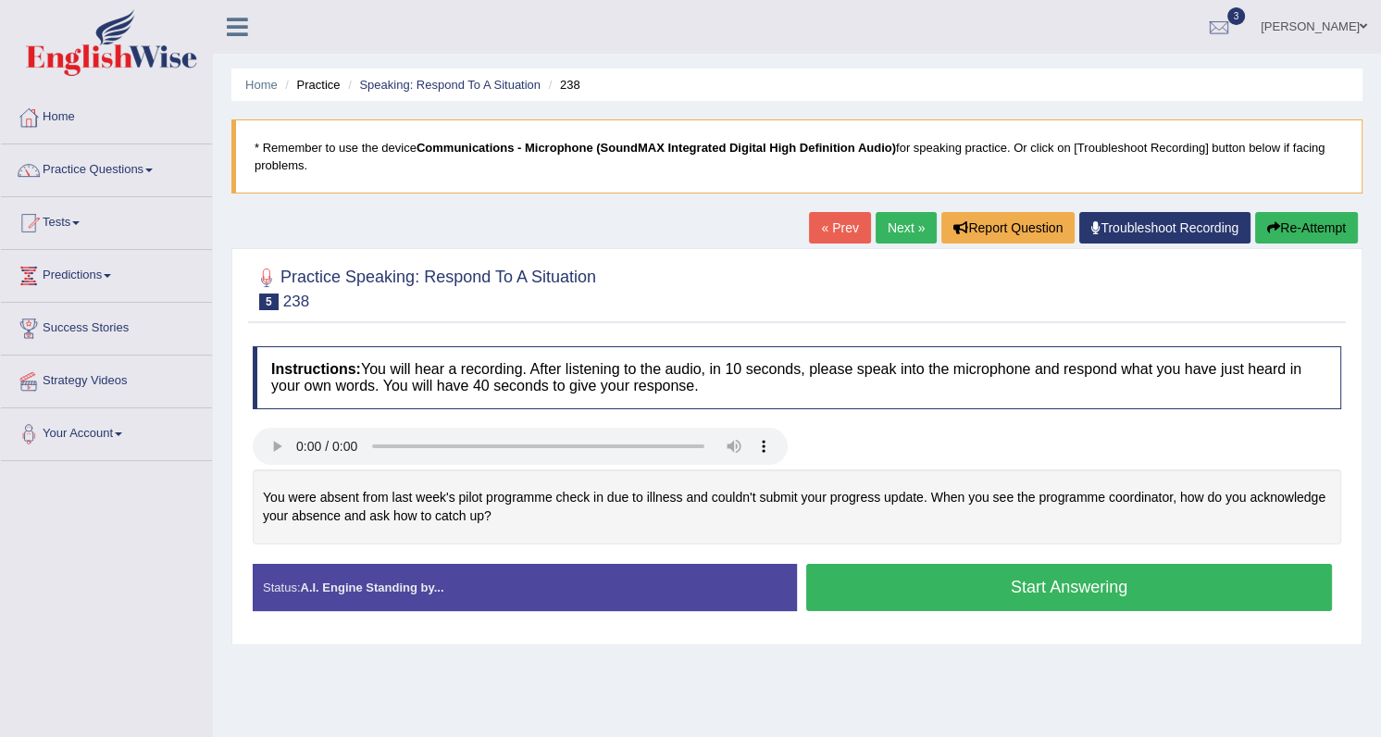
click at [878, 590] on button "Start Answering" at bounding box center [1069, 587] width 526 height 47
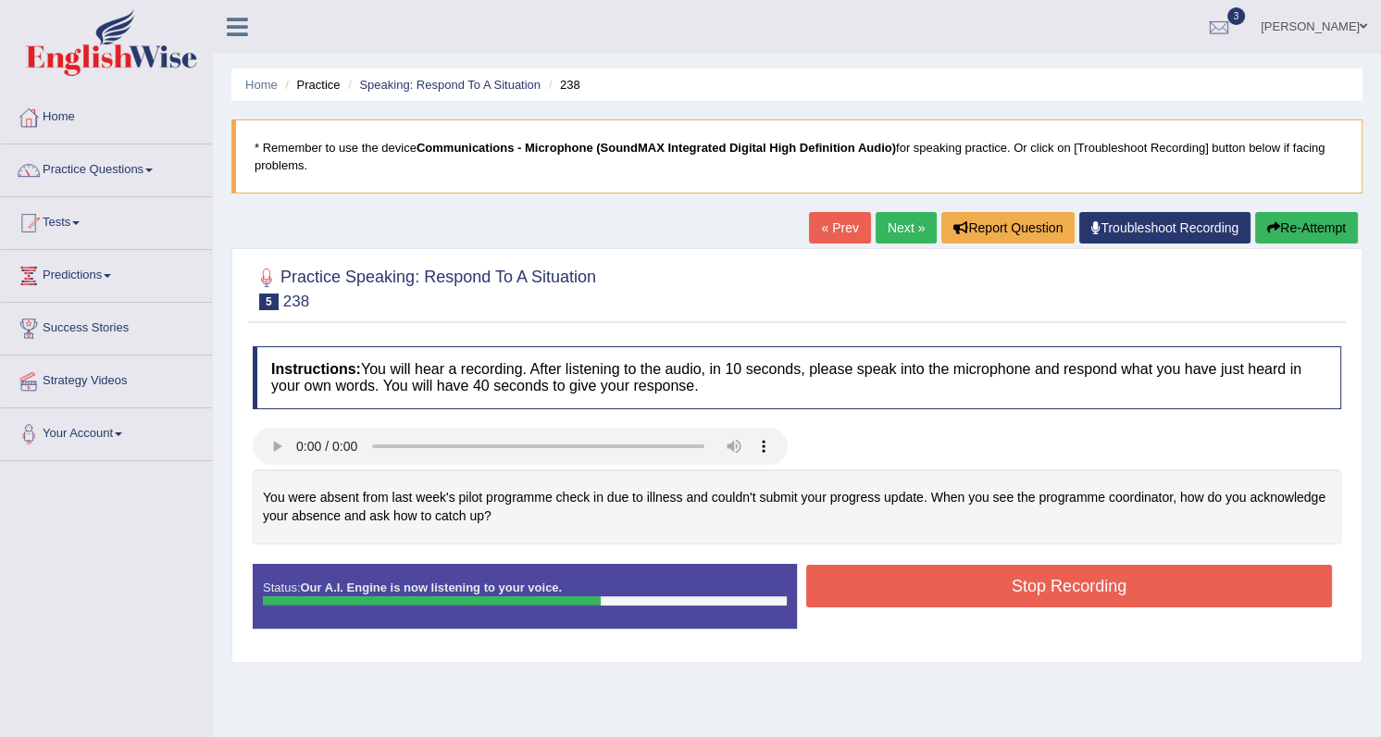
click at [917, 590] on button "Stop Recording" at bounding box center [1069, 586] width 526 height 43
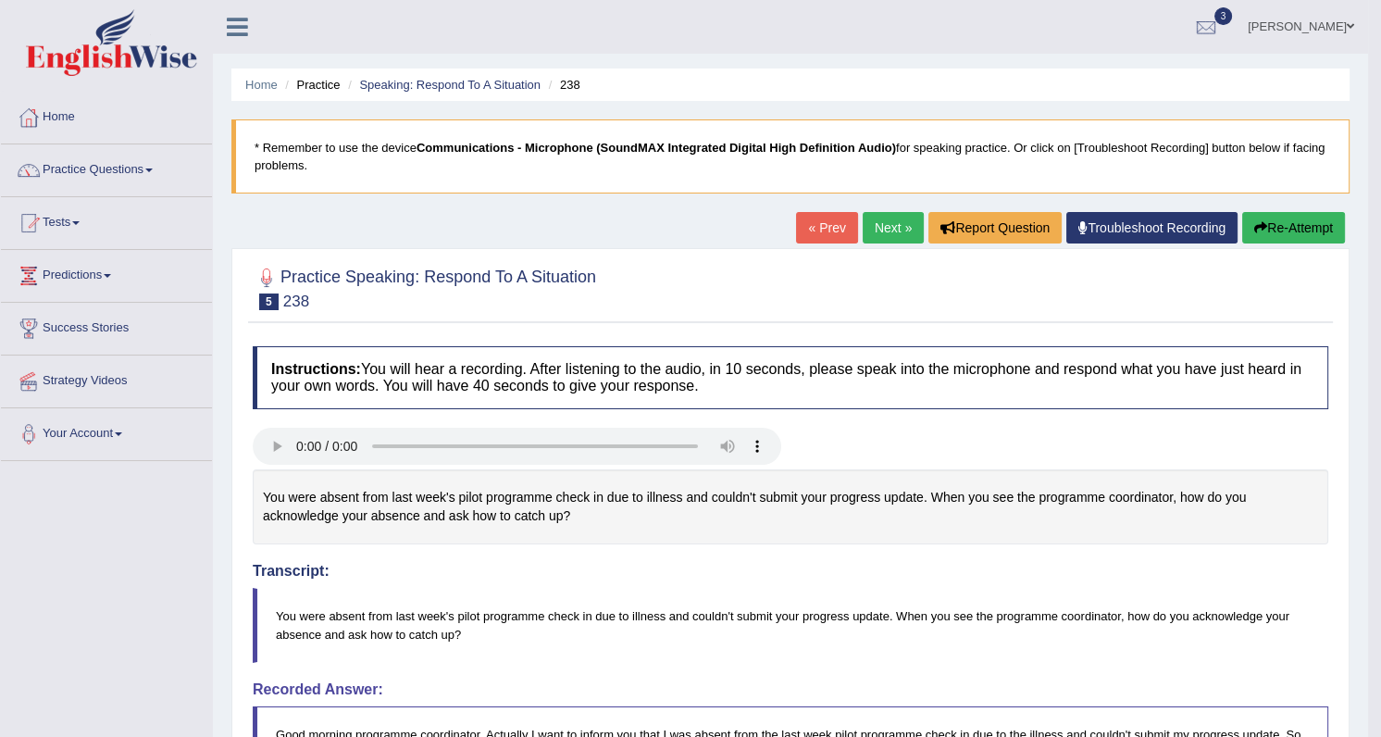
click at [879, 230] on link "Next »" at bounding box center [893, 227] width 61 height 31
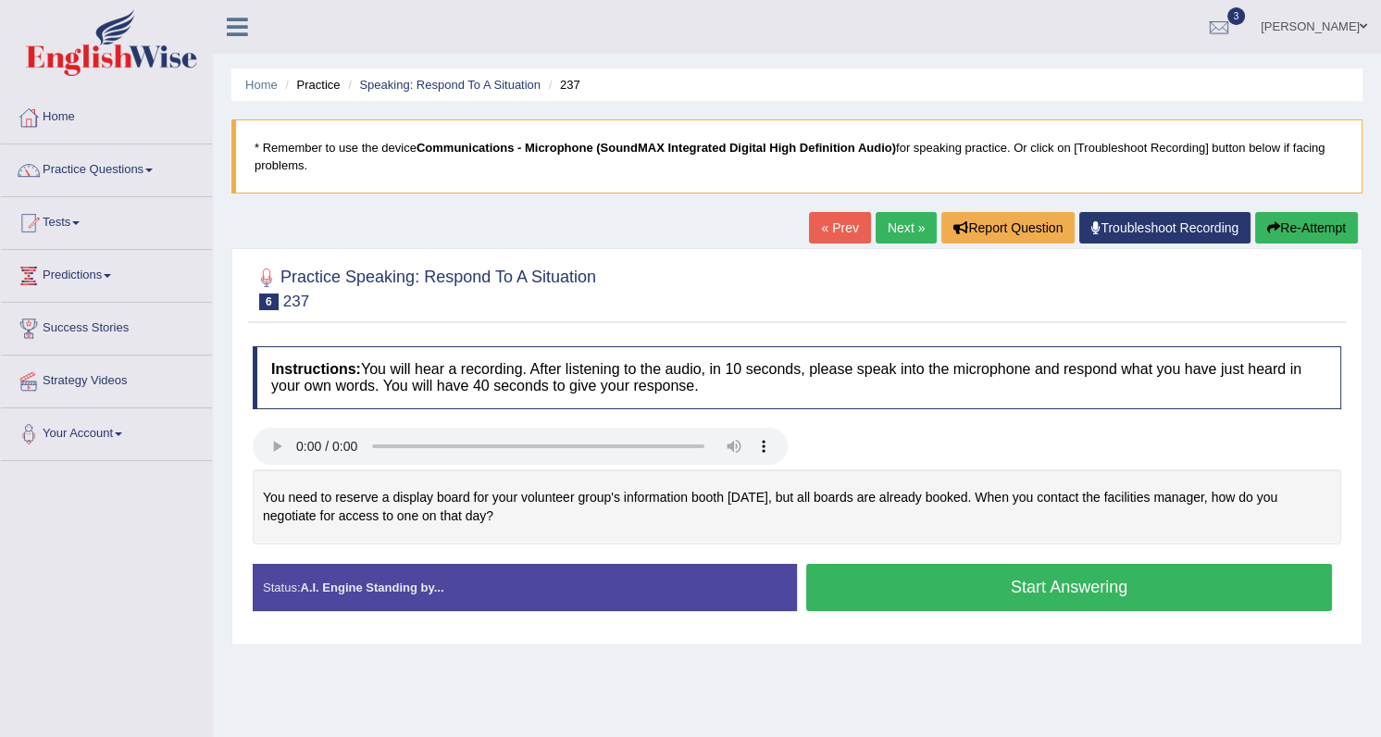
click at [978, 592] on button "Start Answering" at bounding box center [1069, 587] width 526 height 47
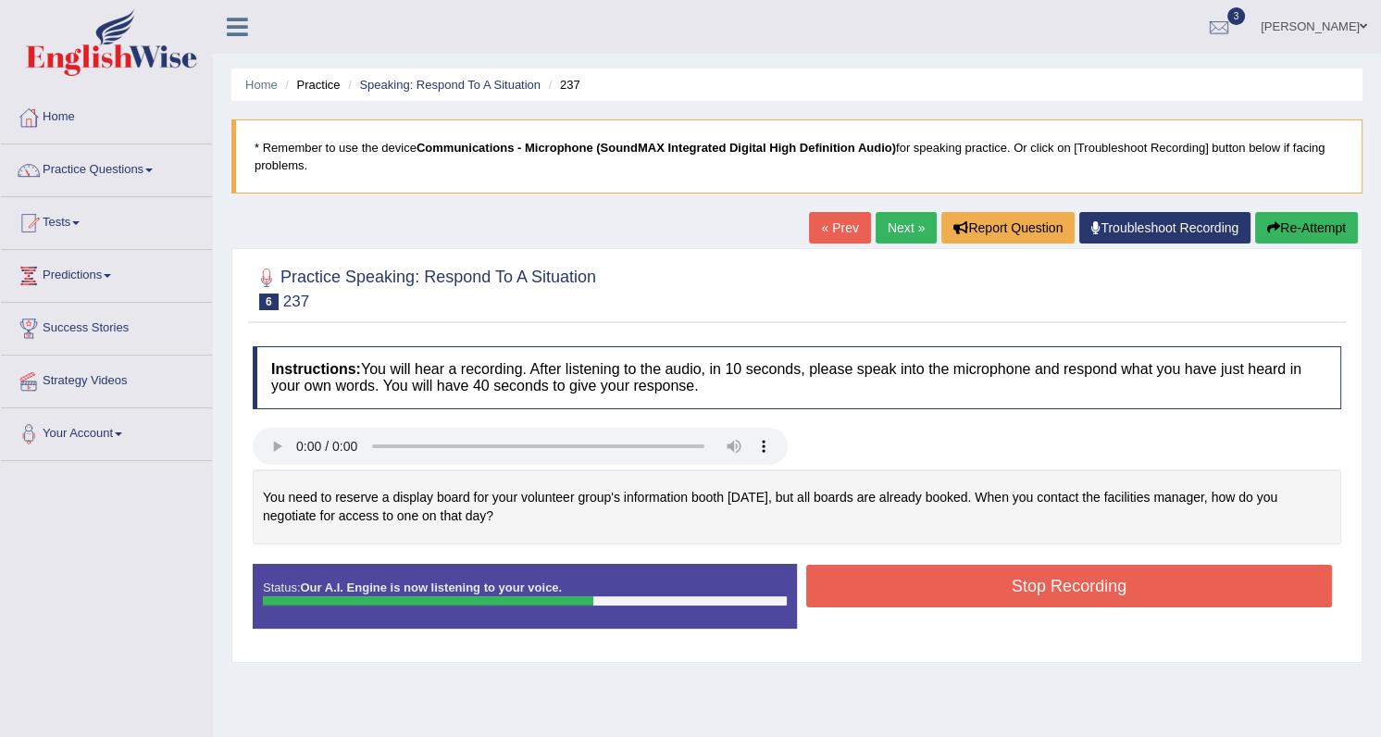
click at [912, 574] on button "Stop Recording" at bounding box center [1069, 586] width 526 height 43
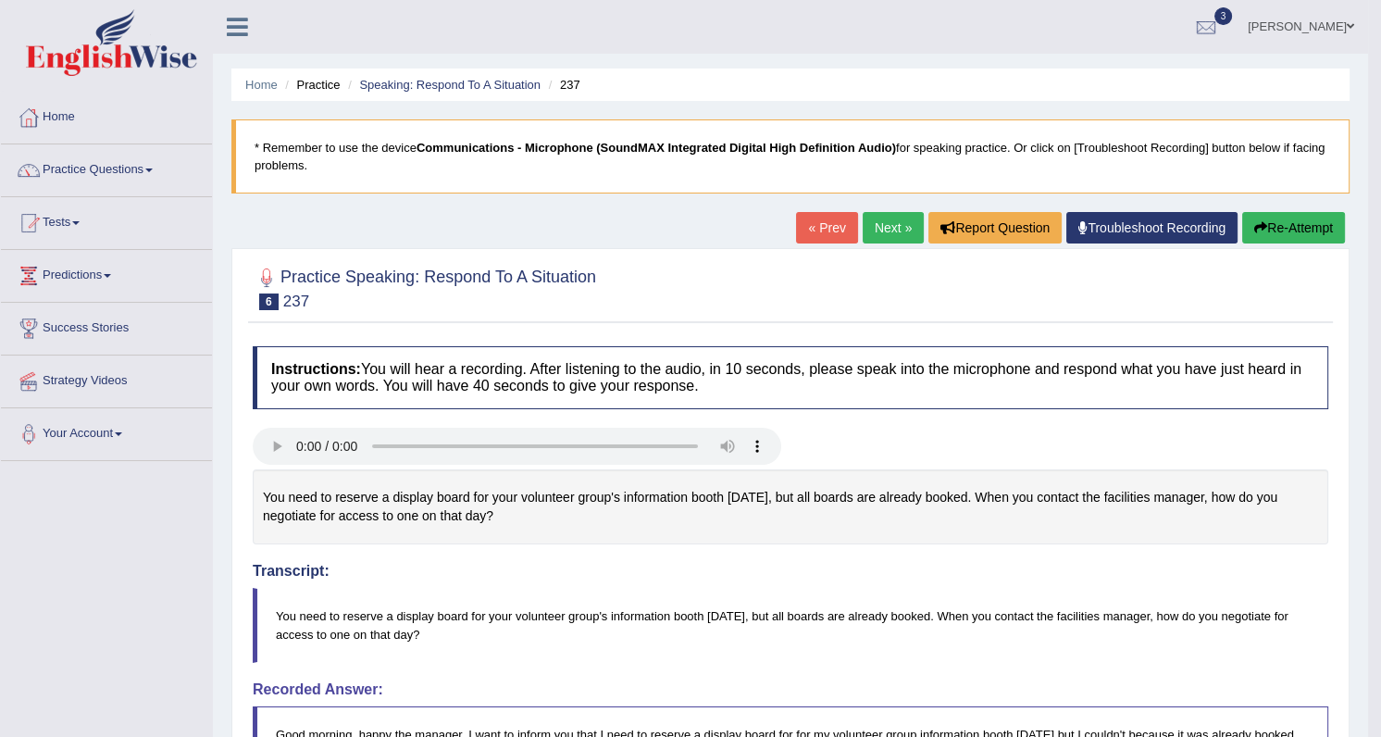
click at [885, 227] on link "Next »" at bounding box center [893, 227] width 61 height 31
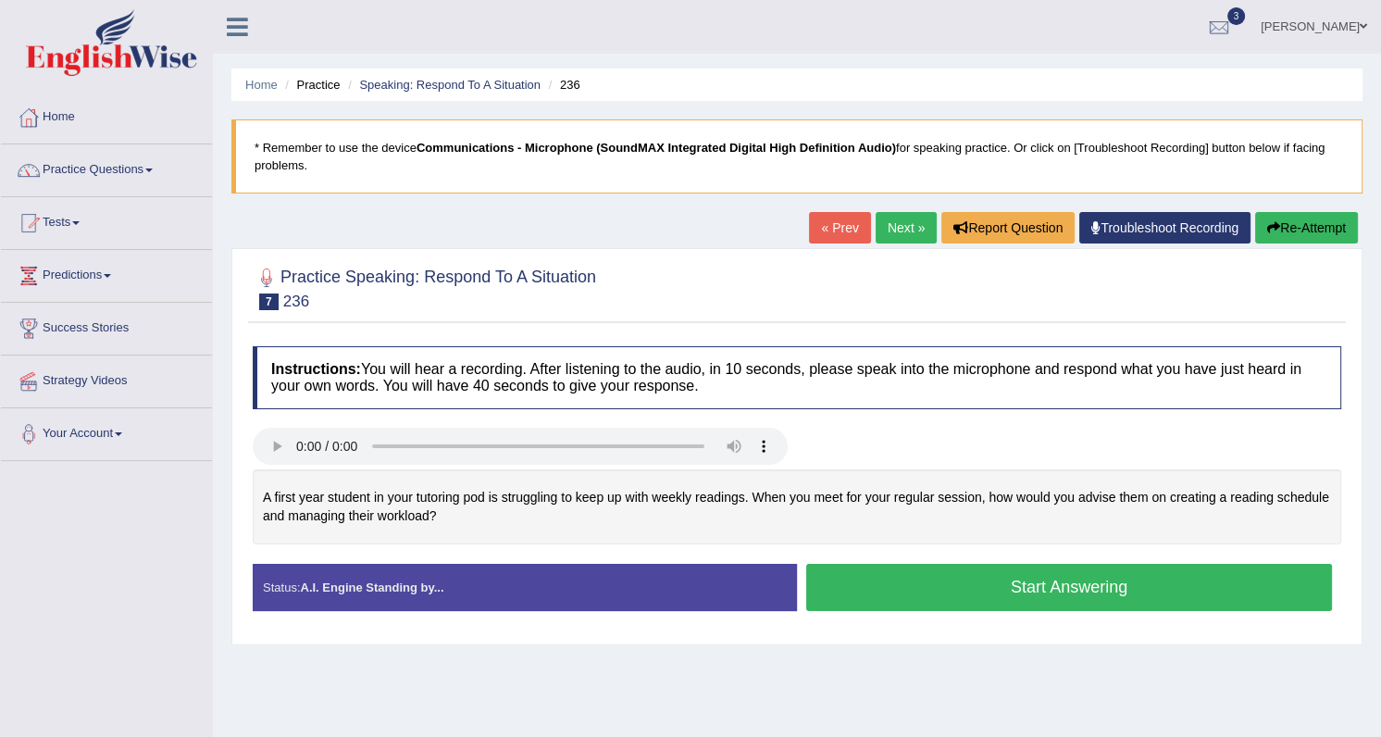
click at [899, 585] on button "Start Answering" at bounding box center [1069, 587] width 526 height 47
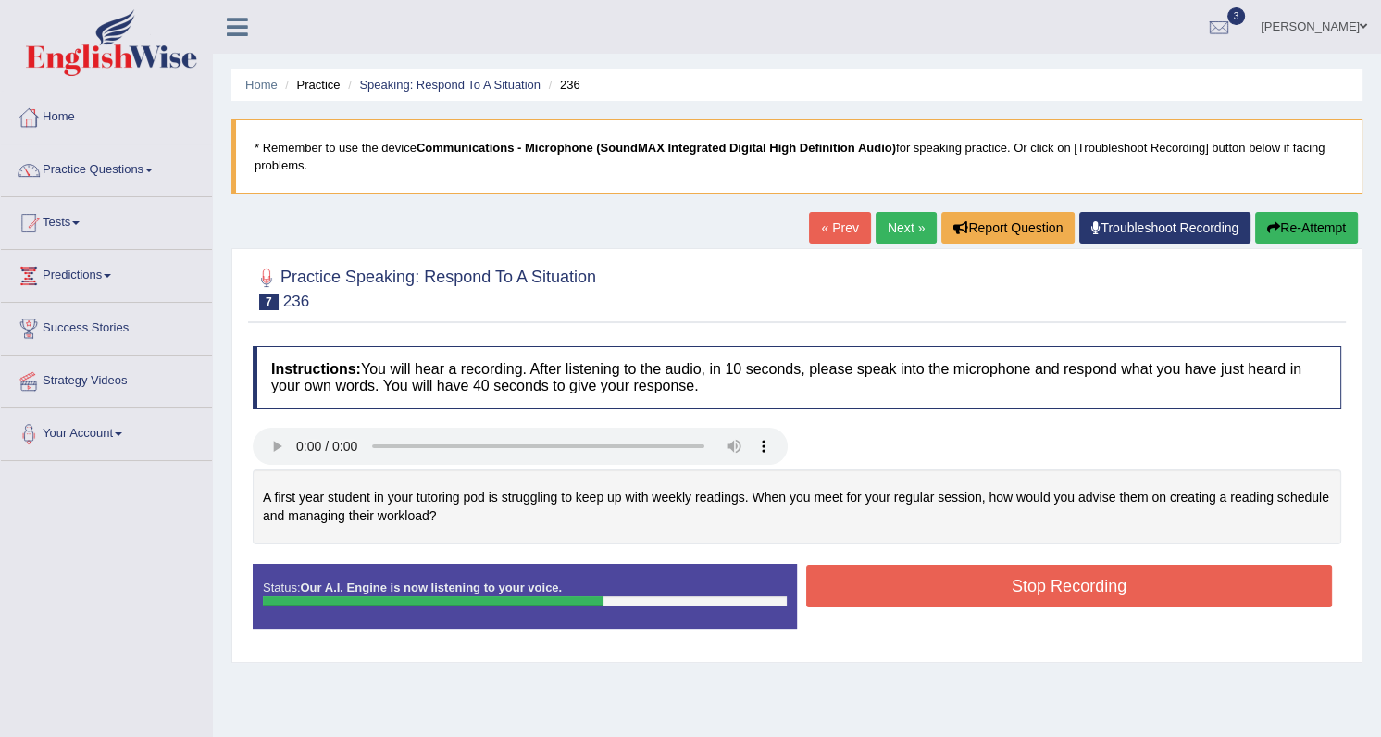
click at [1002, 587] on button "Stop Recording" at bounding box center [1069, 586] width 526 height 43
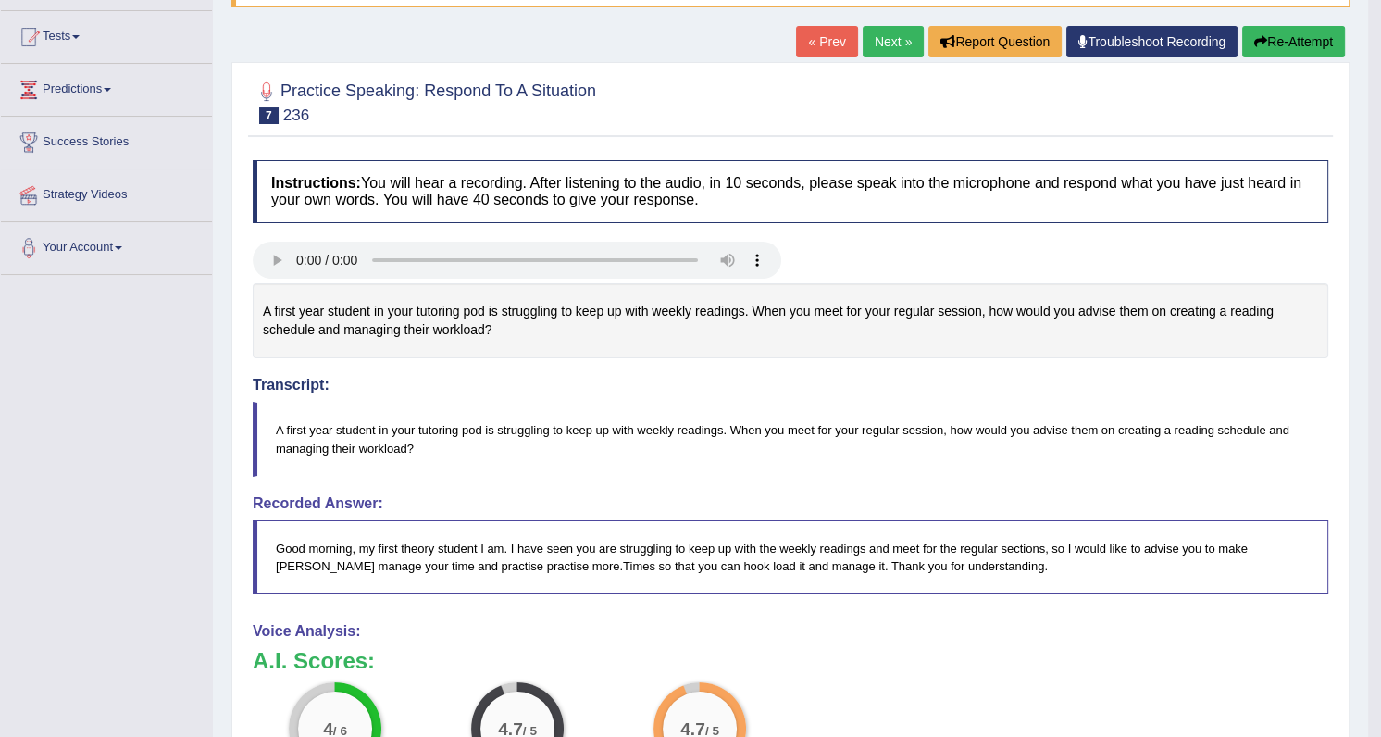
scroll to position [168, 0]
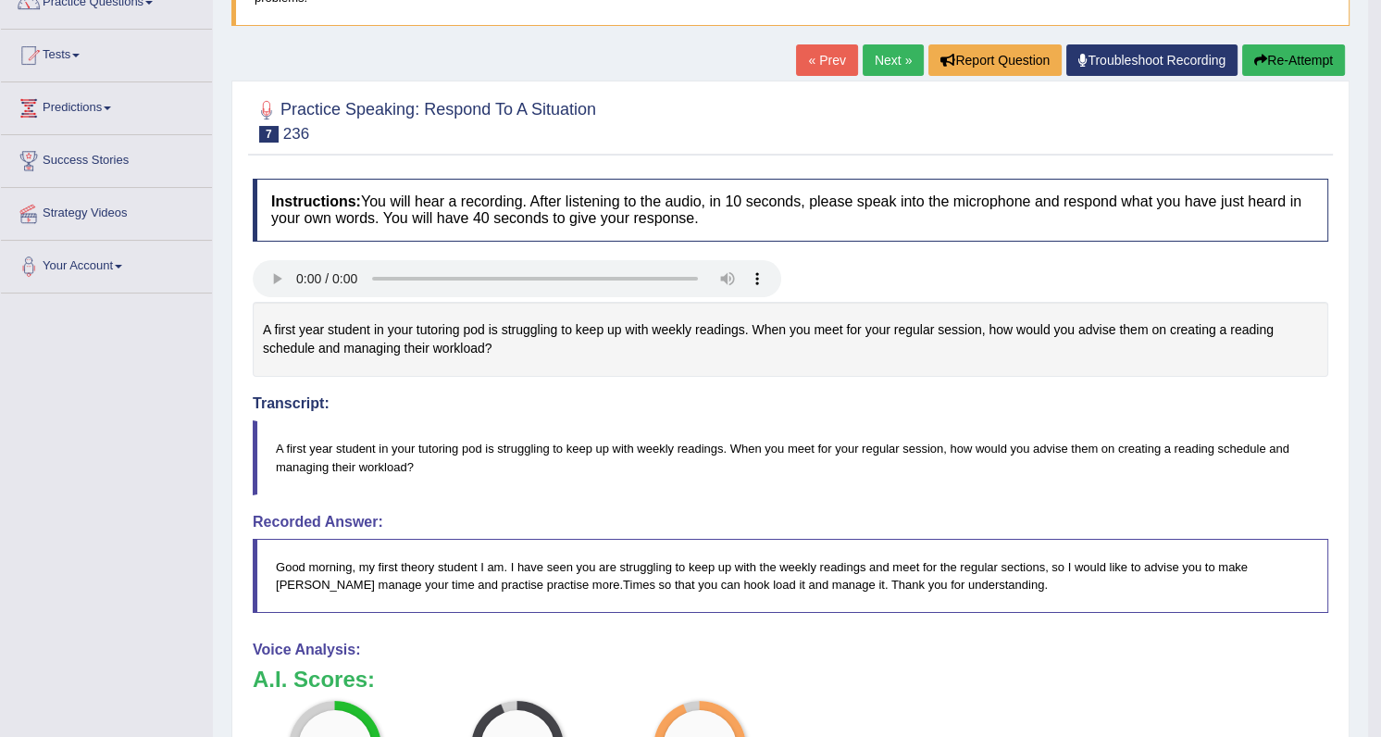
click at [879, 58] on link "Next »" at bounding box center [893, 59] width 61 height 31
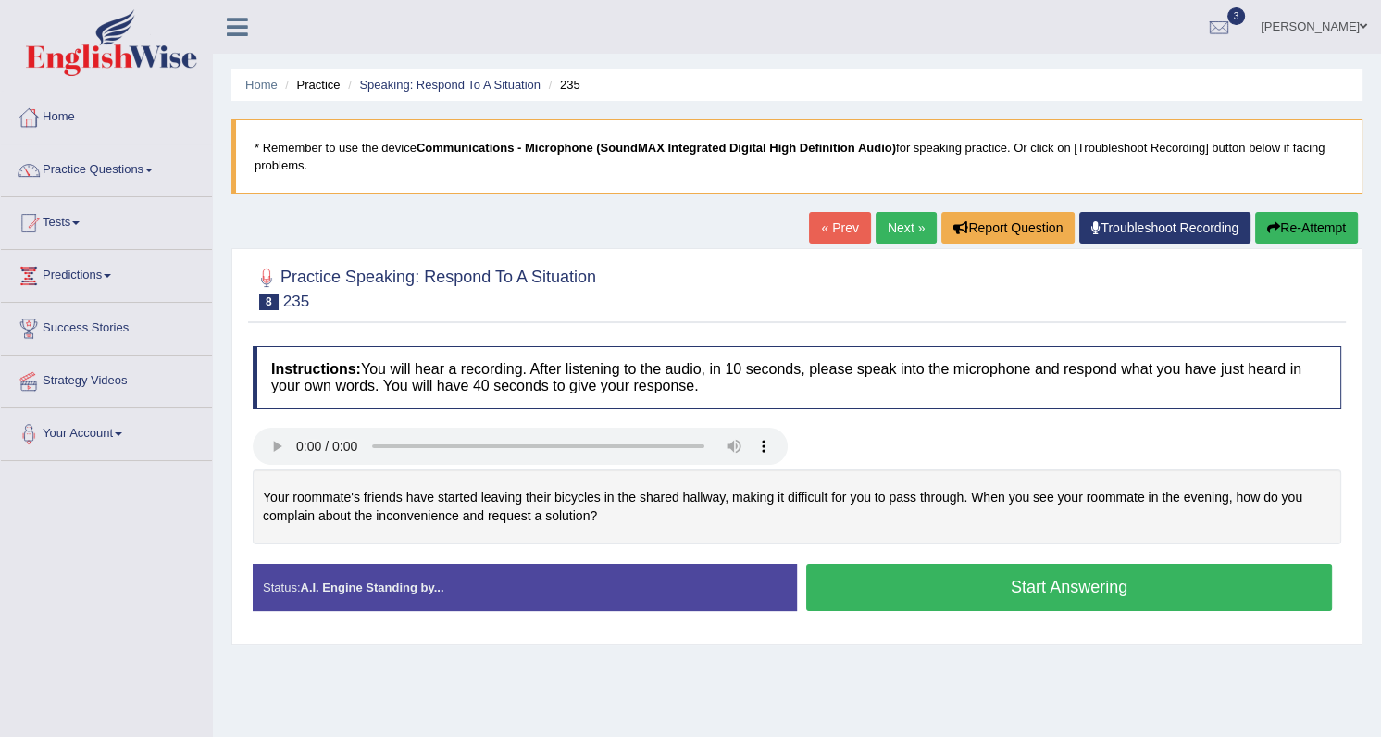
click at [905, 592] on button "Start Answering" at bounding box center [1069, 587] width 526 height 47
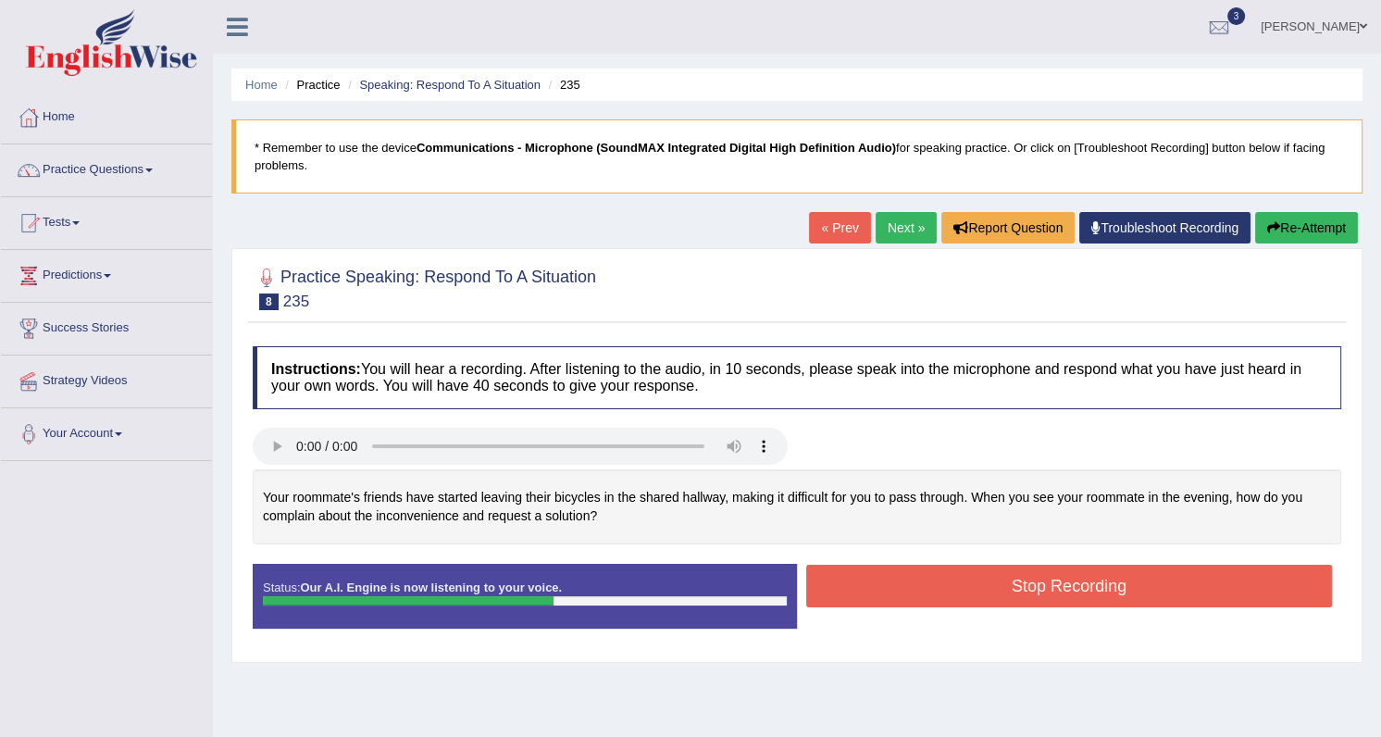
click at [908, 588] on button "Stop Recording" at bounding box center [1069, 586] width 526 height 43
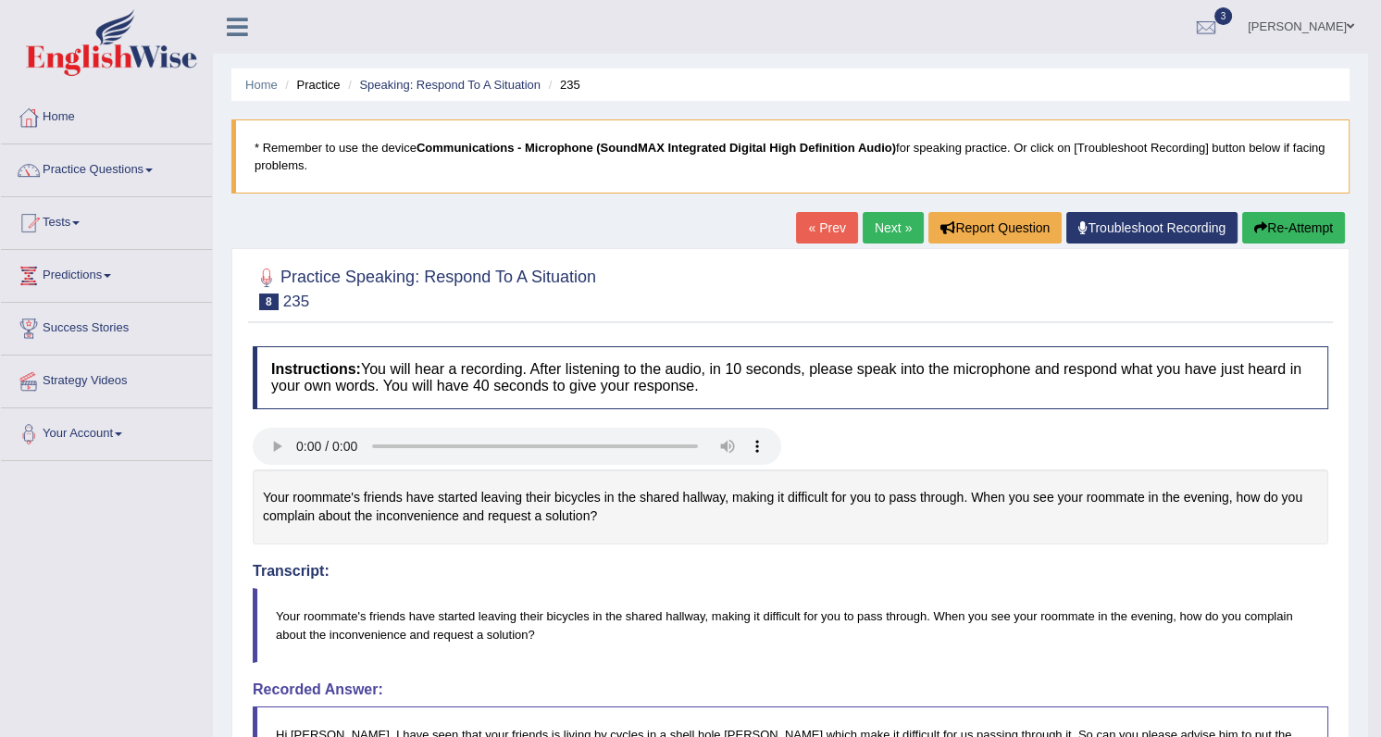
click at [1352, 22] on span at bounding box center [1350, 26] width 7 height 12
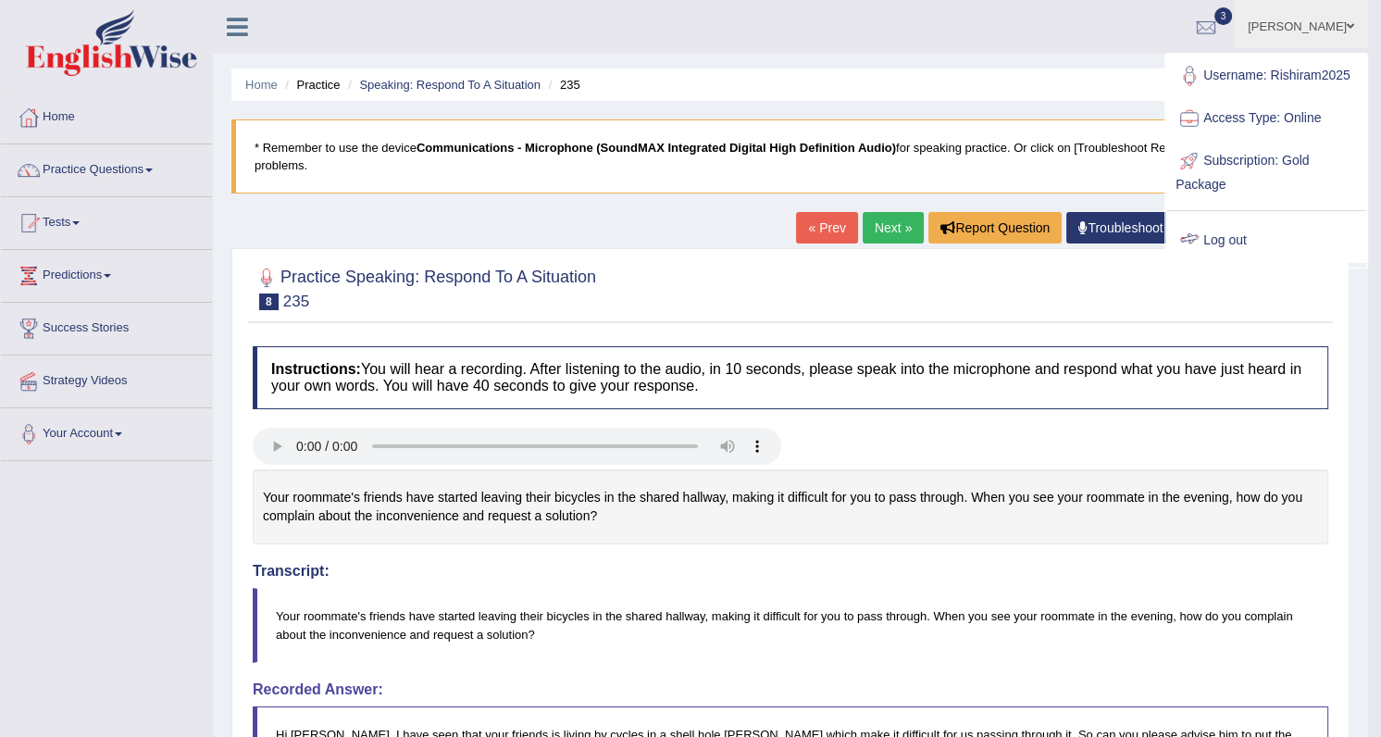
click at [1220, 234] on link "Log out" at bounding box center [1266, 240] width 200 height 43
